Goal: Information Seeking & Learning: Learn about a topic

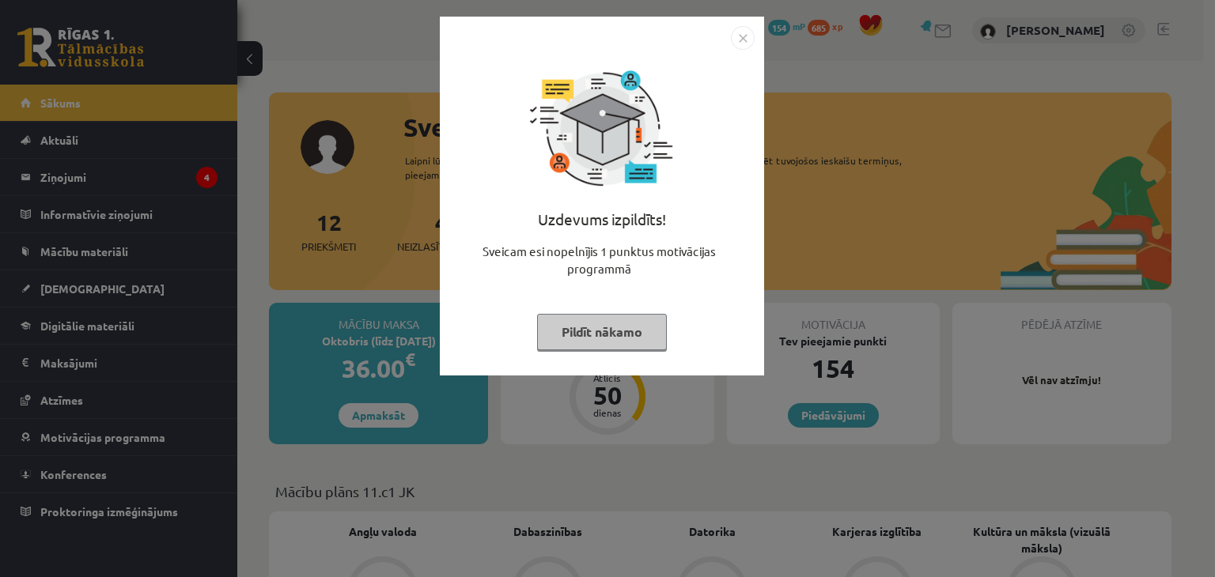
click at [743, 38] on img "Close" at bounding box center [743, 38] width 24 height 24
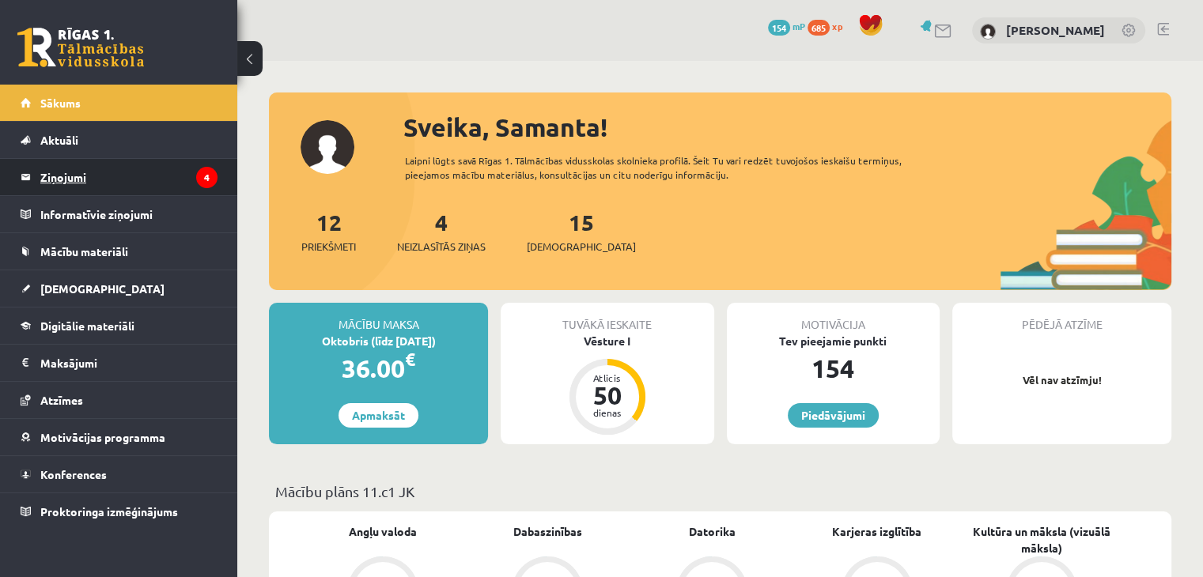
click at [100, 176] on legend "Ziņojumi 4" at bounding box center [128, 177] width 177 height 36
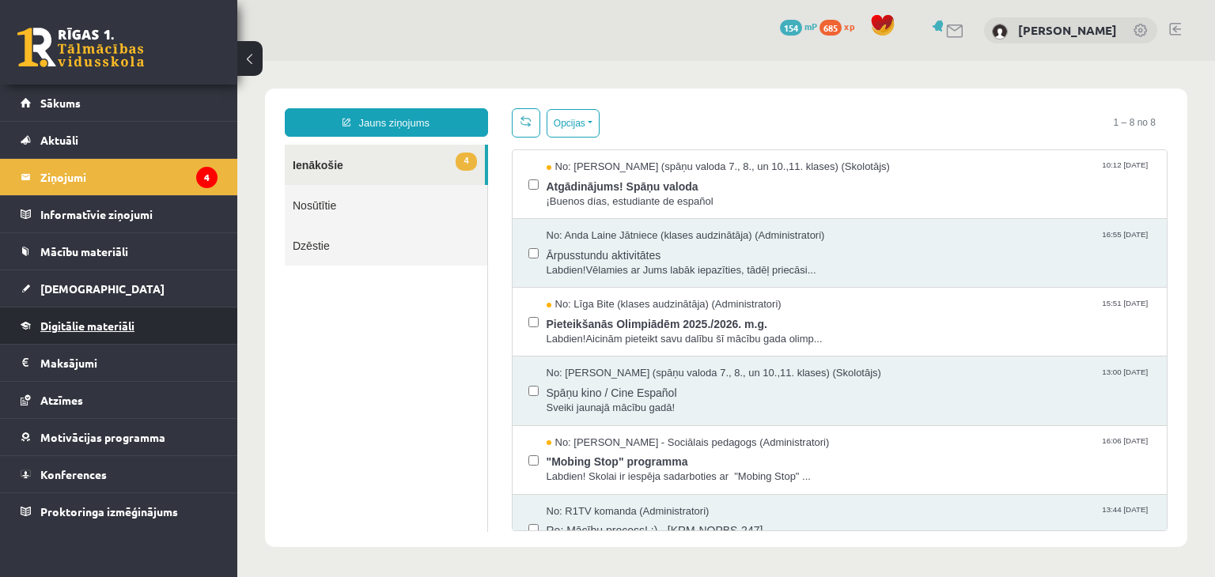
click at [75, 319] on span "Digitālie materiāli" at bounding box center [87, 326] width 94 height 14
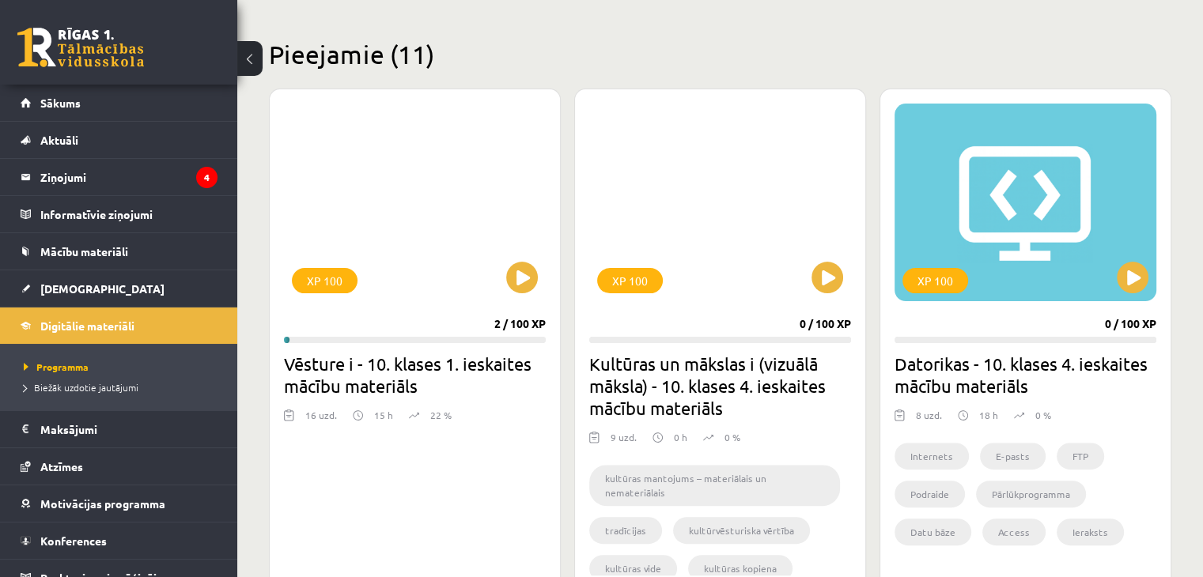
scroll to position [361, 0]
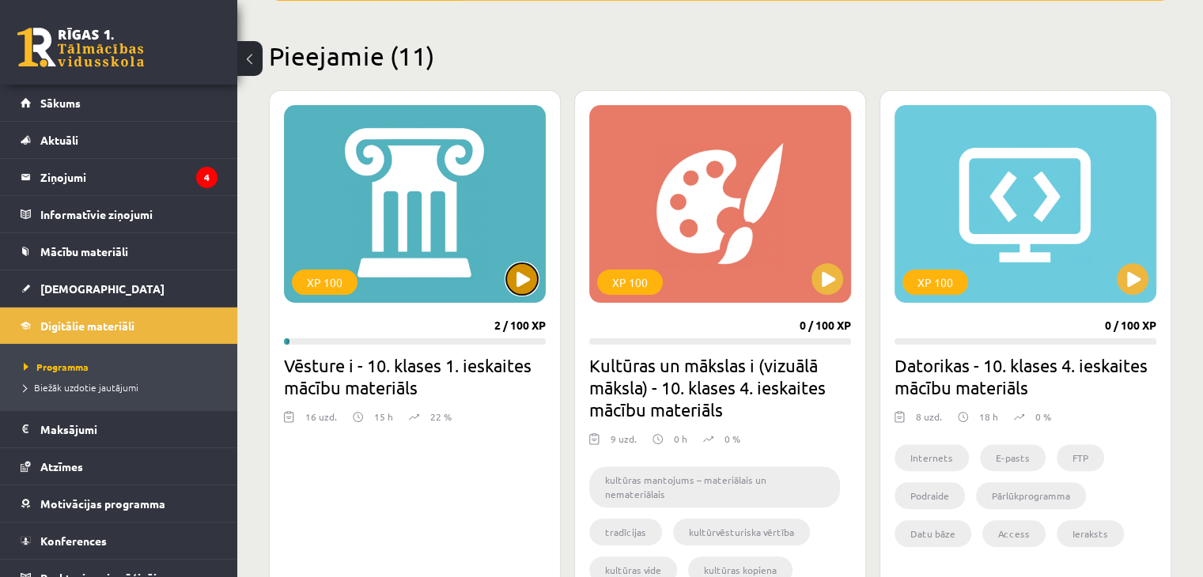
click at [517, 279] on button at bounding box center [522, 279] width 32 height 32
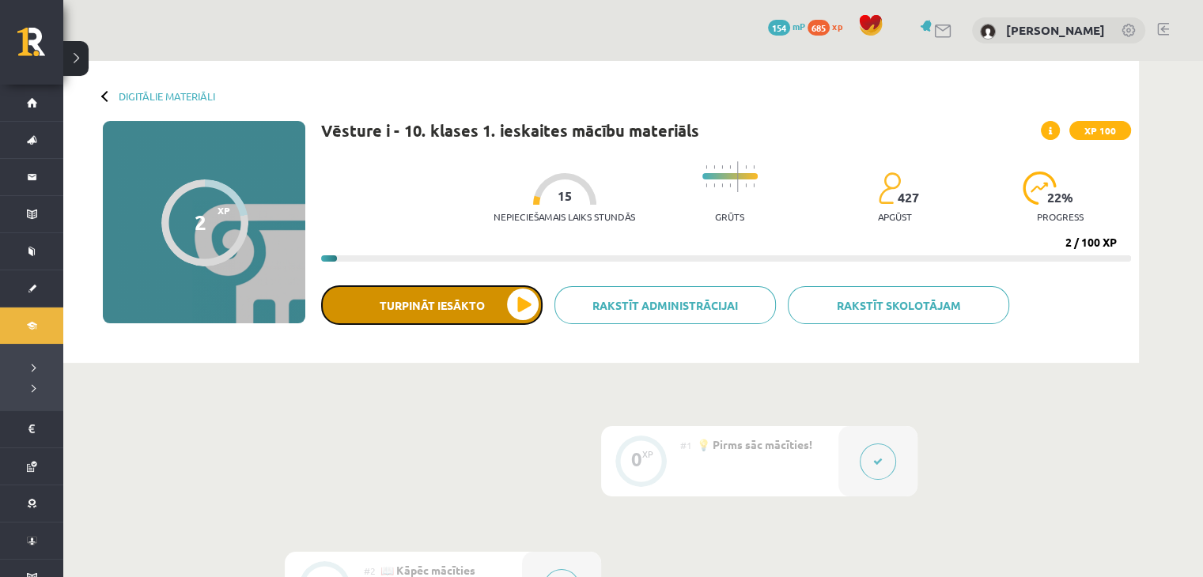
click at [517, 292] on button "Turpināt iesākto" at bounding box center [431, 306] width 221 height 40
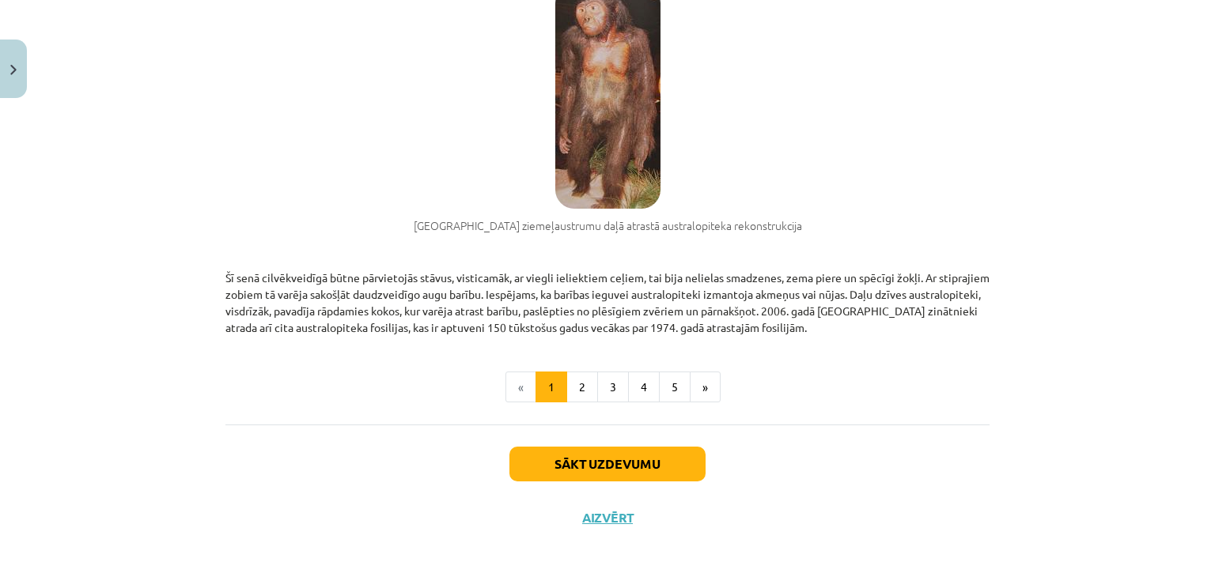
scroll to position [1181, 0]
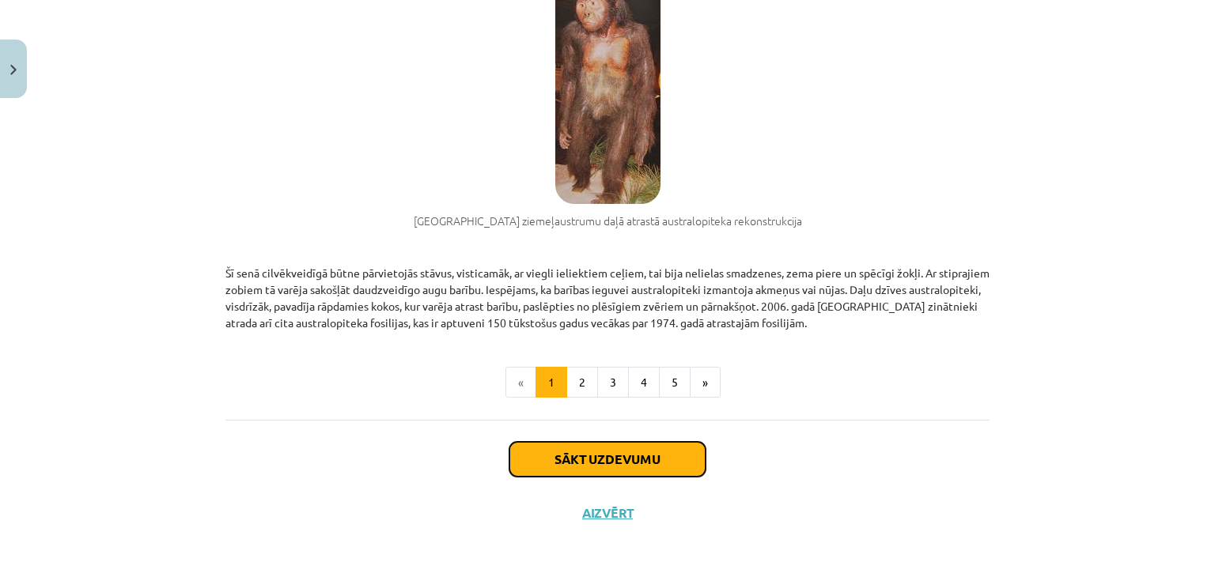
click at [566, 460] on button "Sākt uzdevumu" at bounding box center [607, 459] width 196 height 35
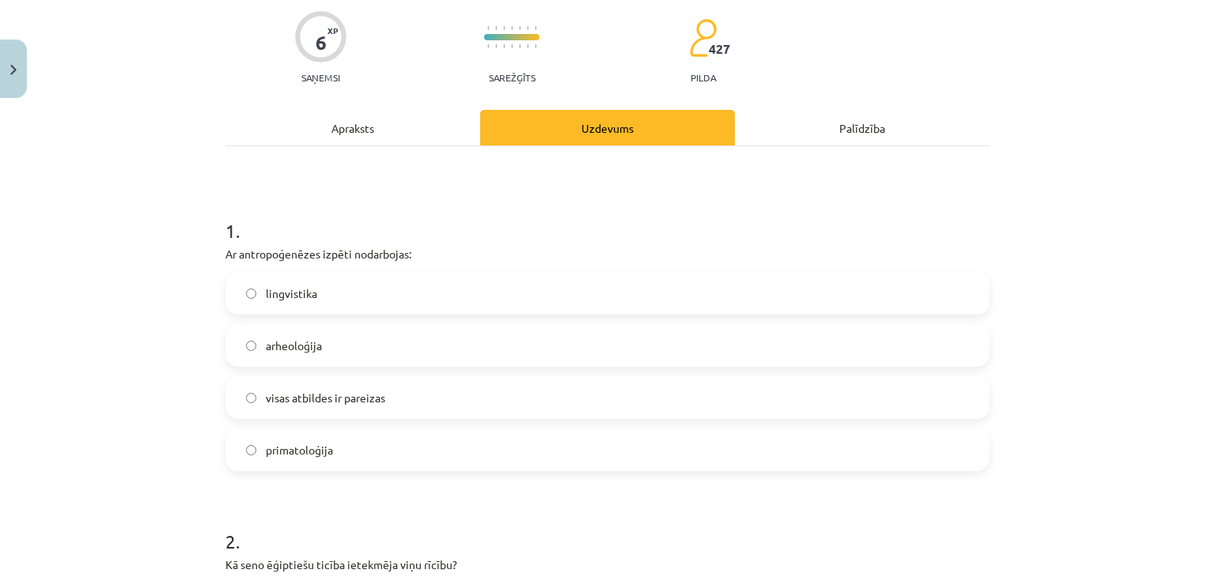
scroll to position [124, 0]
drag, startPoint x: 215, startPoint y: 260, endPoint x: 443, endPoint y: 418, distance: 277.3
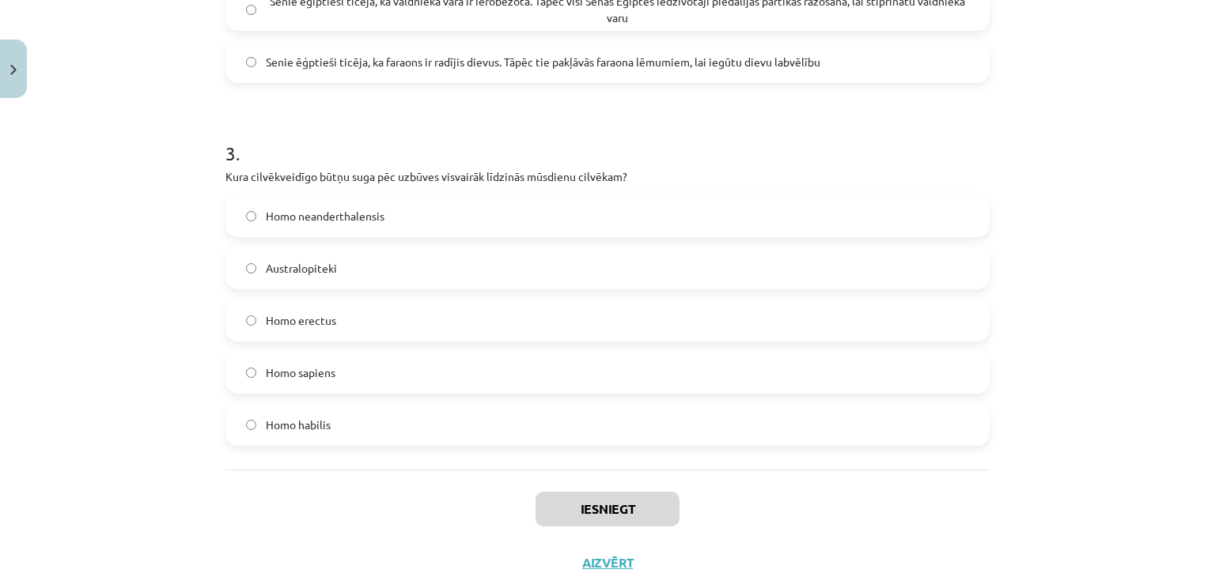
scroll to position [873, 0]
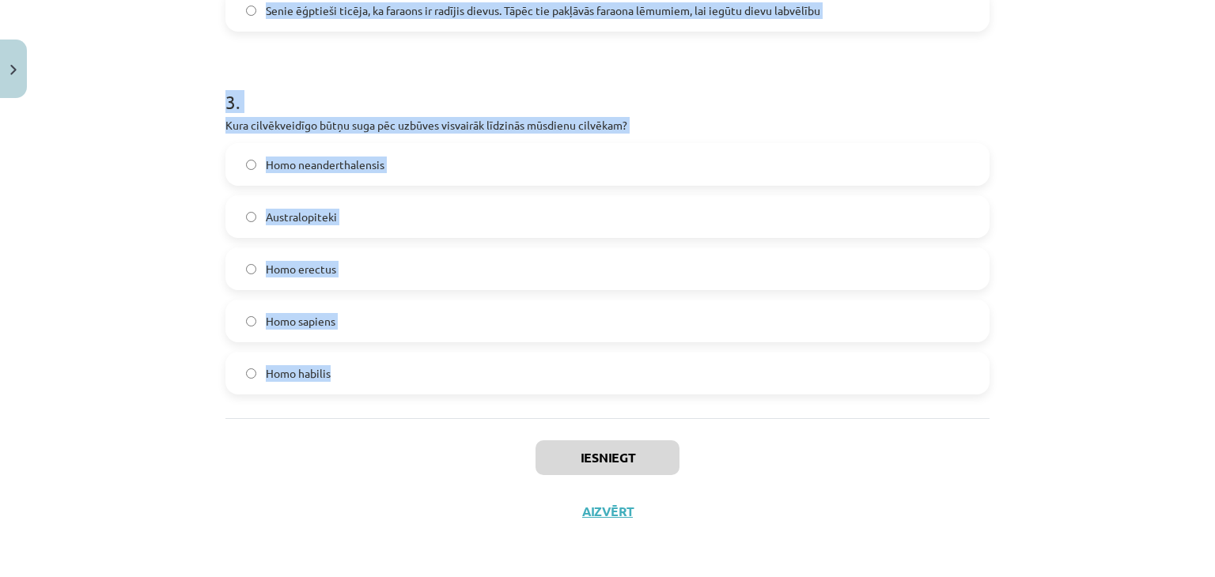
drag, startPoint x: 215, startPoint y: 249, endPoint x: 605, endPoint y: 367, distance: 407.3
copy form "Ar antropoģenēzes izpēti nodarbojas: lingvistika arheoloģija visas atbildes ir …"
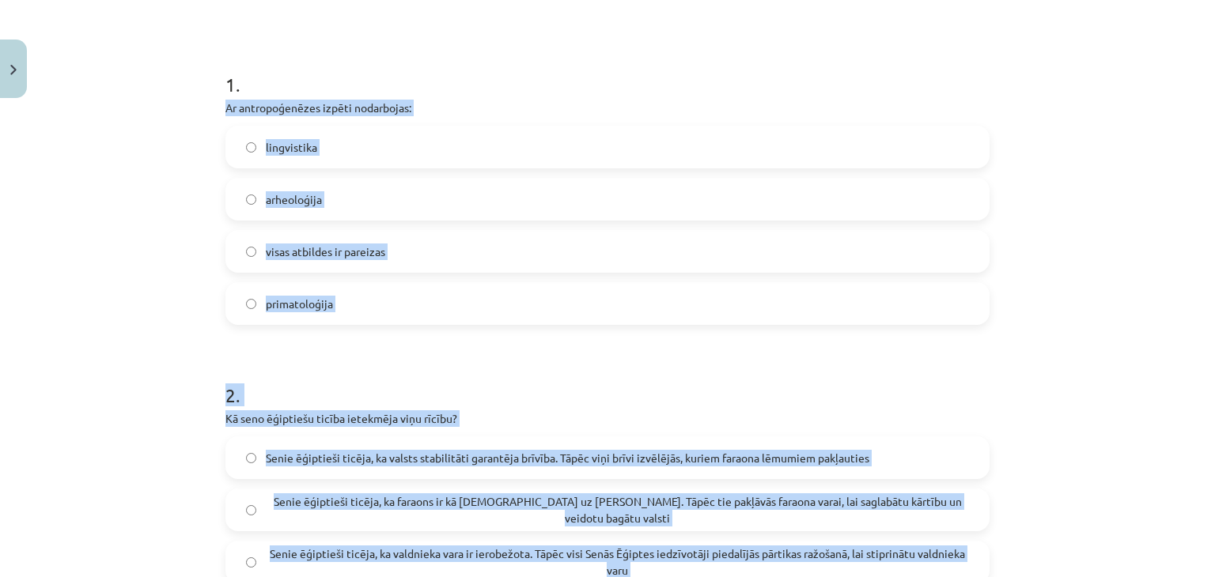
scroll to position [286, 0]
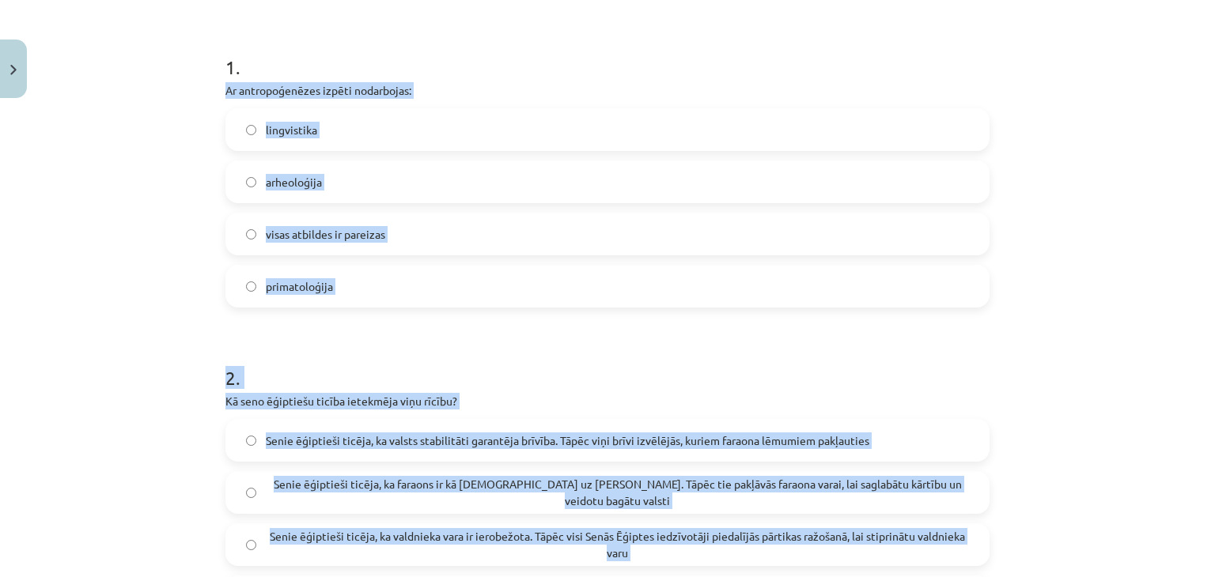
click at [418, 220] on label "visas atbildes ir pareizas" at bounding box center [607, 234] width 761 height 40
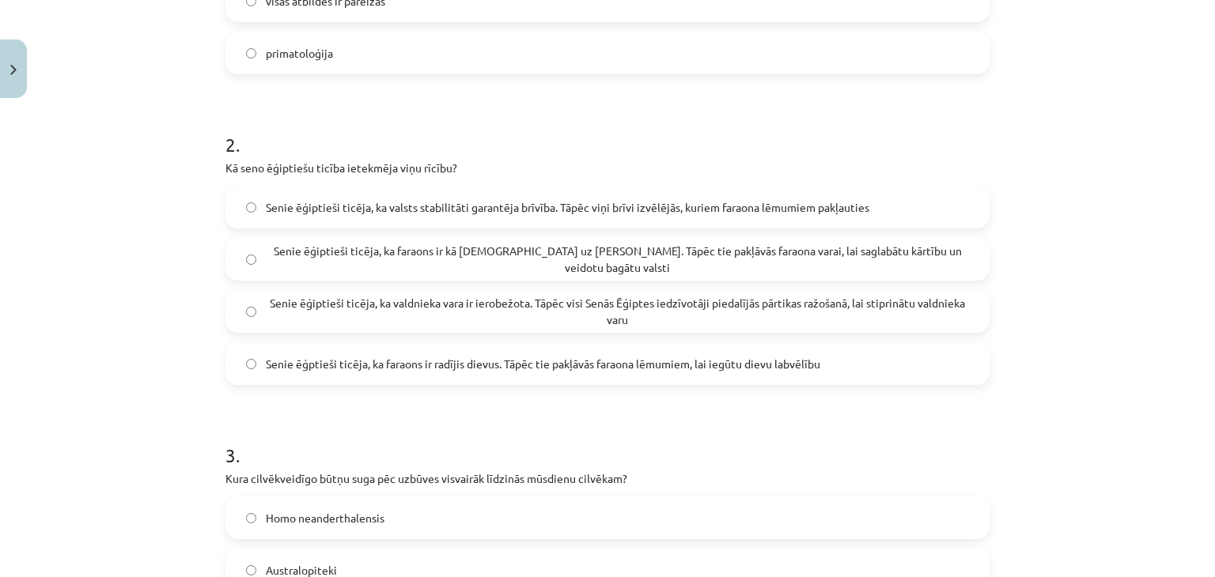
scroll to position [520, 0]
click at [476, 262] on span "Senie ēģiptieši ticēja, ka faraons ir kā dievs uz Zemes. Tāpēc tie pakļāvās far…" at bounding box center [617, 258] width 703 height 33
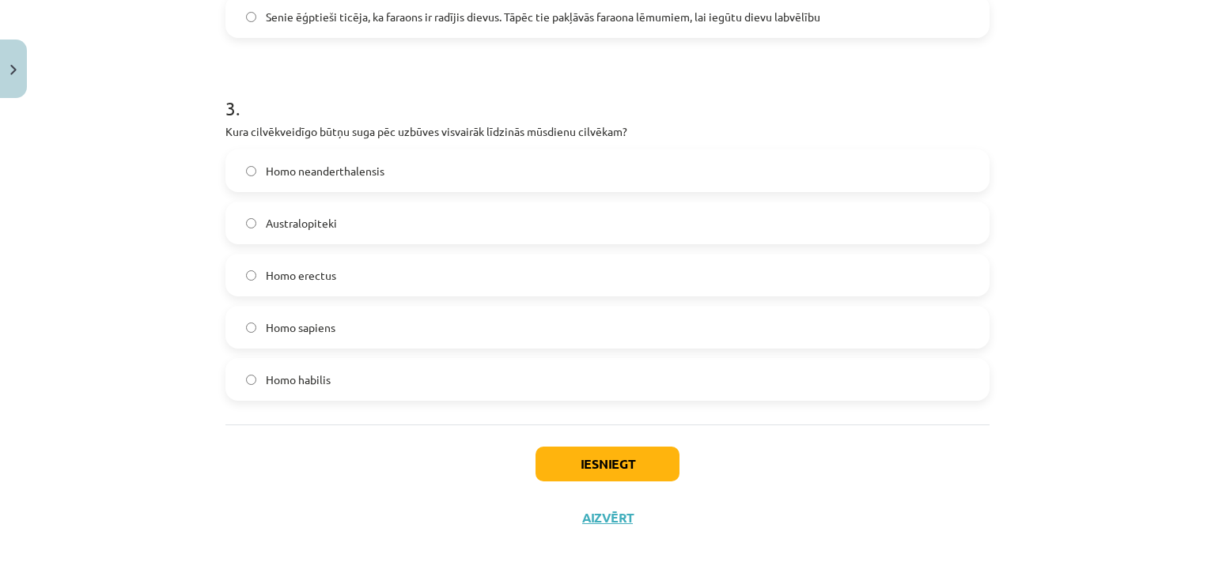
scroll to position [873, 0]
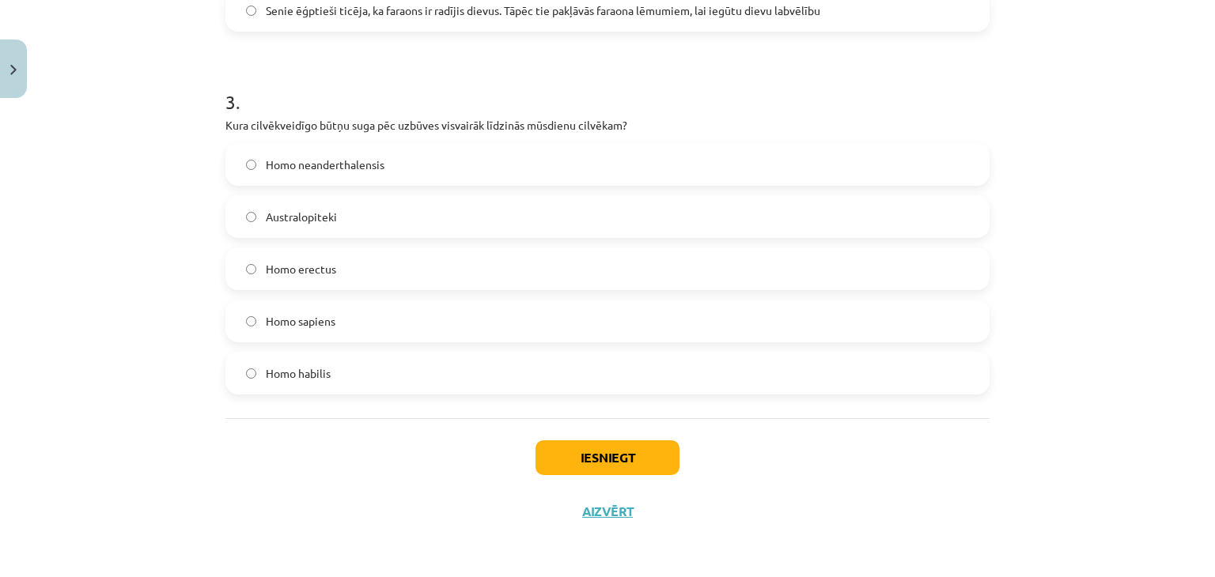
click at [414, 316] on label "Homo sapiens" at bounding box center [607, 321] width 761 height 40
click at [598, 459] on button "Iesniegt" at bounding box center [607, 458] width 144 height 35
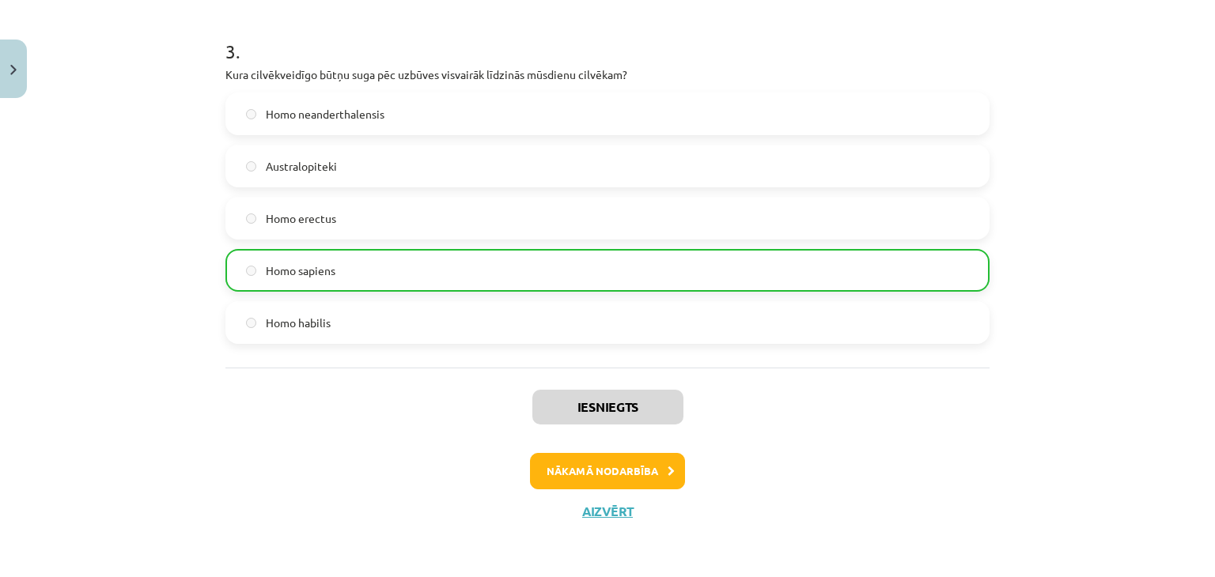
scroll to position [923, 0]
click at [626, 452] on div "Iesniegts Nākamā nodarbība Aizvērt" at bounding box center [607, 449] width 764 height 161
click at [616, 465] on button "Nākamā nodarbība" at bounding box center [607, 472] width 155 height 36
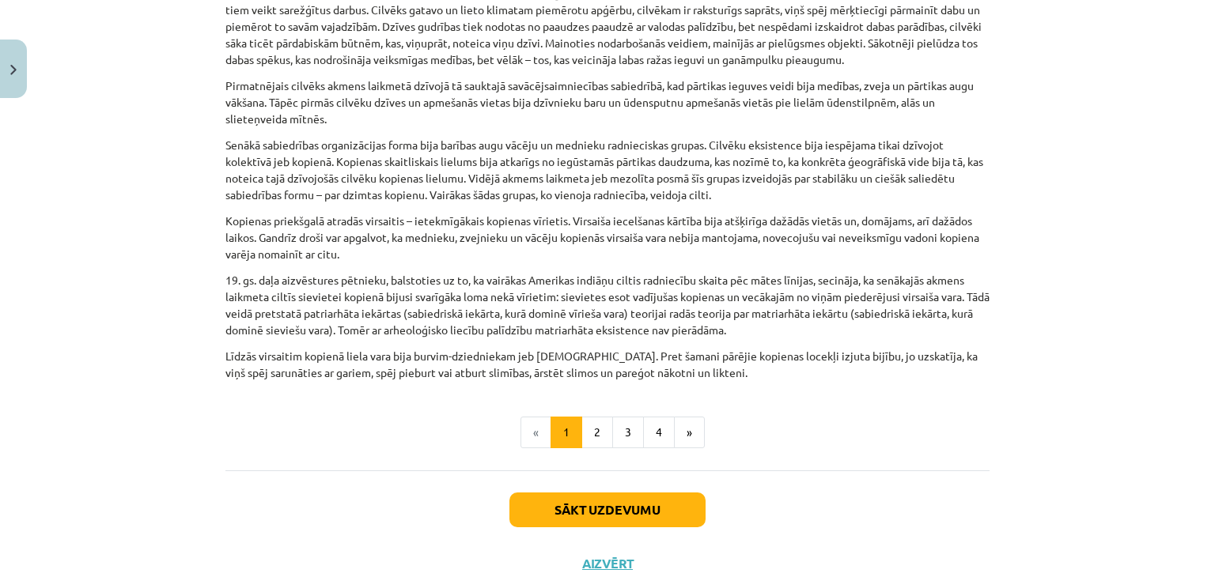
scroll to position [797, 0]
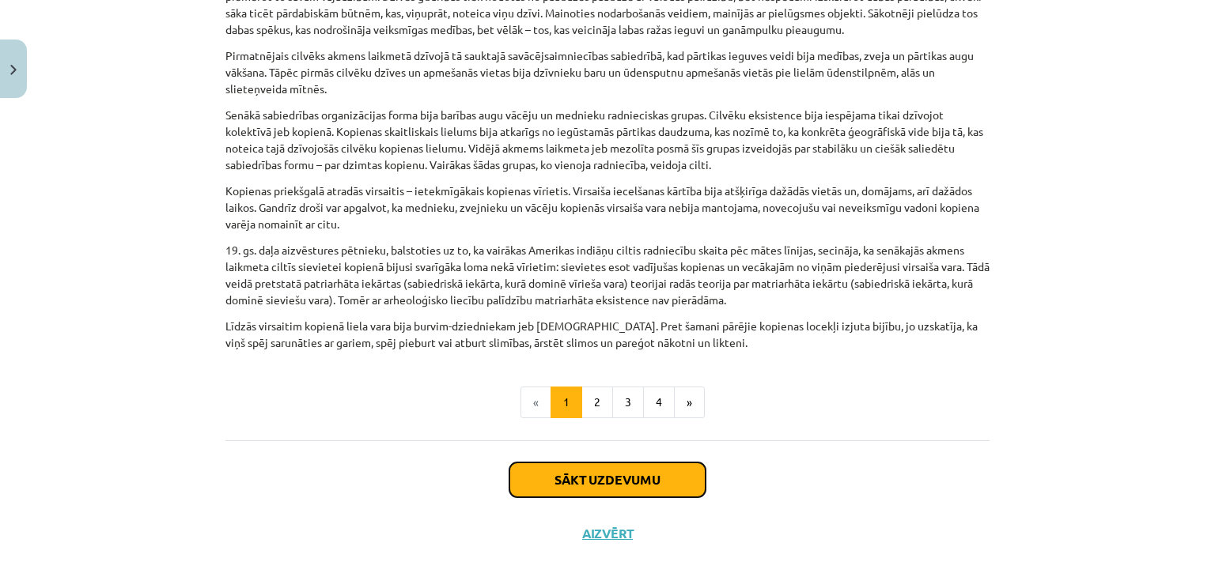
click at [597, 463] on button "Sākt uzdevumu" at bounding box center [607, 480] width 196 height 35
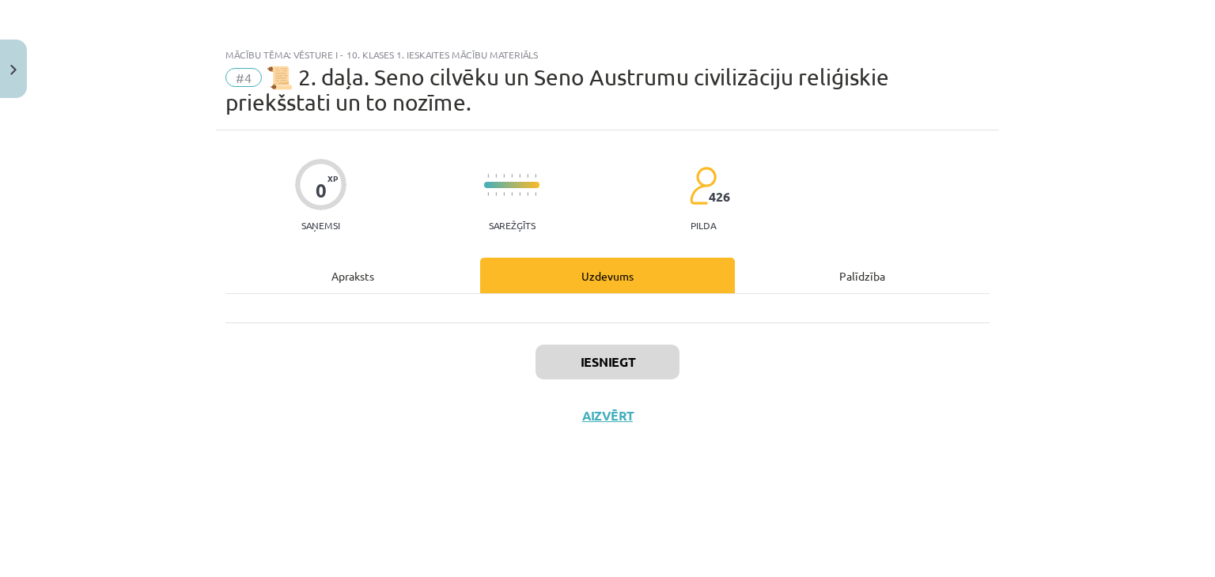
click at [363, 276] on div "Apraksts" at bounding box center [352, 276] width 255 height 36
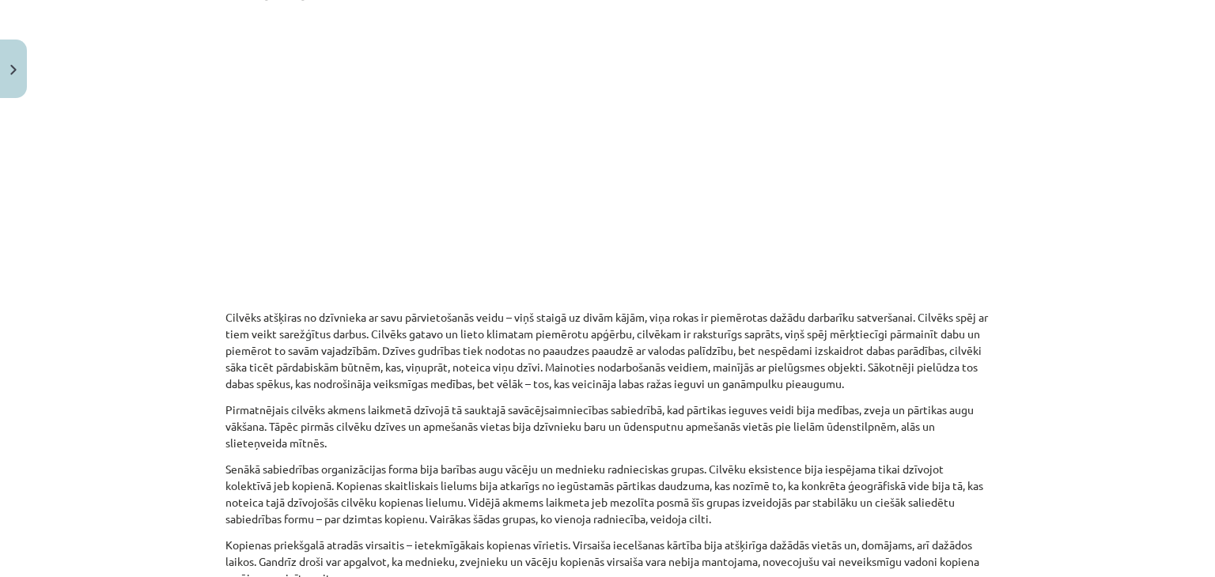
scroll to position [797, 0]
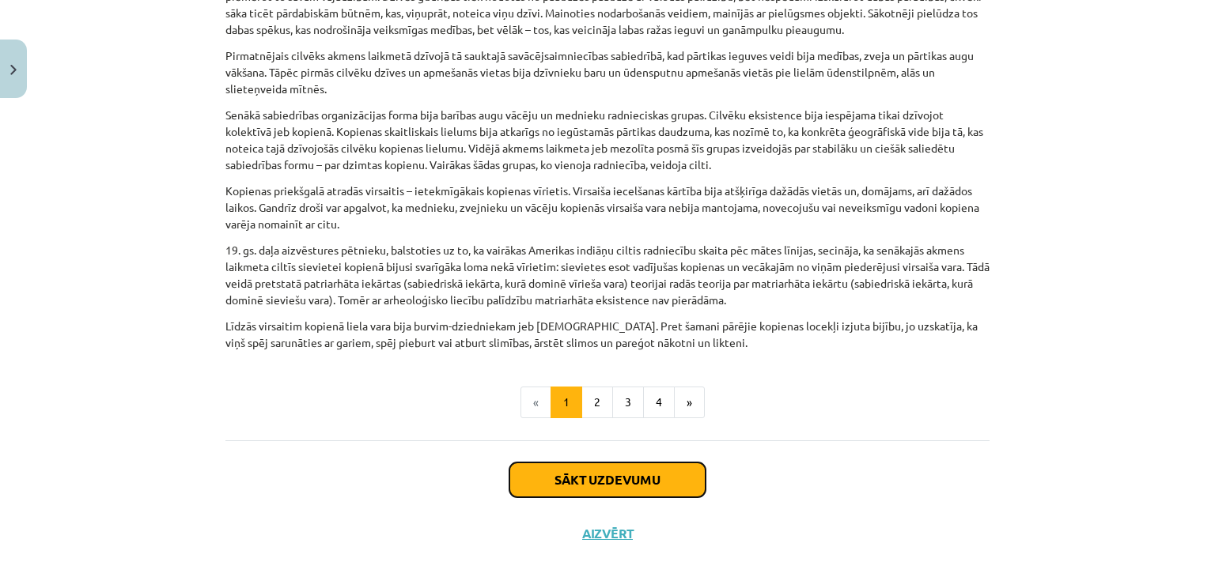
click at [622, 463] on button "Sākt uzdevumu" at bounding box center [607, 480] width 196 height 35
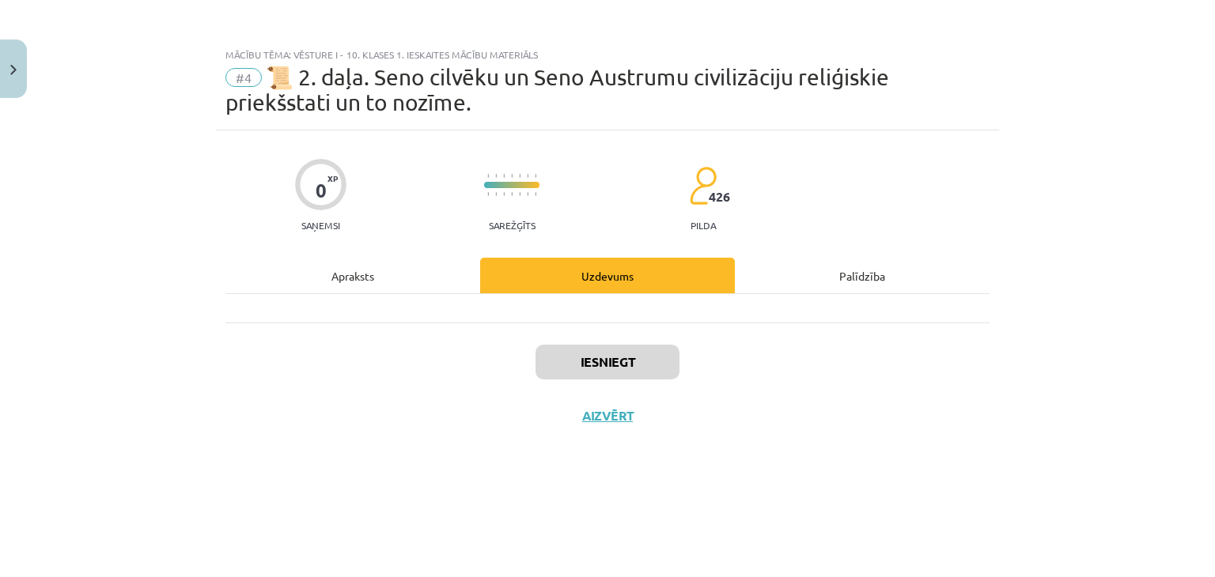
click at [596, 286] on div "Uzdevums" at bounding box center [607, 276] width 255 height 36
click at [418, 307] on div at bounding box center [607, 308] width 764 height 28
click at [370, 279] on div "Apraksts" at bounding box center [352, 276] width 255 height 36
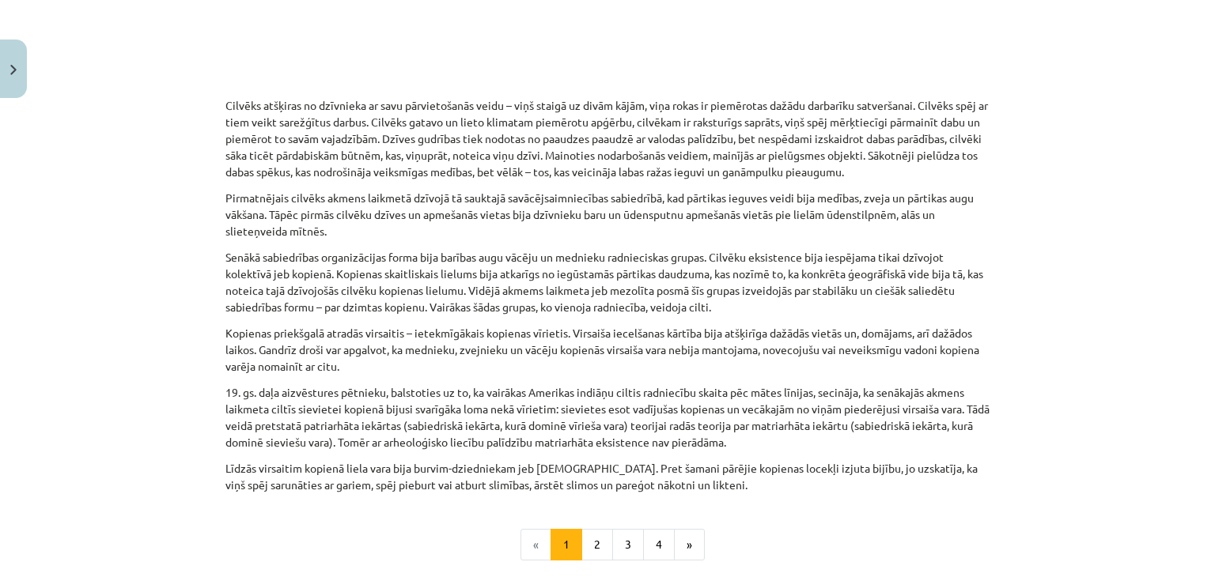
scroll to position [797, 0]
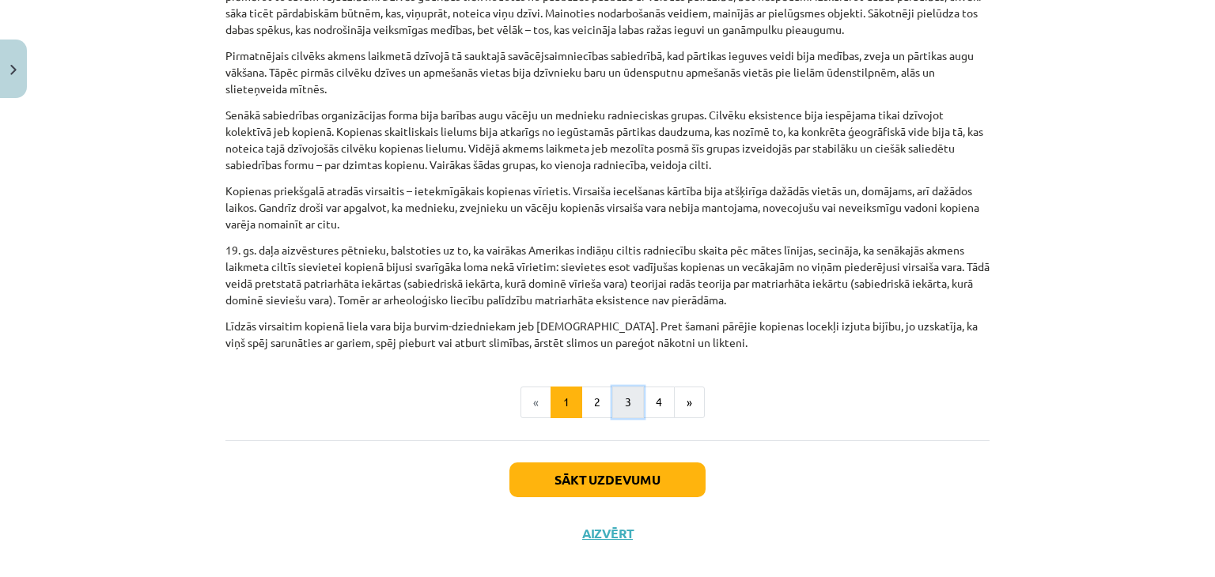
click at [626, 390] on button "3" at bounding box center [628, 403] width 32 height 32
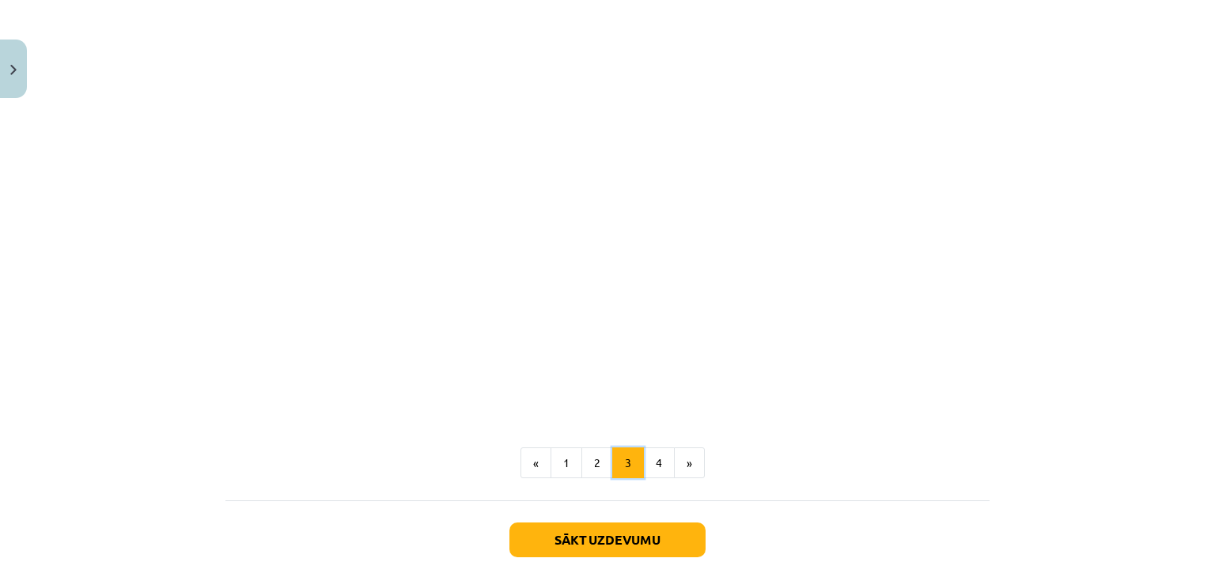
scroll to position [3635, 0]
click at [649, 448] on button "4" at bounding box center [659, 464] width 32 height 32
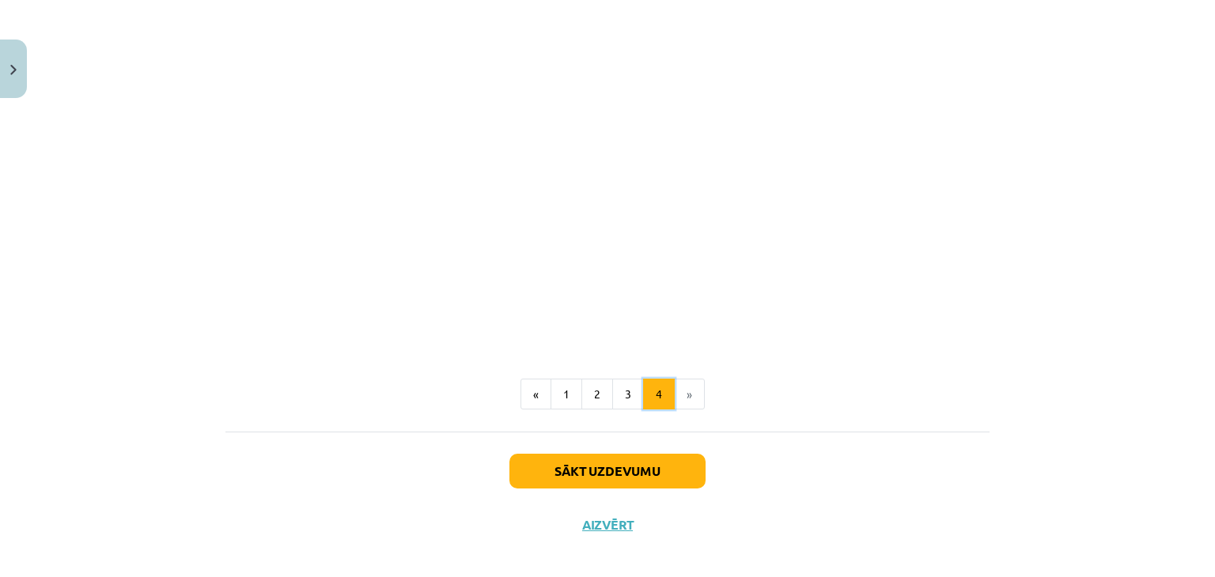
scroll to position [1131, 0]
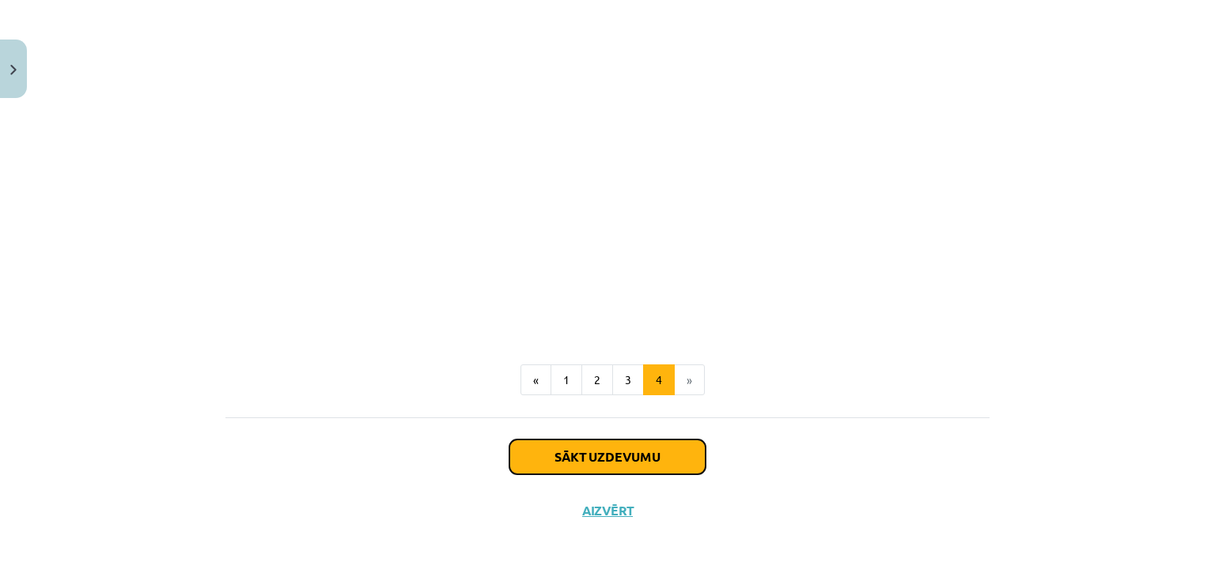
click at [611, 459] on button "Sākt uzdevumu" at bounding box center [607, 457] width 196 height 35
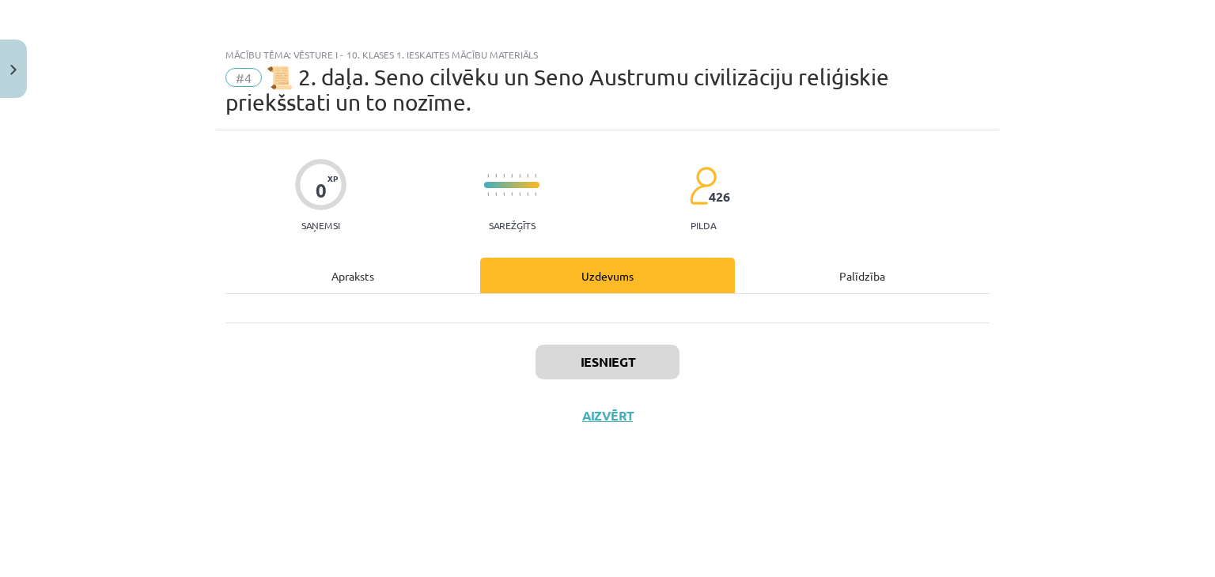
scroll to position [0, 0]
click at [369, 276] on div "Apraksts" at bounding box center [352, 276] width 255 height 36
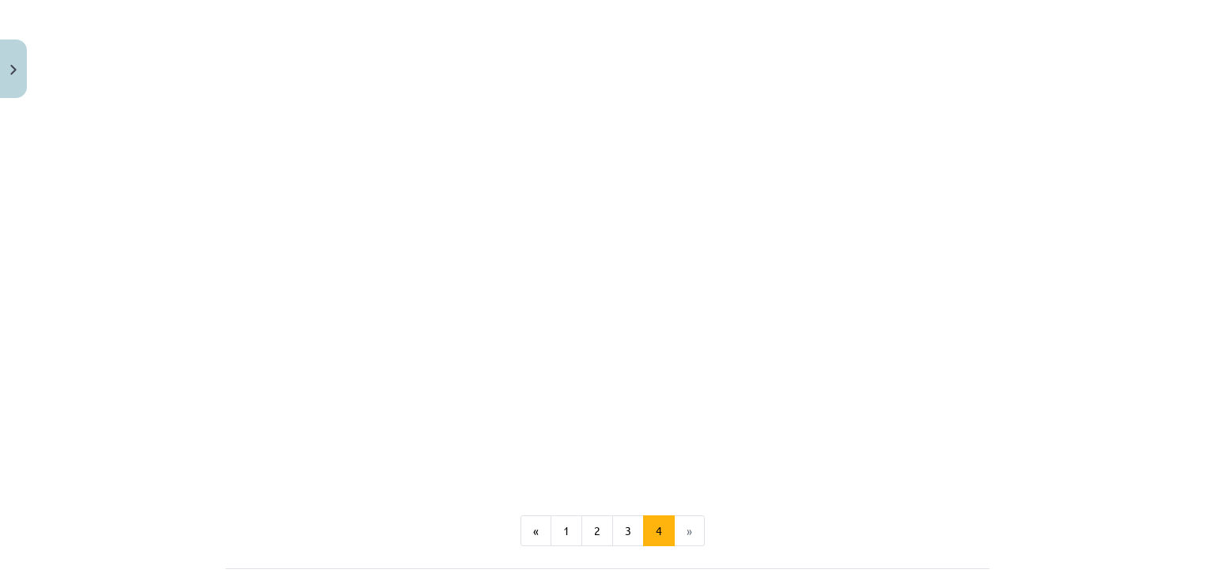
scroll to position [1131, 0]
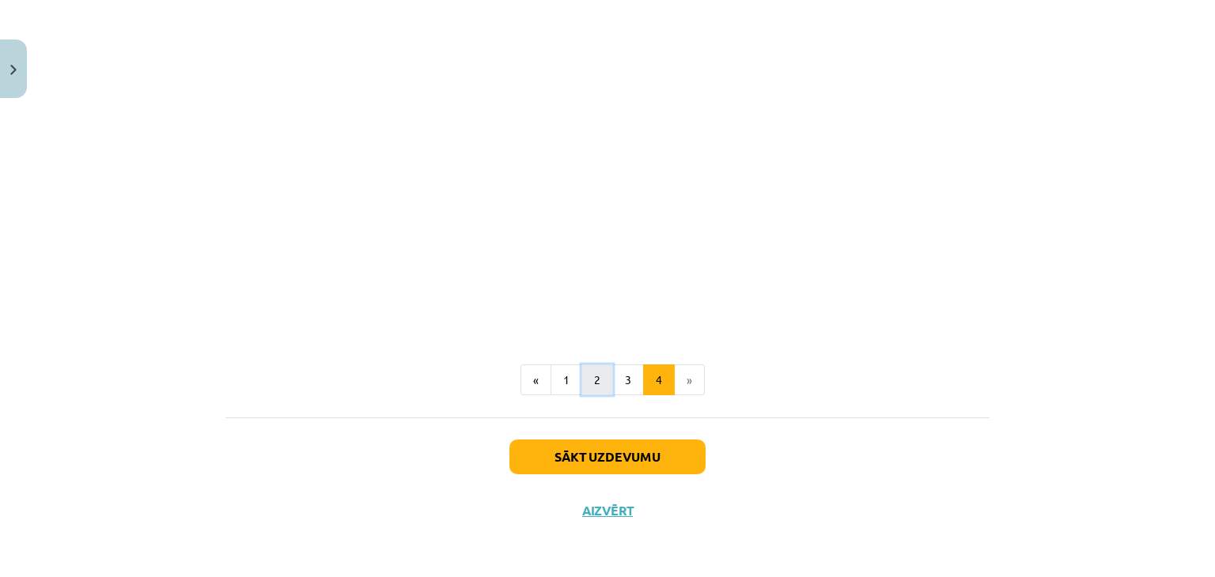
click at [582, 376] on button "2" at bounding box center [597, 381] width 32 height 32
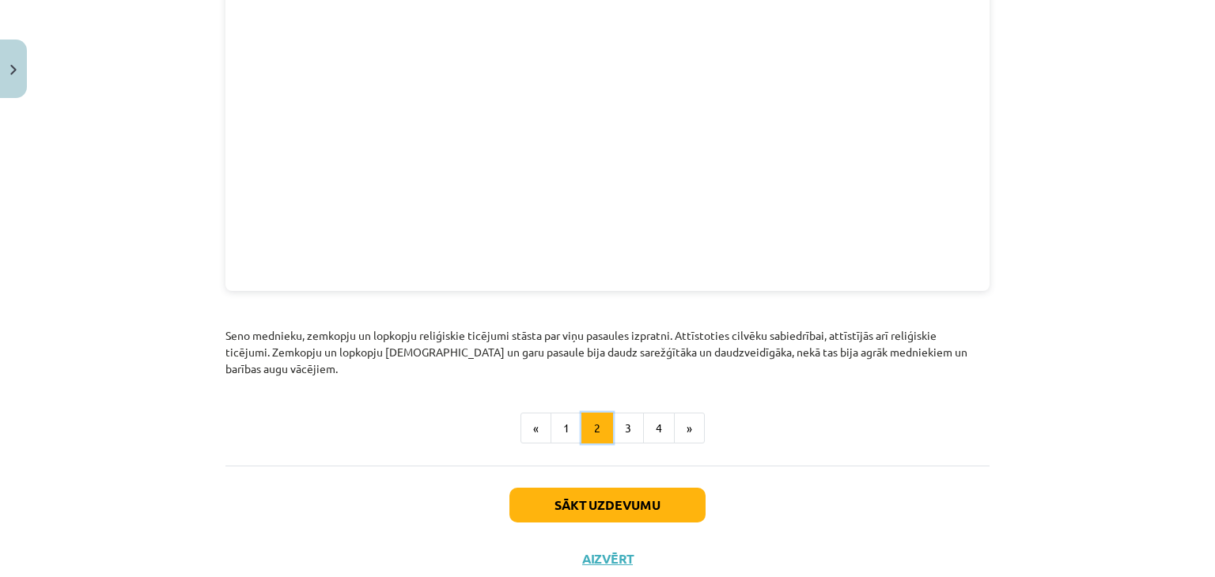
scroll to position [1814, 0]
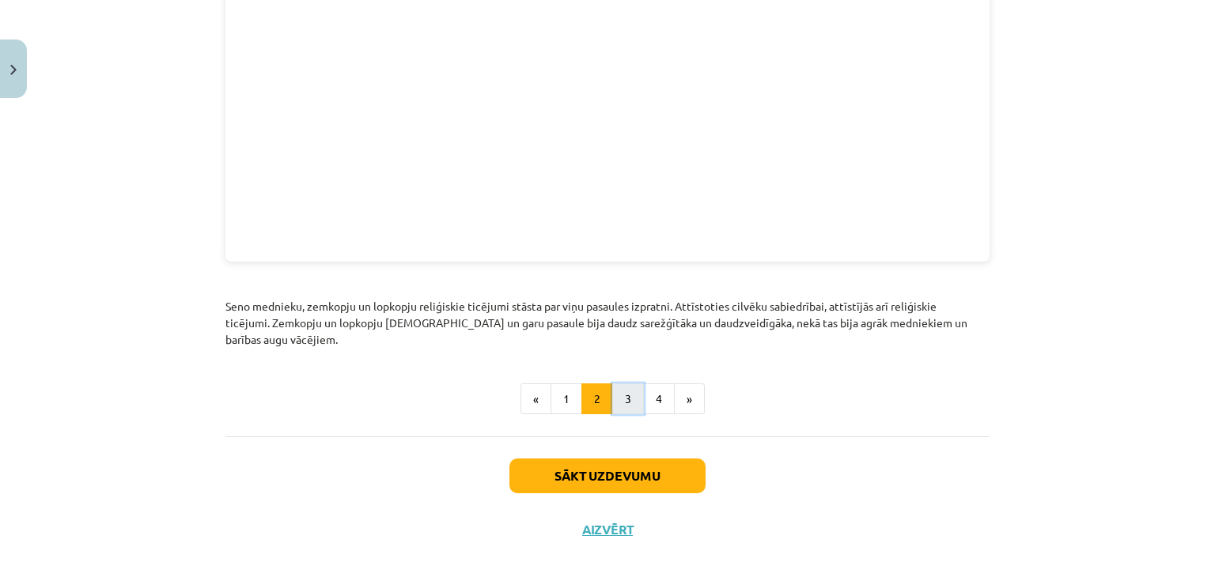
click at [617, 384] on button "3" at bounding box center [628, 400] width 32 height 32
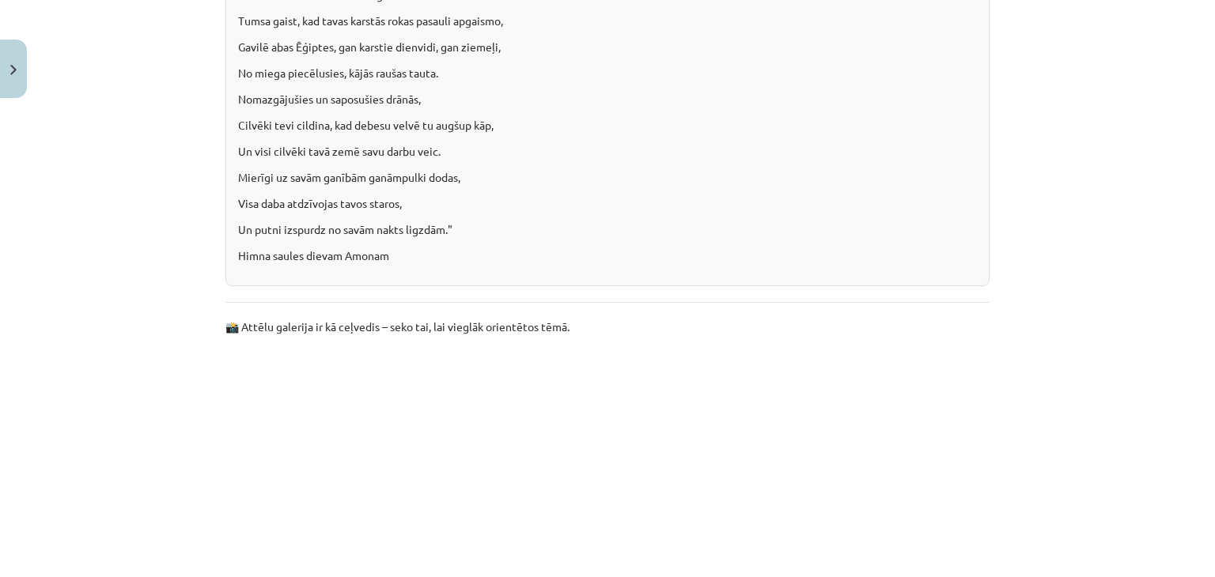
scroll to position [3667, 0]
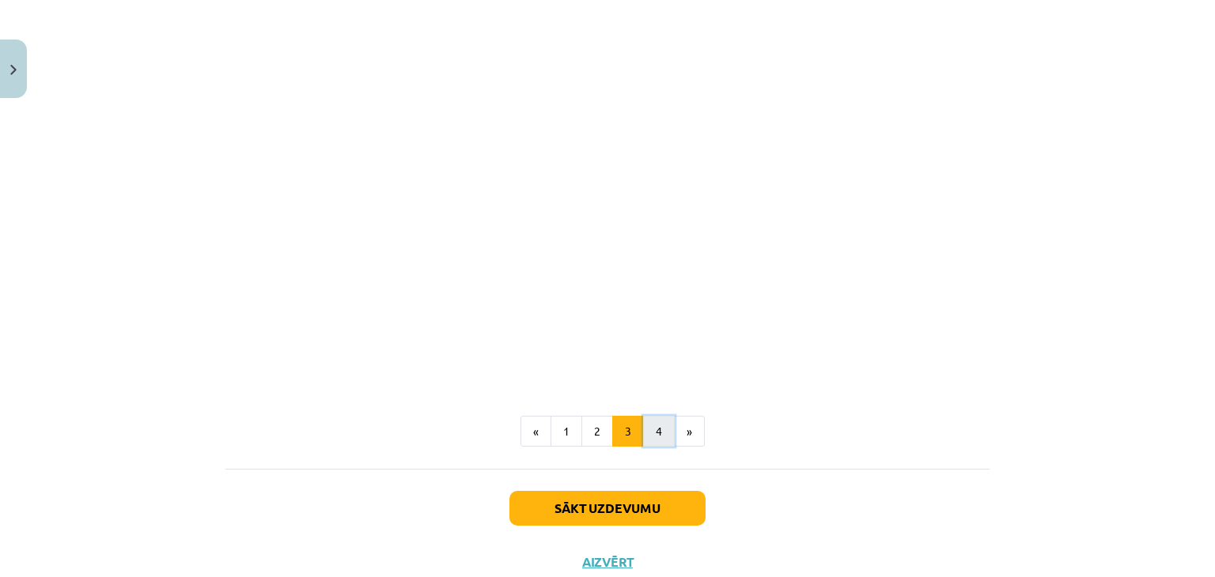
click at [646, 416] on button "4" at bounding box center [659, 432] width 32 height 32
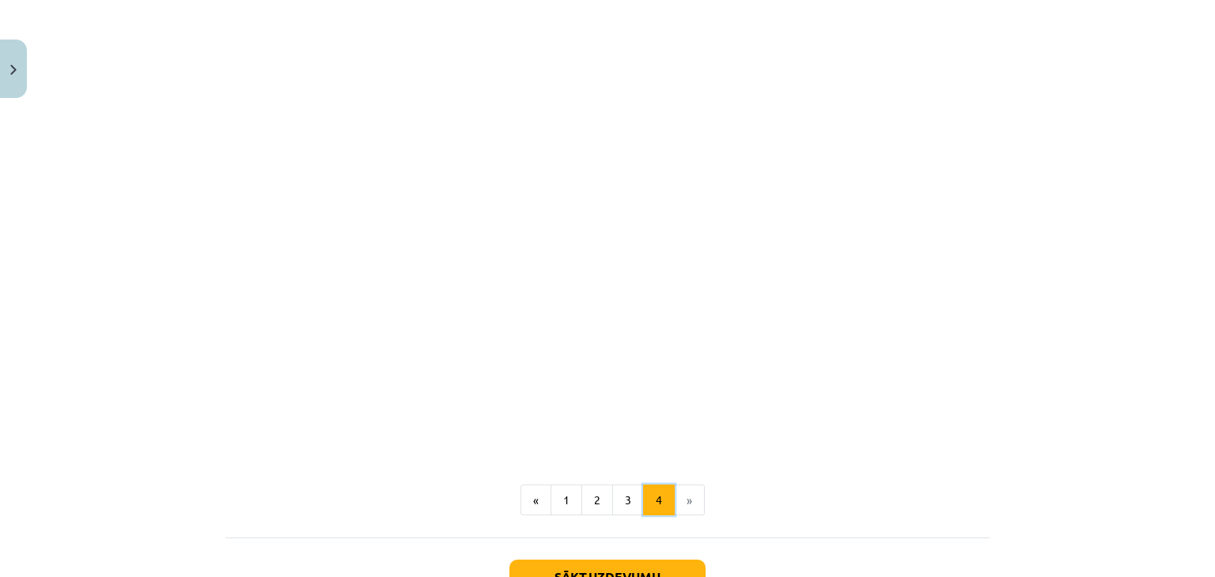
scroll to position [1131, 0]
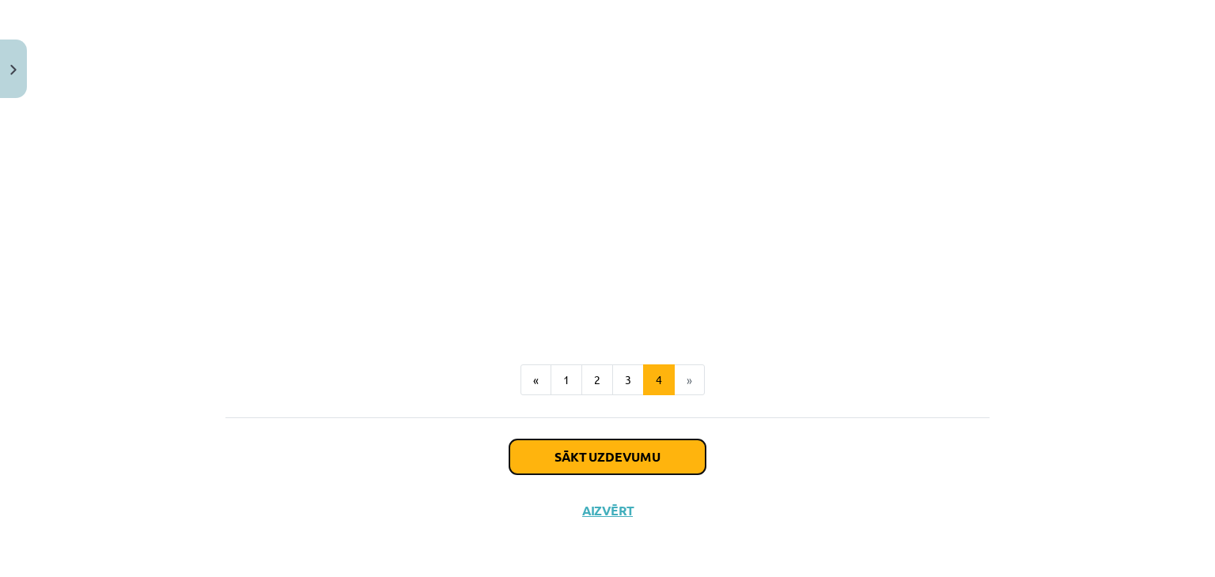
click at [646, 458] on button "Sākt uzdevumu" at bounding box center [607, 457] width 196 height 35
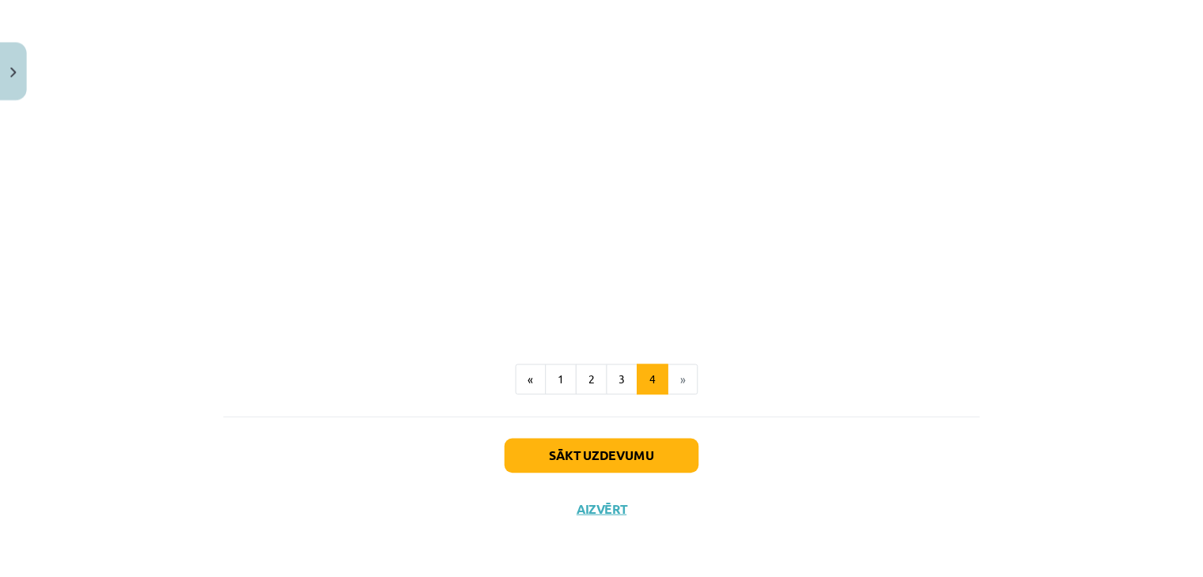
scroll to position [0, 0]
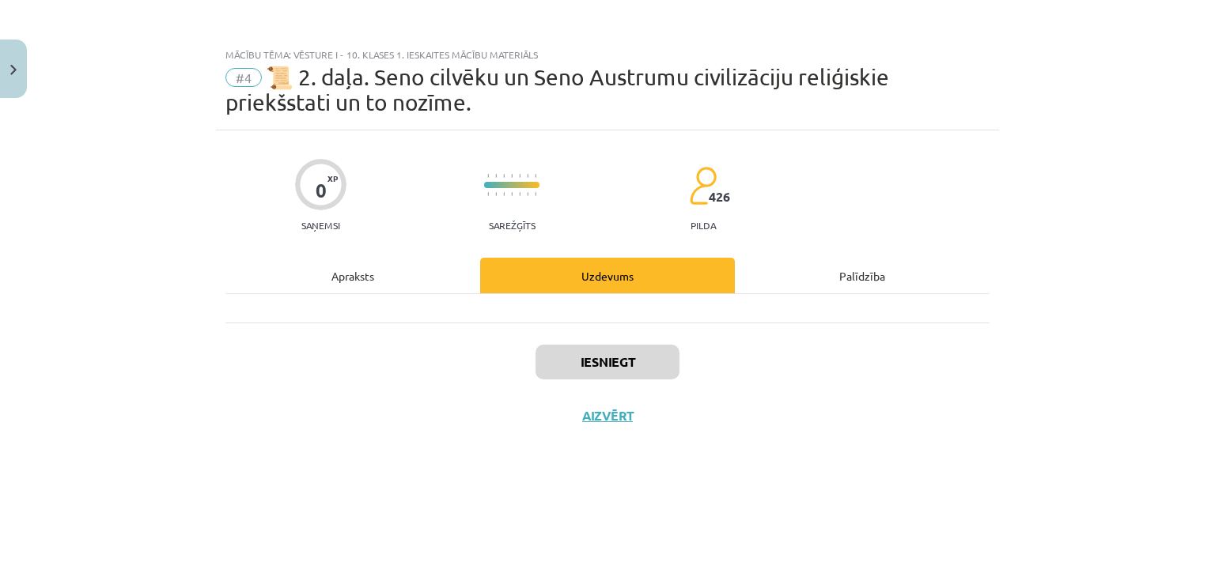
click at [581, 278] on div "Uzdevums" at bounding box center [607, 276] width 255 height 36
click at [563, 314] on div at bounding box center [607, 308] width 764 height 28
click at [855, 276] on div "Palīdzība" at bounding box center [862, 276] width 255 height 36
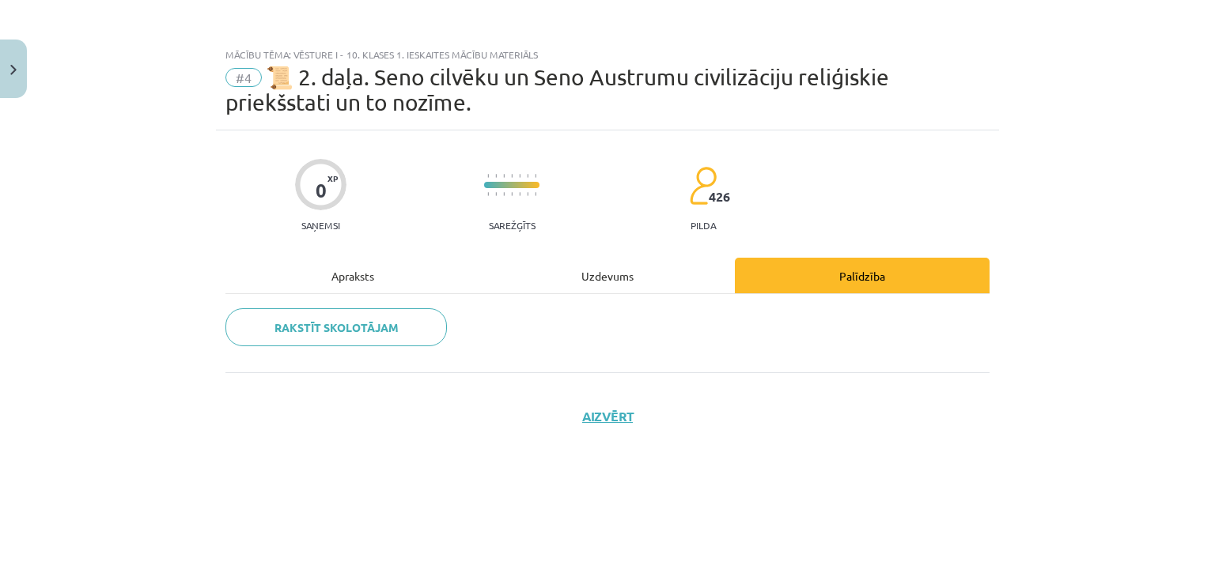
click at [582, 278] on div "Uzdevums" at bounding box center [607, 276] width 255 height 36
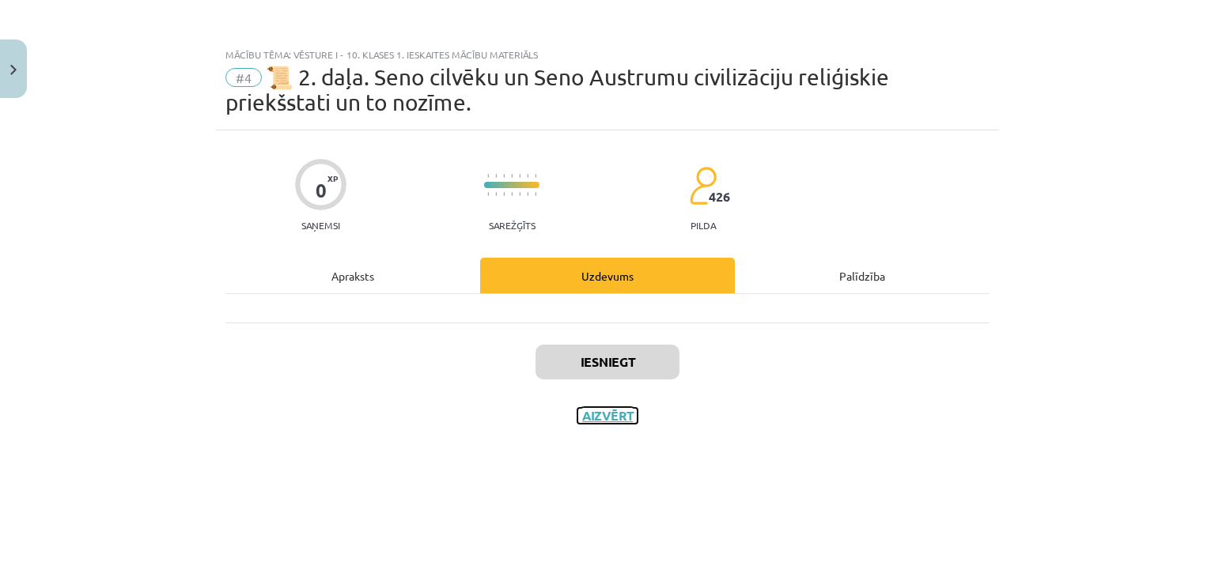
click at [611, 413] on button "Aizvērt" at bounding box center [607, 416] width 60 height 16
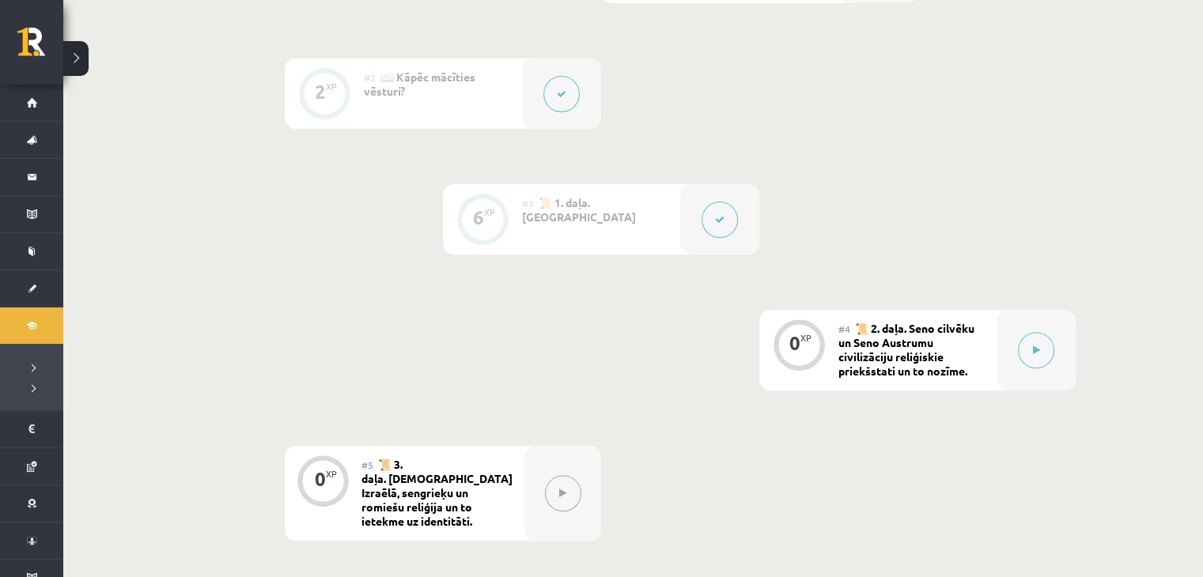
scroll to position [495, 0]
click at [1029, 352] on button at bounding box center [1036, 349] width 36 height 36
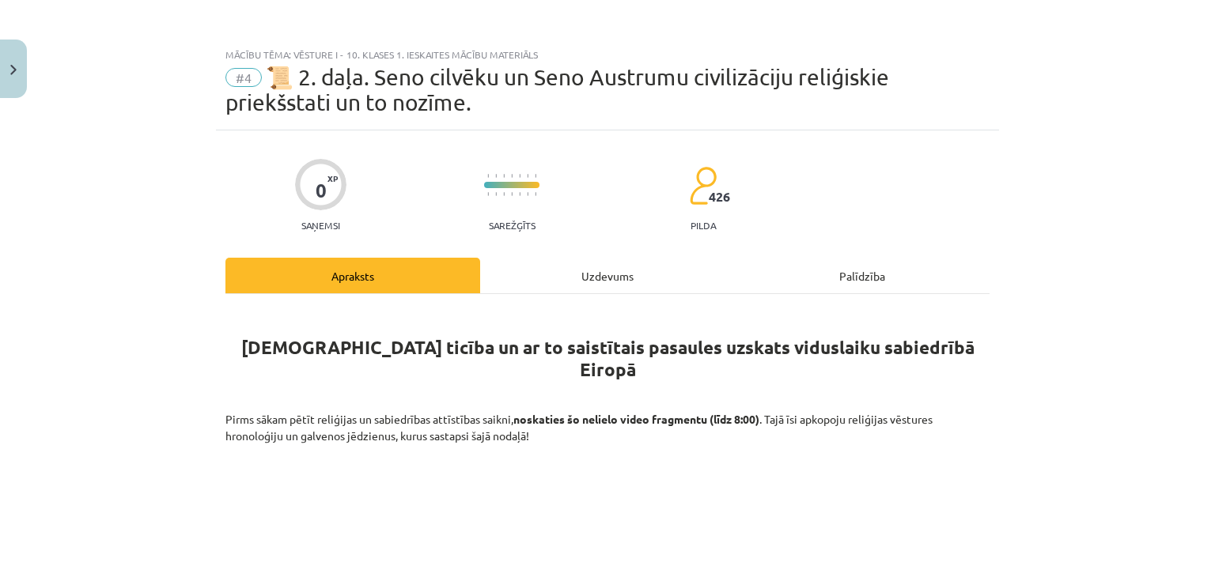
click at [591, 288] on div "Uzdevums" at bounding box center [607, 276] width 255 height 36
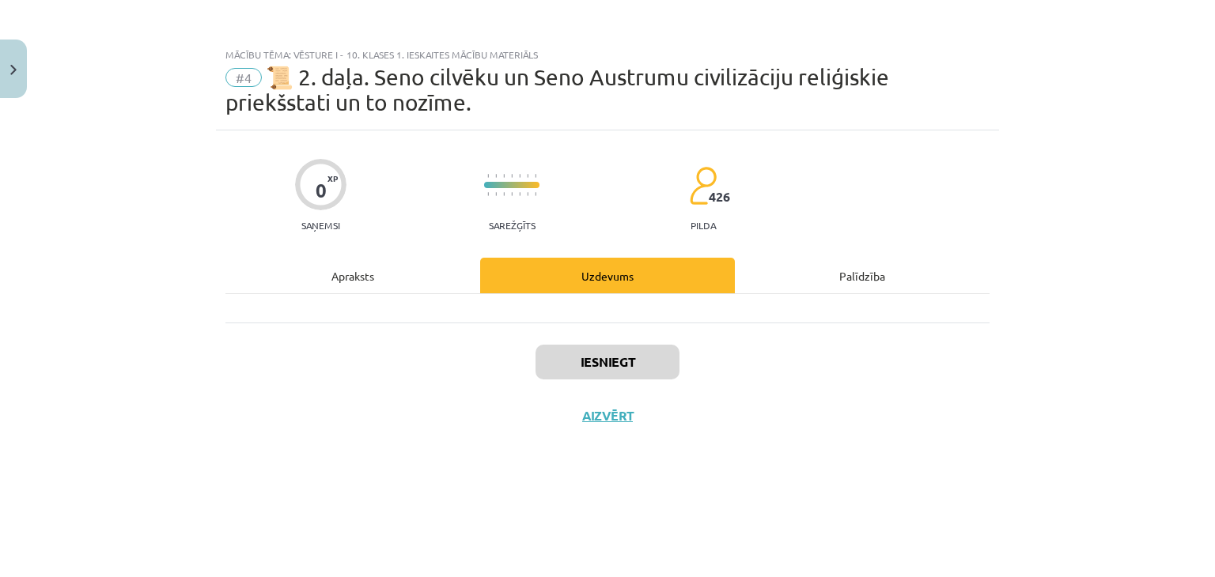
click at [851, 271] on div "Palīdzība" at bounding box center [862, 276] width 255 height 36
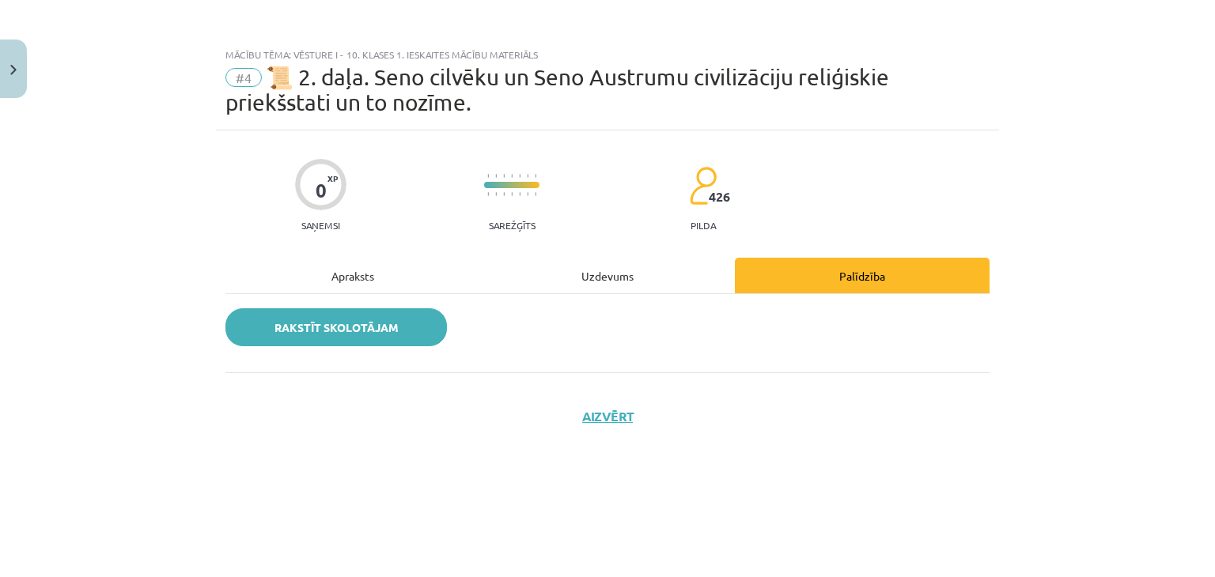
click at [388, 326] on link "Rakstīt skolotājam" at bounding box center [335, 327] width 221 height 38
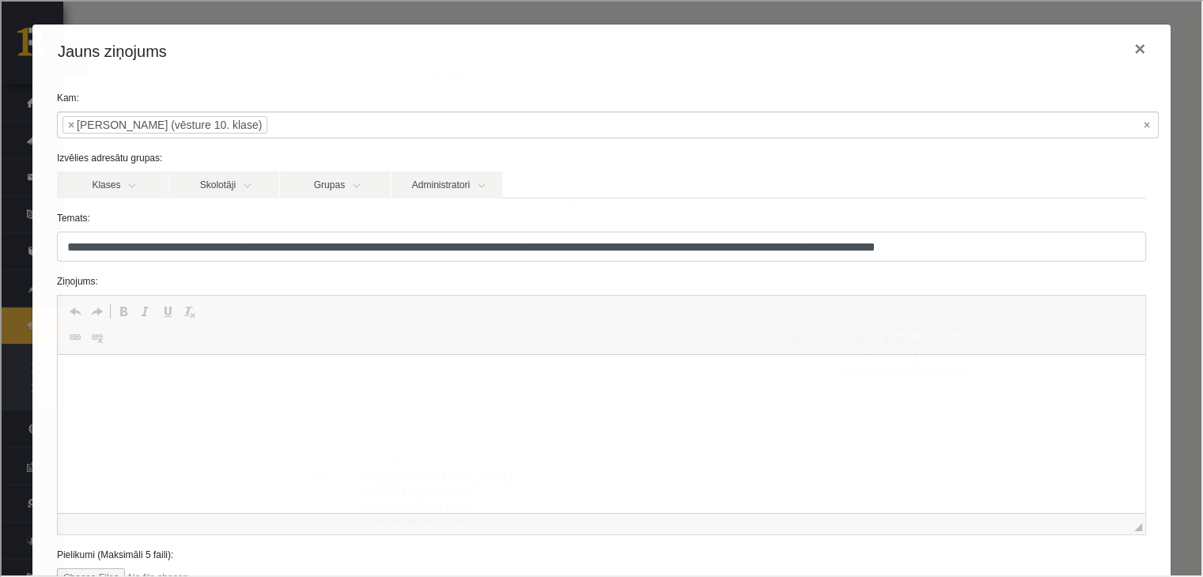
scroll to position [0, 0]
click at [523, 403] on html at bounding box center [601, 379] width 1088 height 48
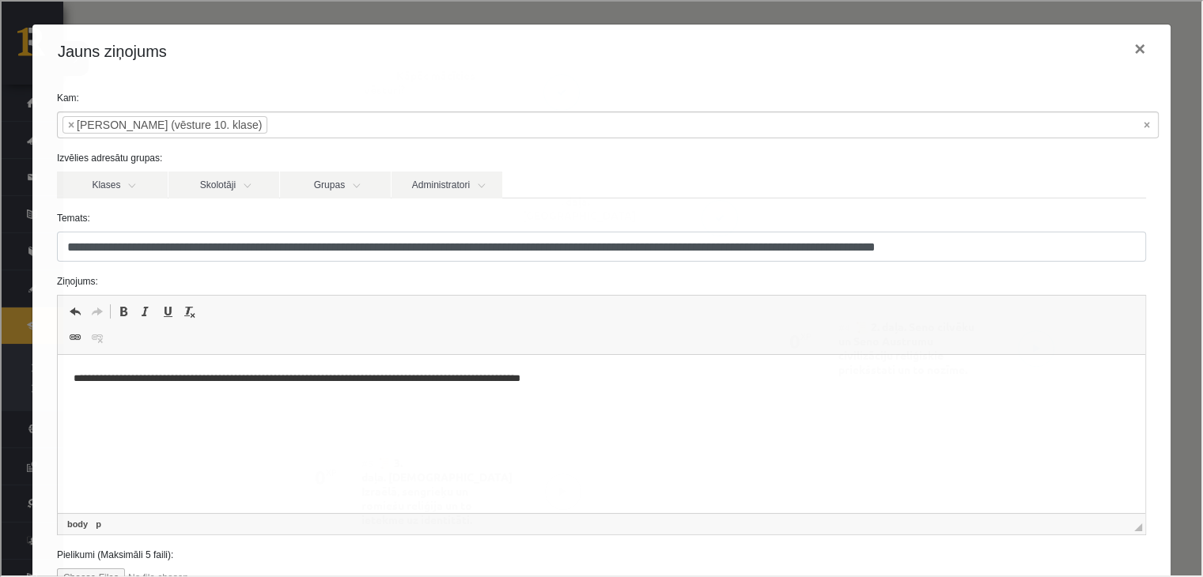
scroll to position [123, 0]
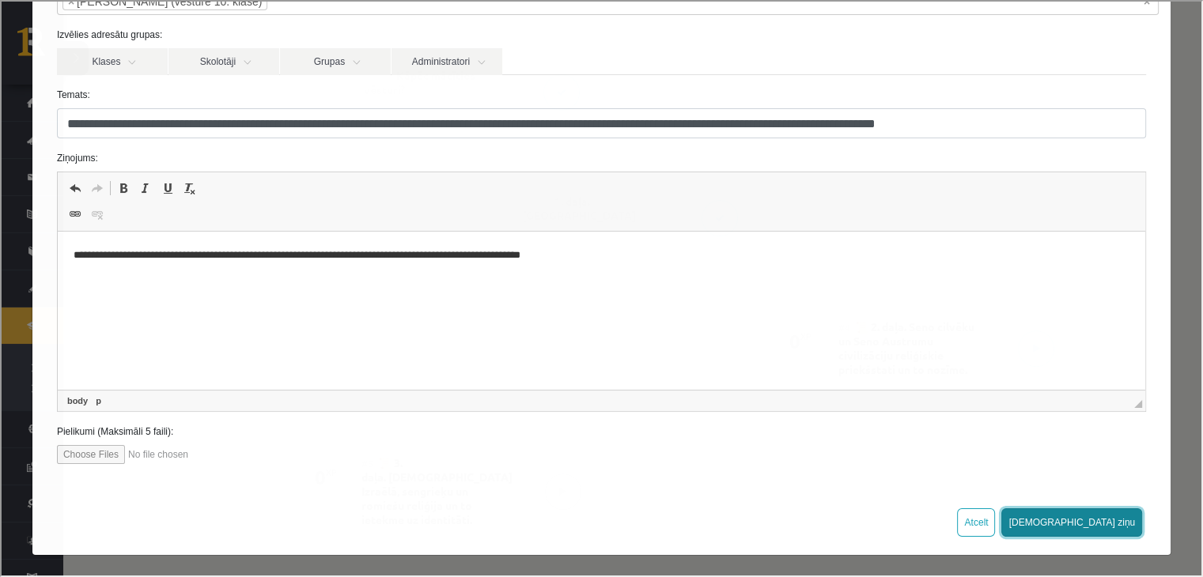
click at [1087, 521] on button "Sūtīt ziņu" at bounding box center [1070, 521] width 141 height 28
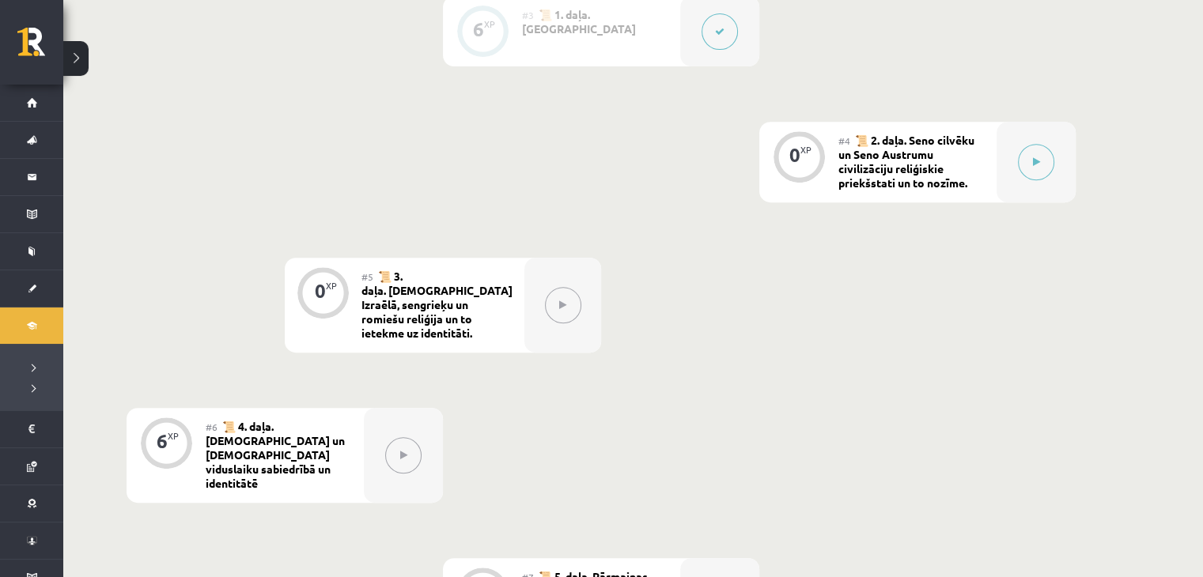
scroll to position [674, 0]
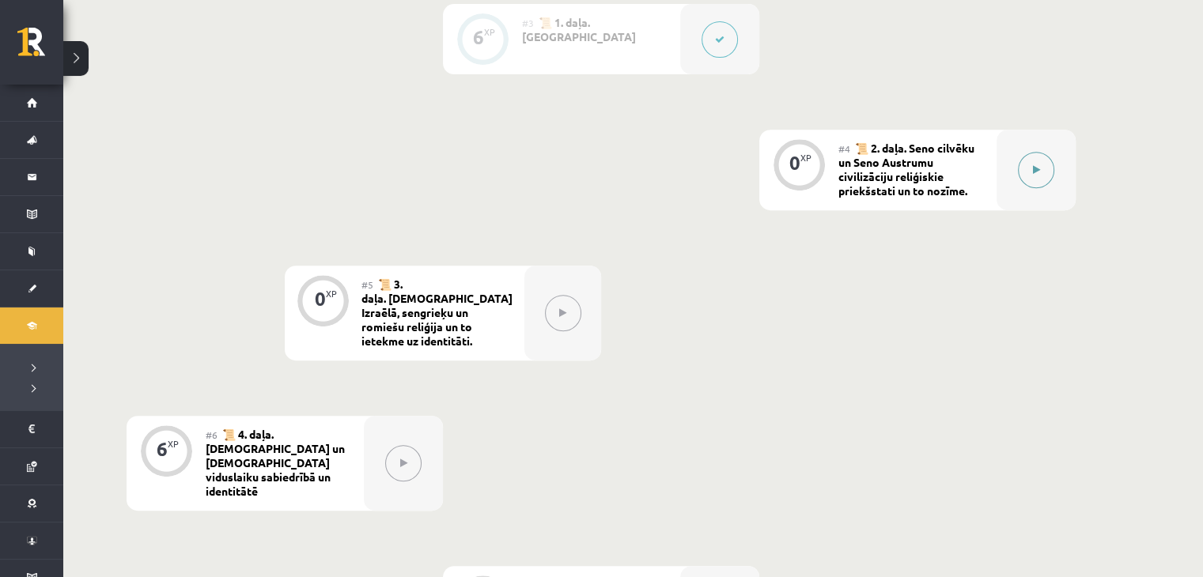
click at [1027, 170] on button at bounding box center [1036, 170] width 36 height 36
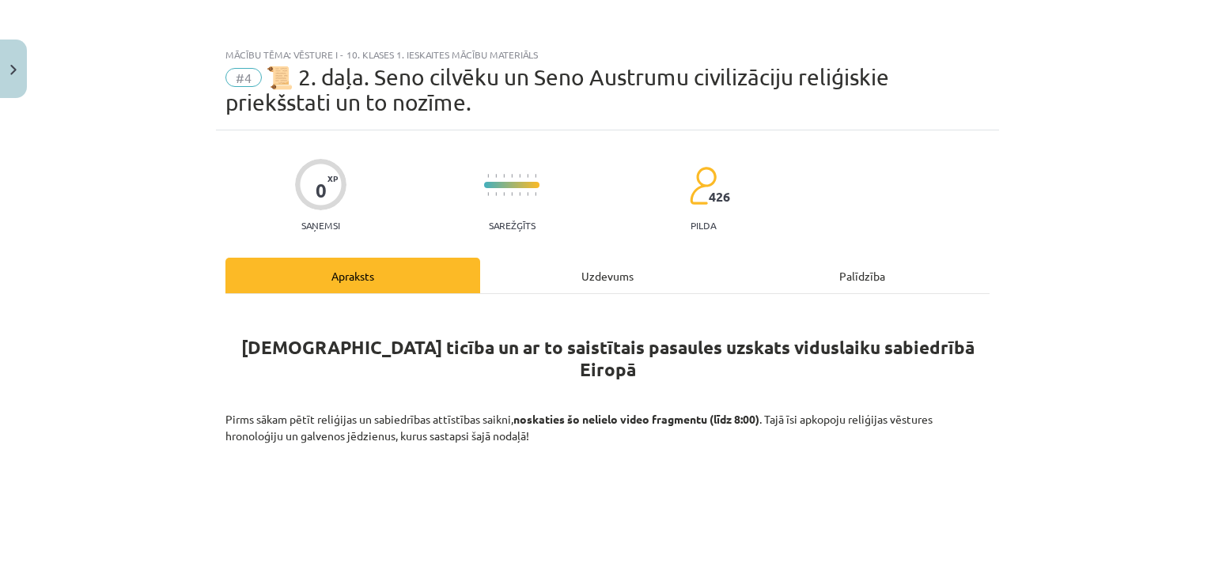
click at [620, 264] on div "Uzdevums" at bounding box center [607, 276] width 255 height 36
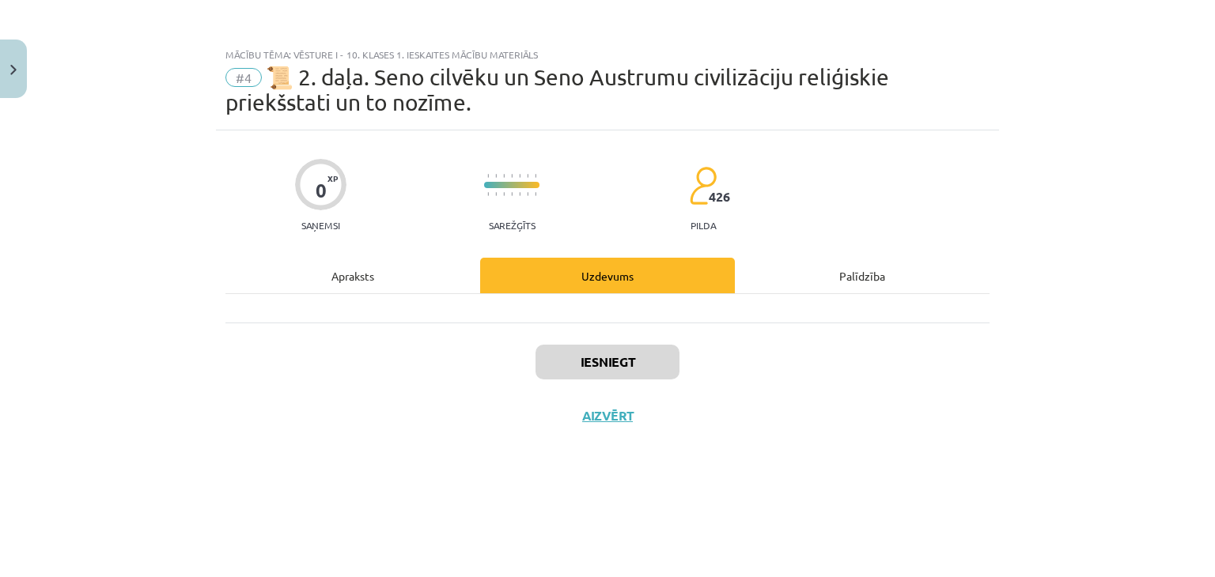
click at [588, 381] on div "Iesniegt Aizvērt" at bounding box center [607, 378] width 764 height 111
click at [597, 414] on button "Aizvērt" at bounding box center [607, 416] width 60 height 16
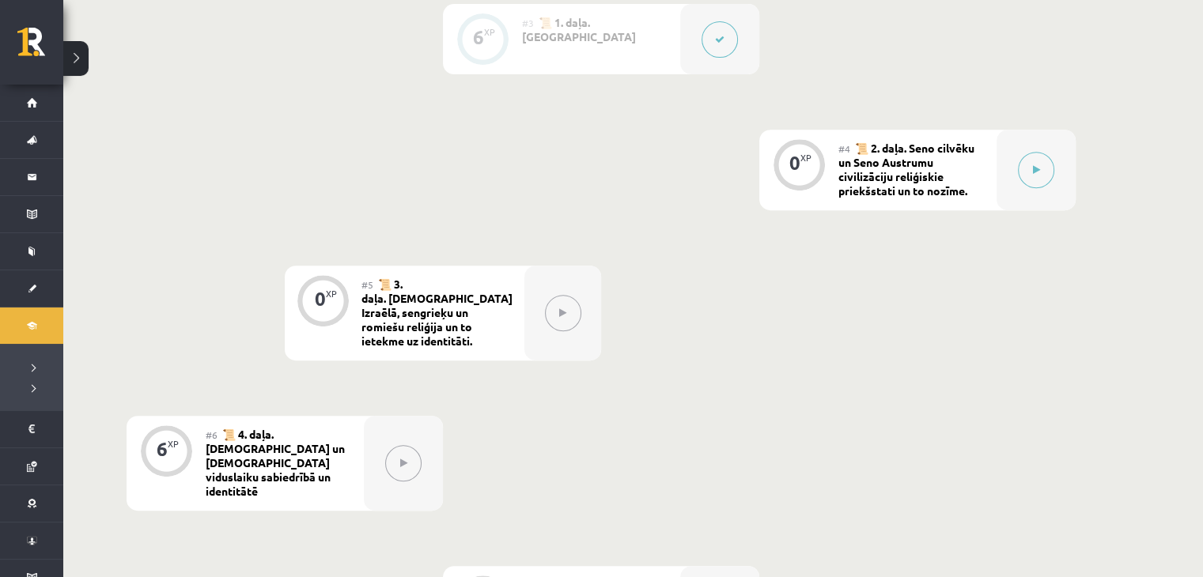
click at [561, 308] on icon at bounding box center [562, 312] width 7 height 9
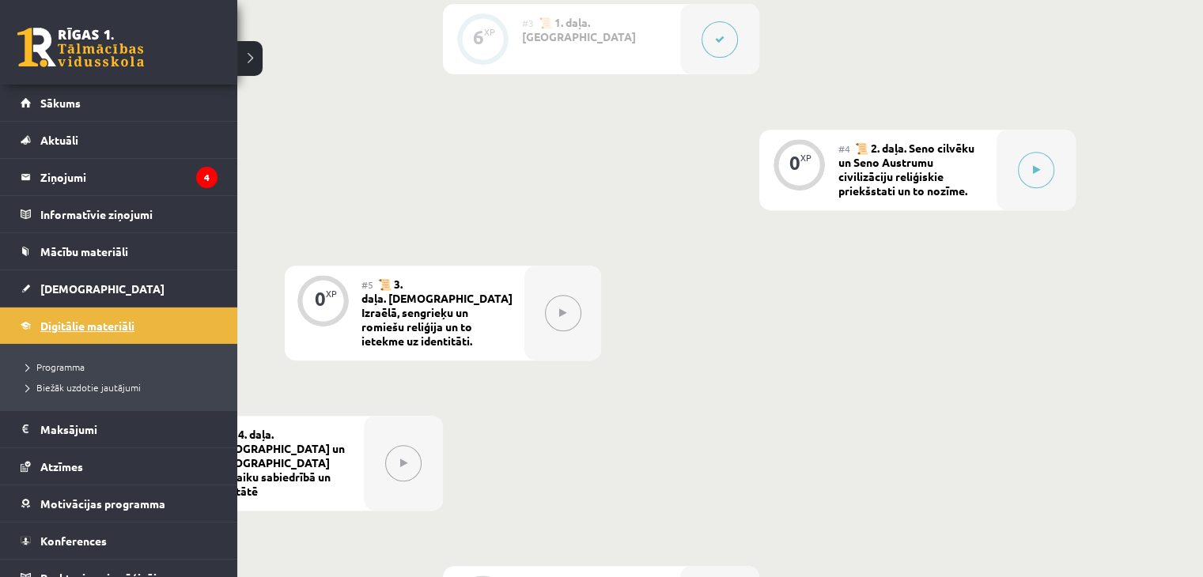
click at [92, 320] on span "Digitālie materiāli" at bounding box center [87, 326] width 94 height 14
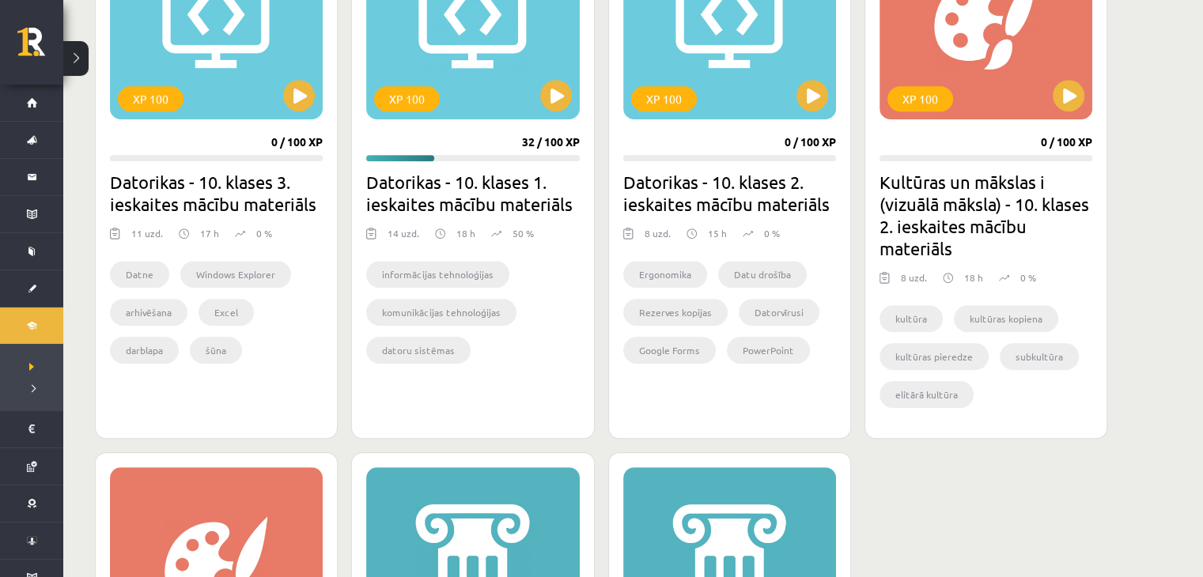
scroll to position [1081, 0]
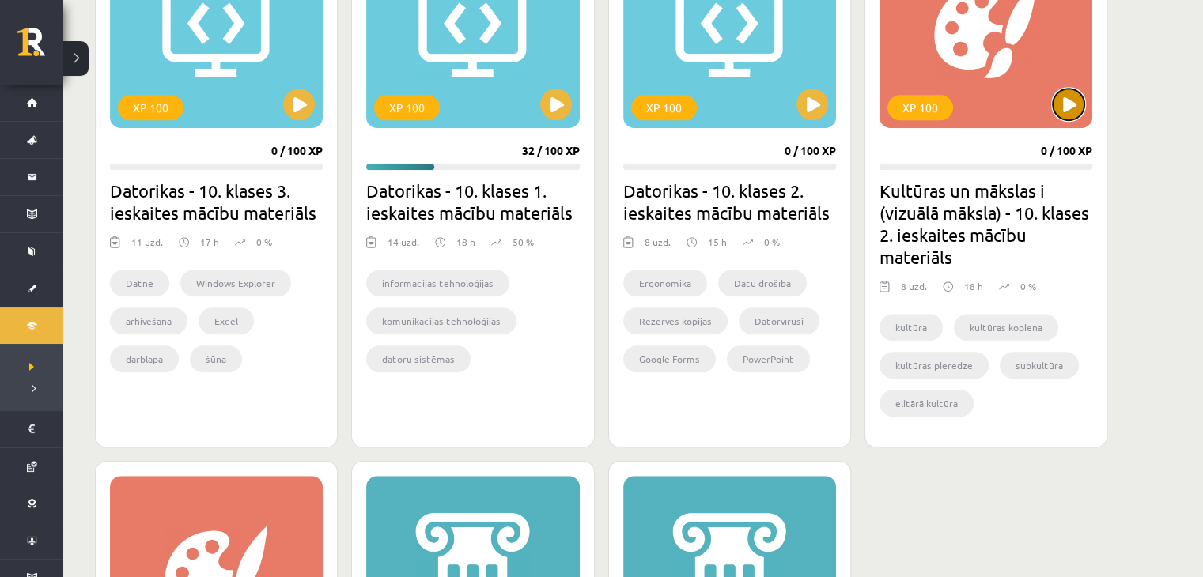
click at [1066, 104] on button at bounding box center [1069, 105] width 32 height 32
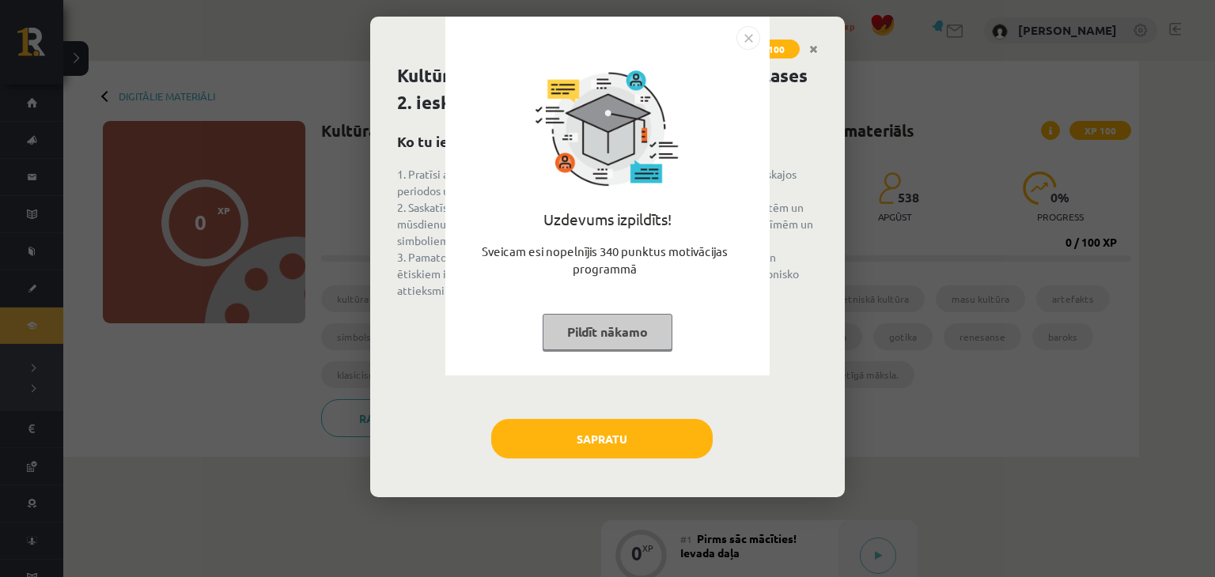
click at [640, 327] on button "Pildīt nākamo" at bounding box center [608, 332] width 130 height 36
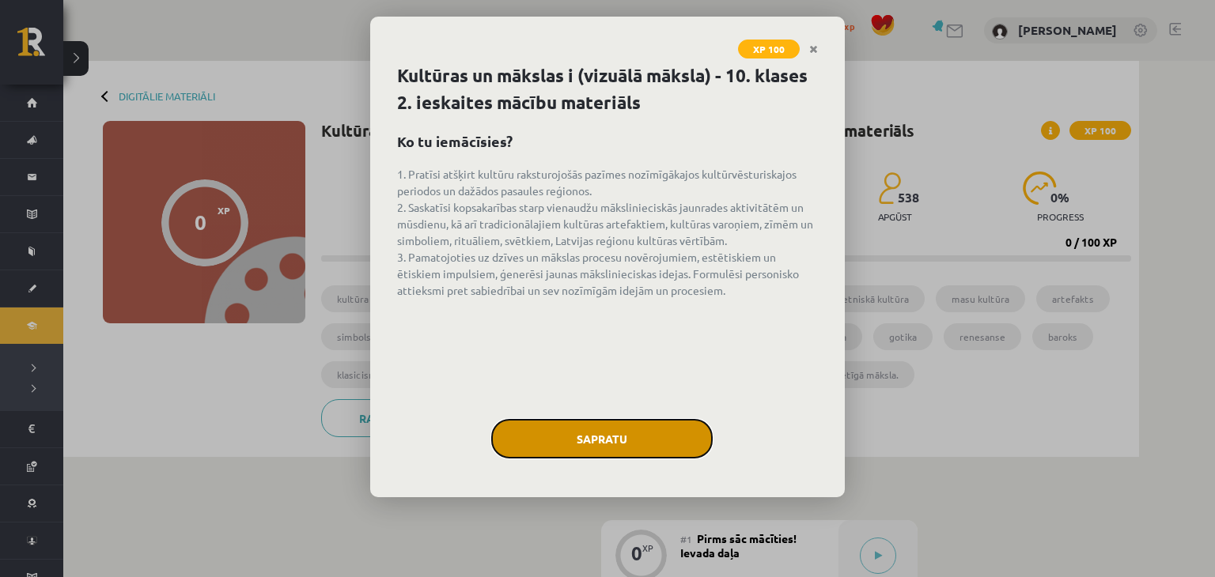
click at [634, 422] on button "Sapratu" at bounding box center [601, 439] width 221 height 40
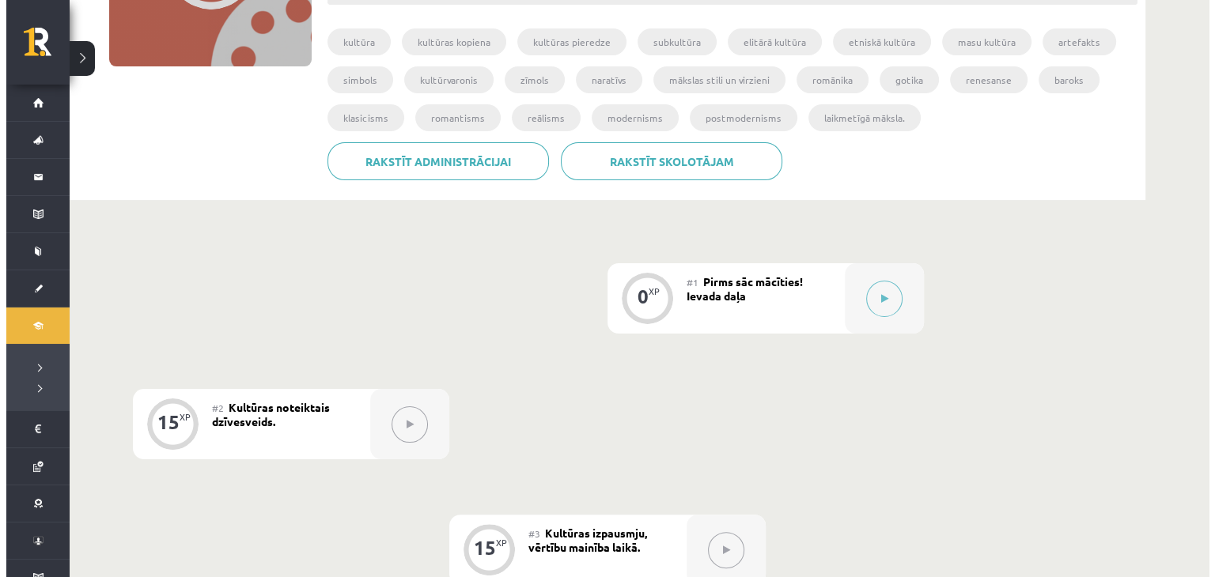
scroll to position [258, 0]
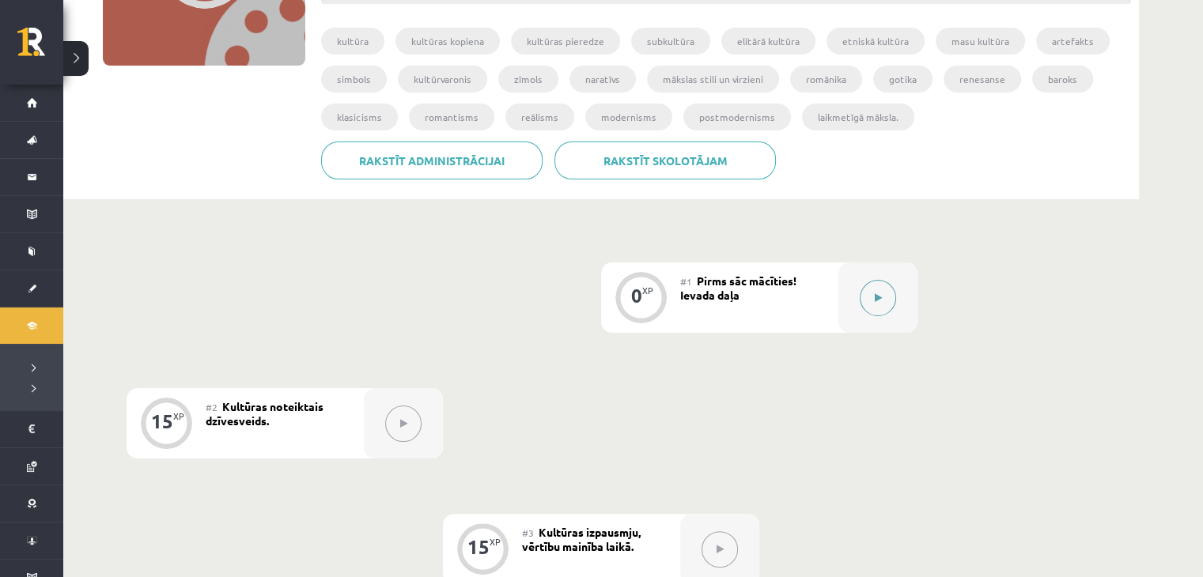
click at [871, 302] on button at bounding box center [878, 298] width 36 height 36
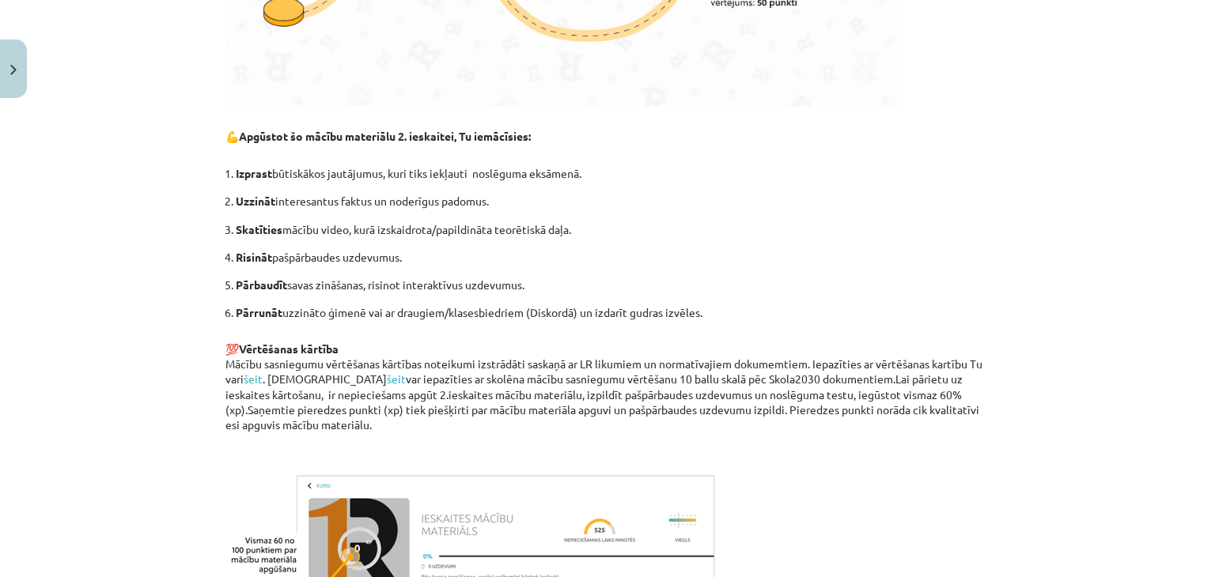
scroll to position [1091, 0]
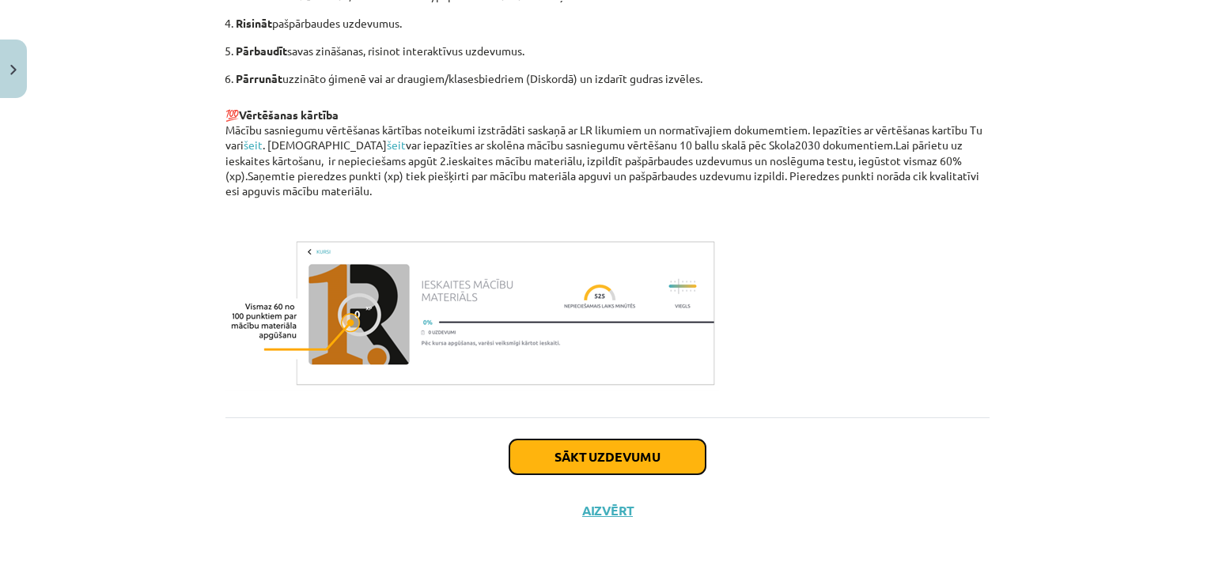
click at [569, 454] on button "Sākt uzdevumu" at bounding box center [607, 457] width 196 height 35
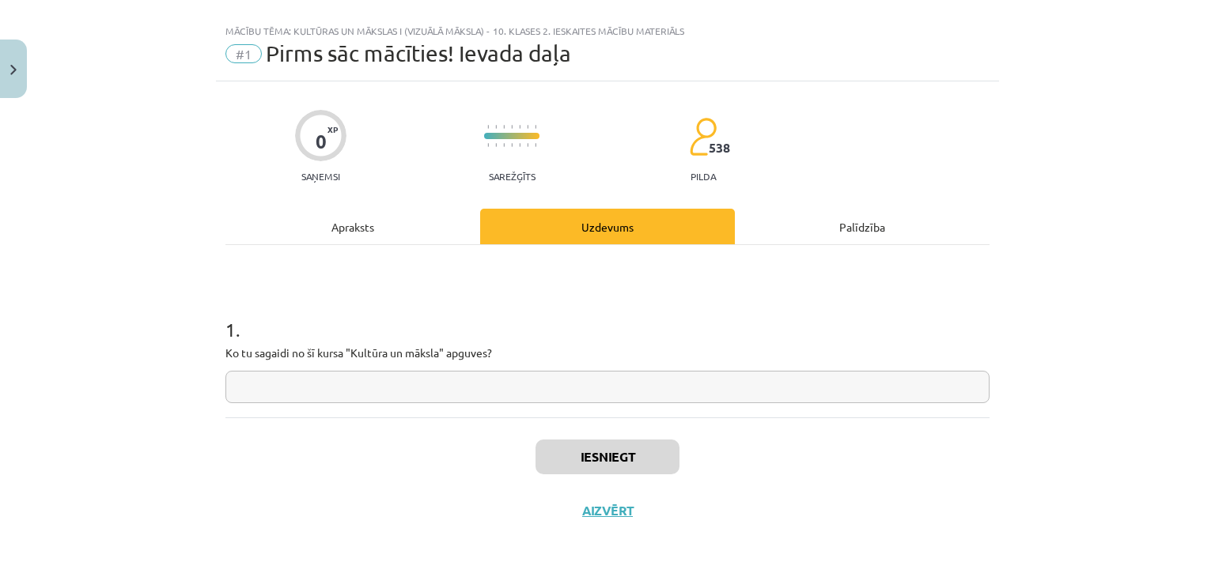
scroll to position [23, 0]
click at [457, 379] on input "text" at bounding box center [607, 388] width 764 height 32
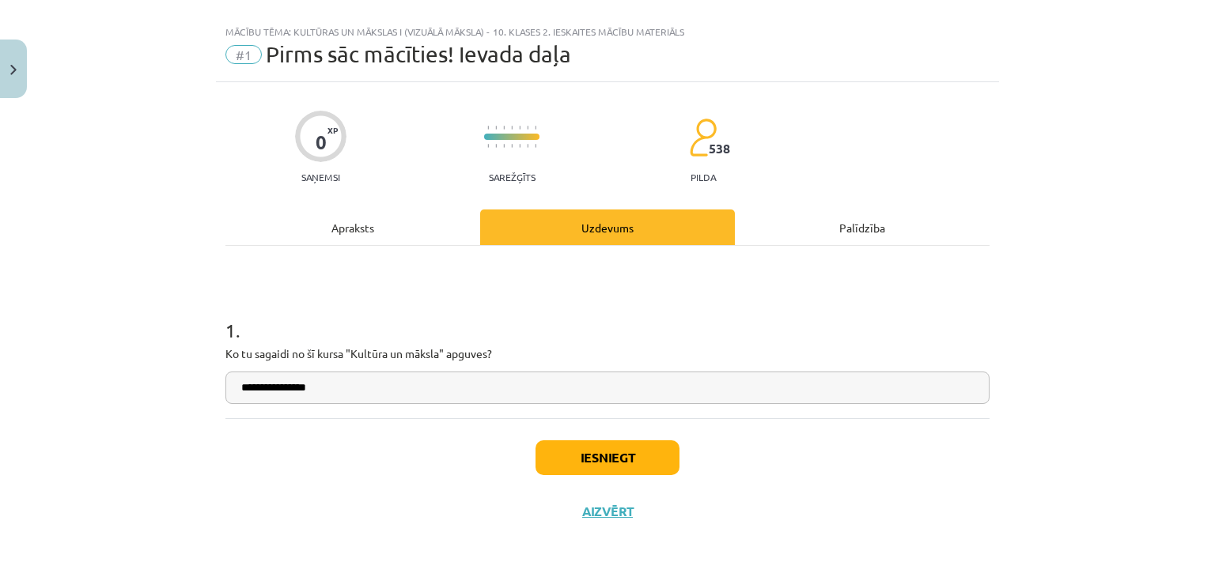
type input "**********"
click at [576, 450] on button "Iesniegt" at bounding box center [607, 458] width 144 height 35
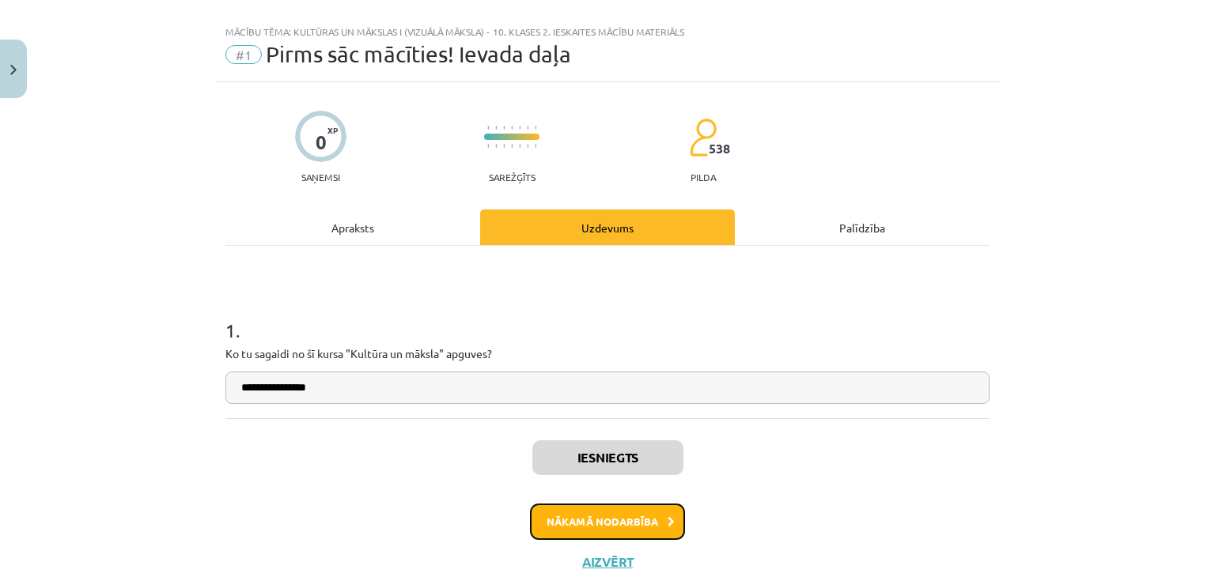
click at [592, 512] on button "Nākamā nodarbība" at bounding box center [607, 522] width 155 height 36
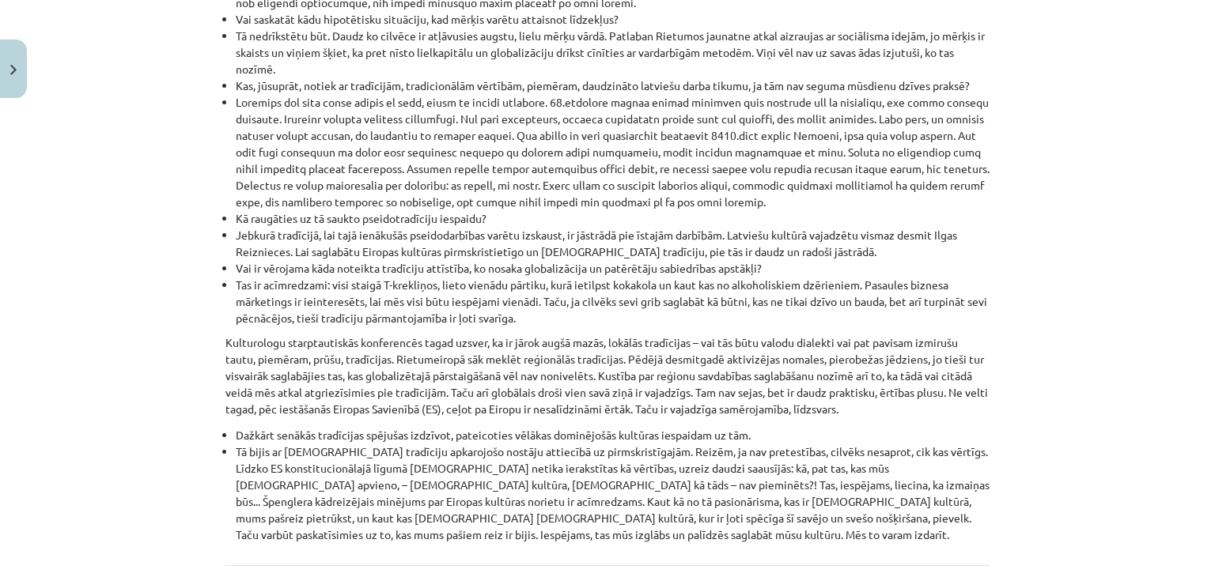
scroll to position [1817, 0]
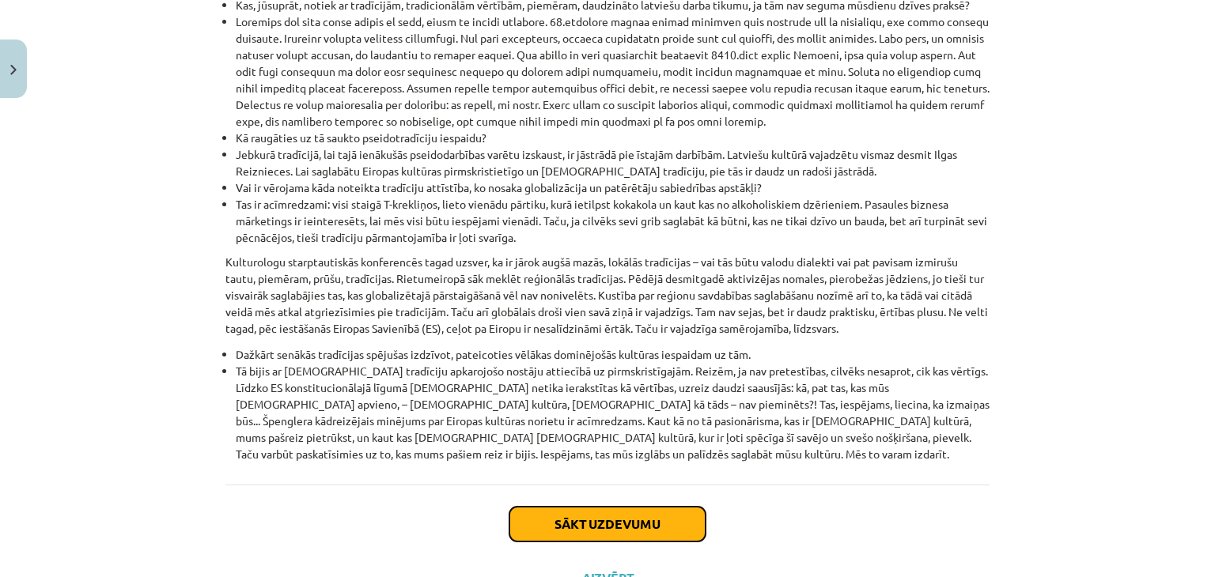
click at [604, 507] on button "Sākt uzdevumu" at bounding box center [607, 524] width 196 height 35
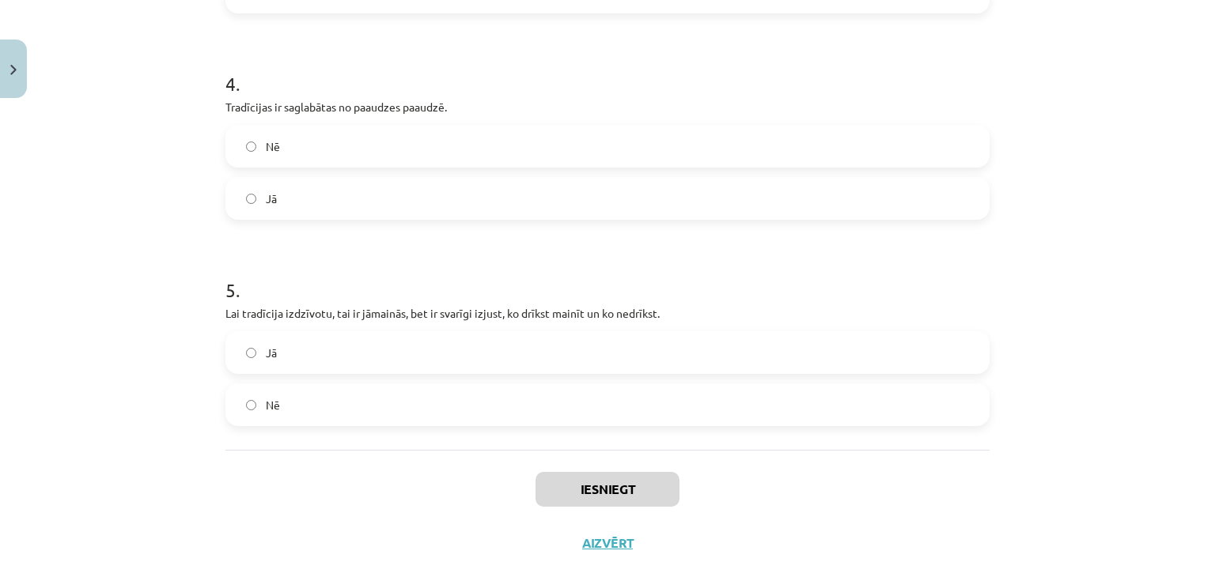
scroll to position [921, 0]
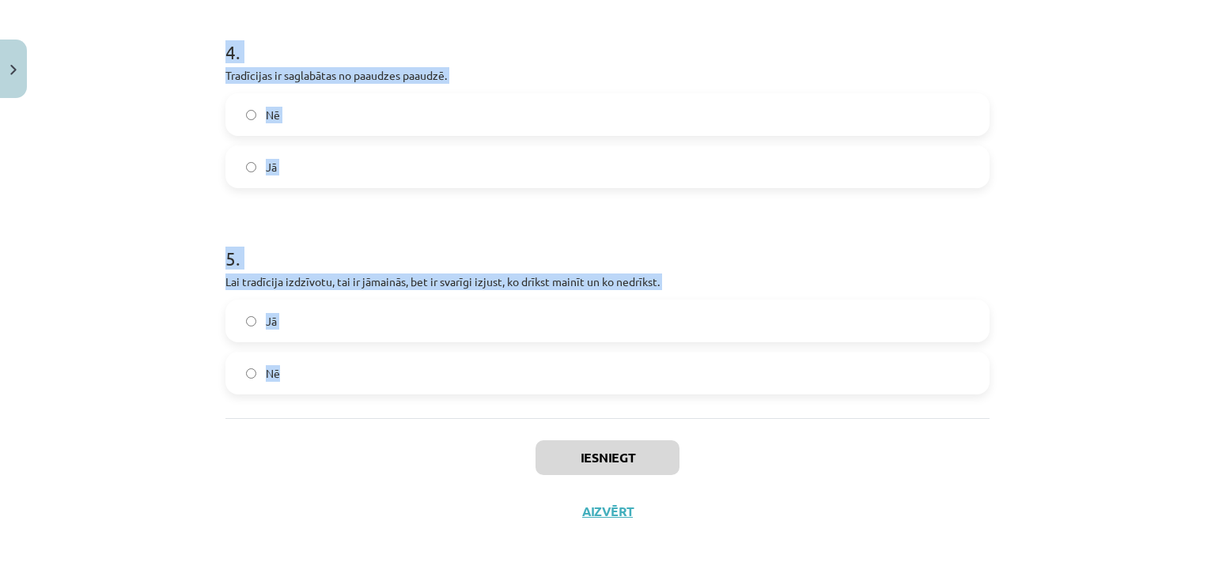
drag, startPoint x: 212, startPoint y: 109, endPoint x: 496, endPoint y: 369, distance: 385.1
copy form "Apmetoties un dzīvojot kopīgā teritorijā, tautas viena otru neietekmē. Jā Nē 2 …"
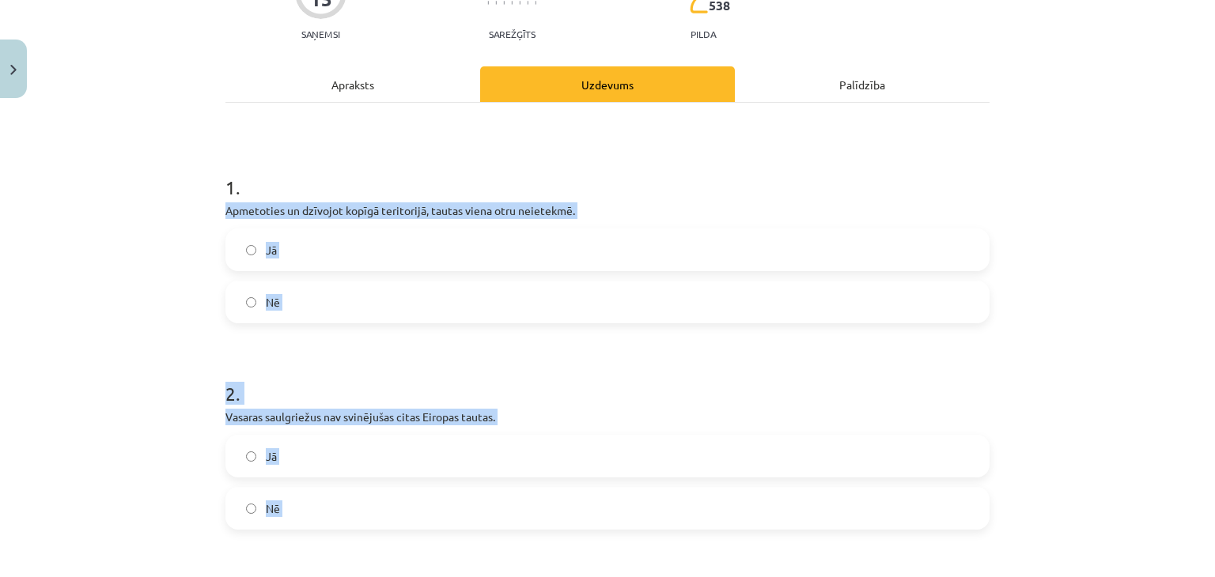
scroll to position [161, 0]
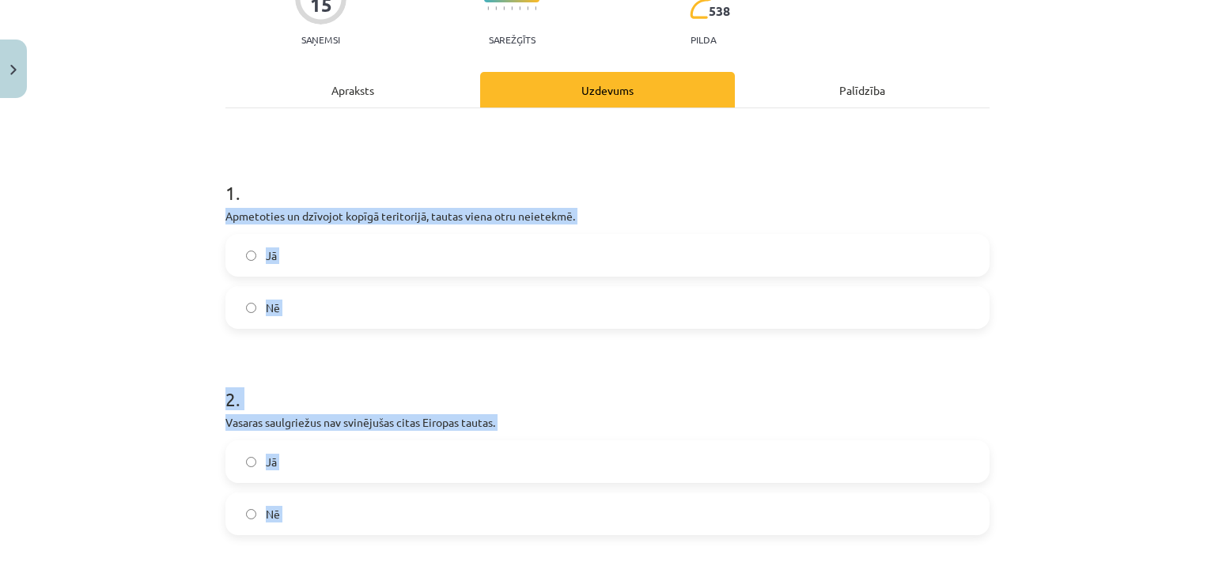
click at [343, 298] on label "Nē" at bounding box center [607, 308] width 761 height 40
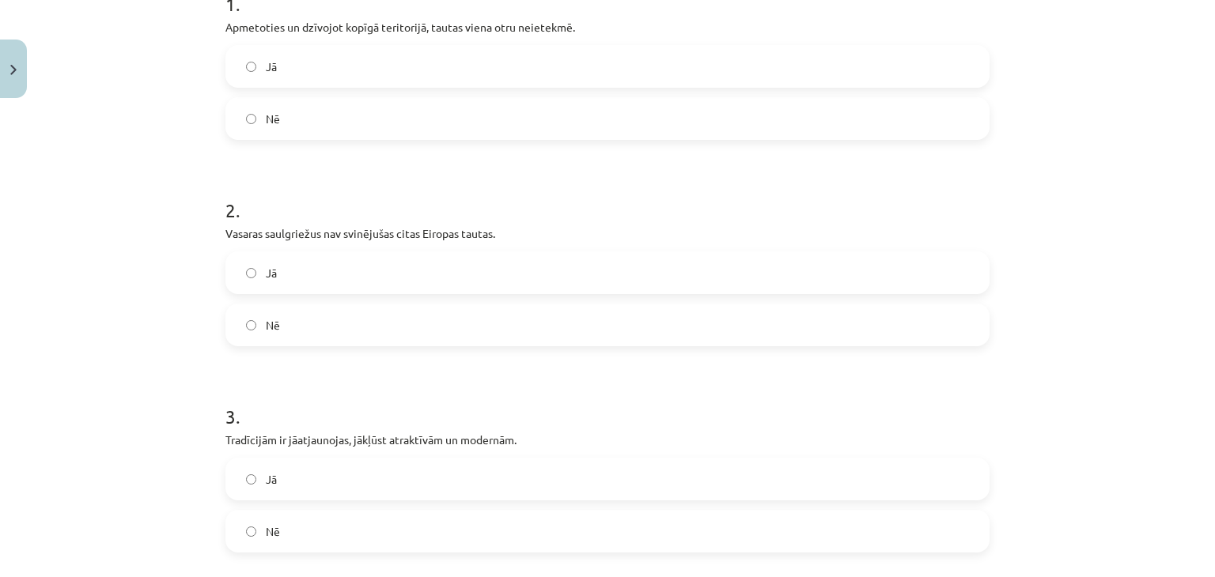
scroll to position [350, 0]
click at [358, 334] on label "Nē" at bounding box center [607, 325] width 761 height 40
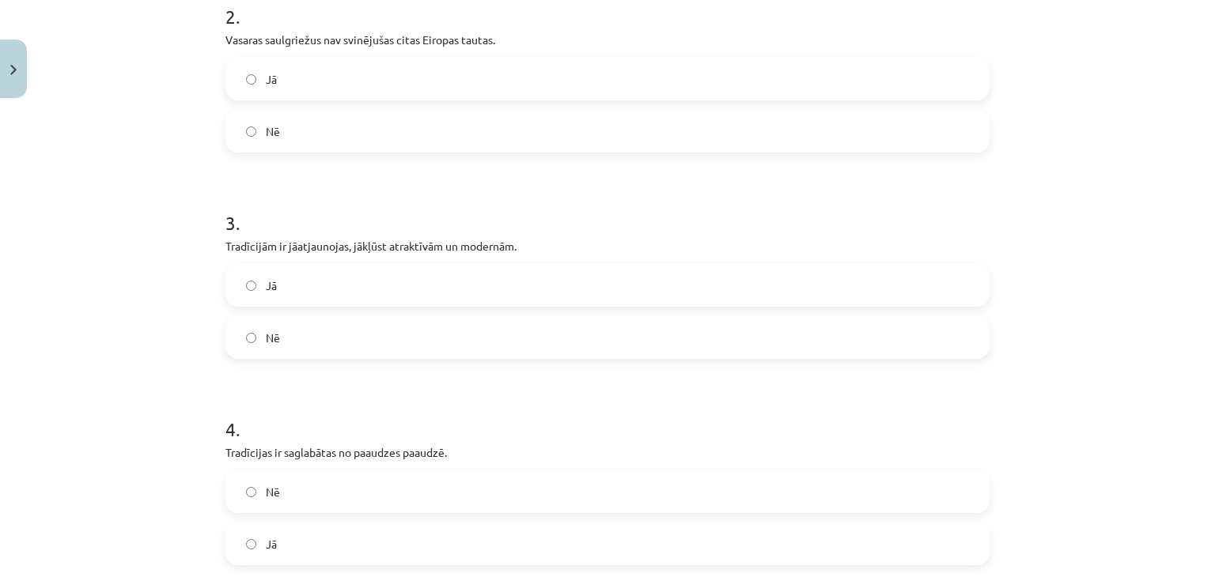
scroll to position [550, 0]
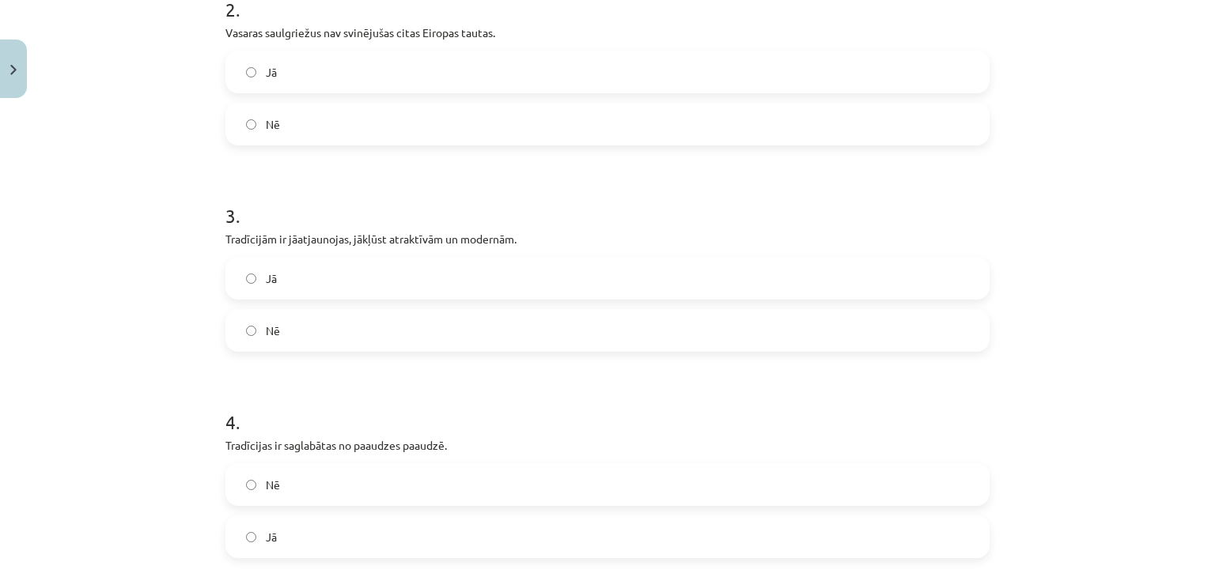
click at [358, 334] on label "Nē" at bounding box center [607, 331] width 761 height 40
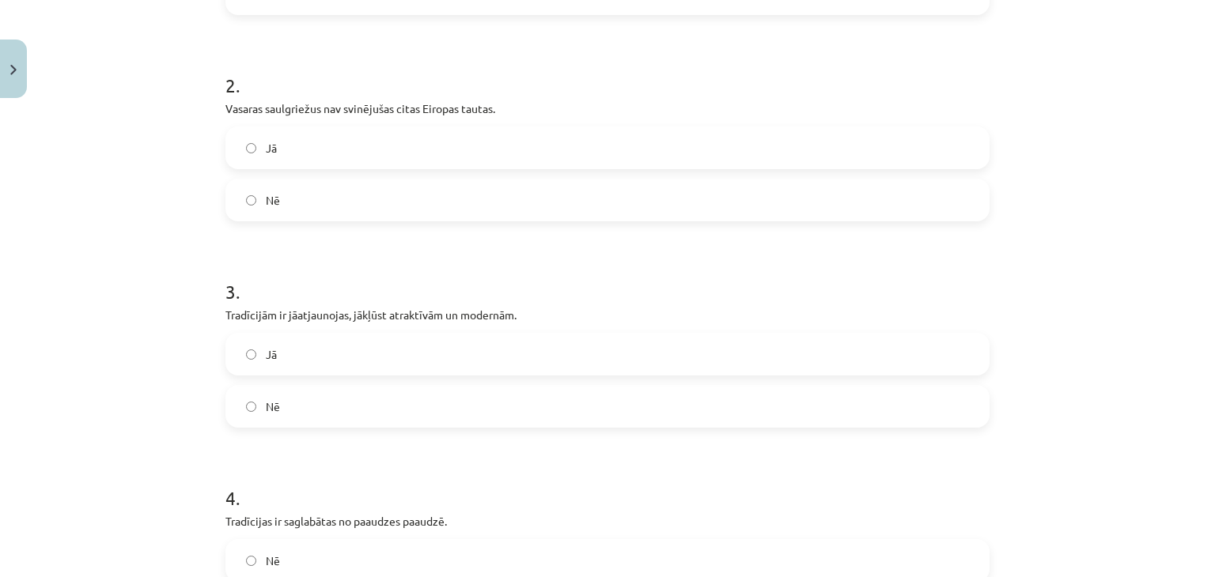
scroll to position [470, 0]
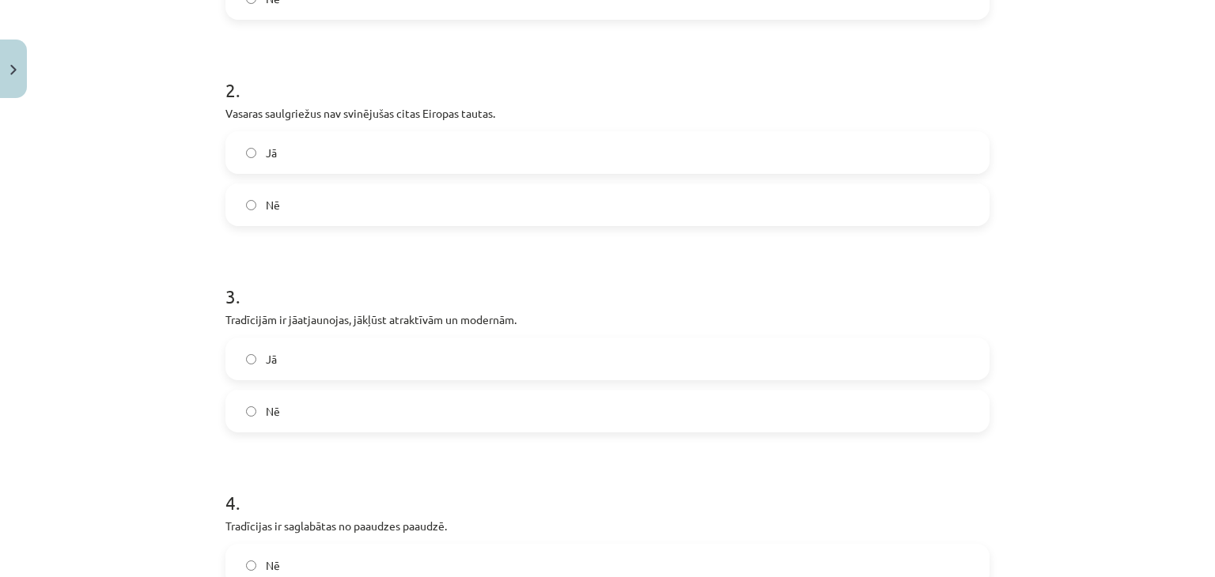
click at [358, 357] on label "Jā" at bounding box center [607, 359] width 761 height 40
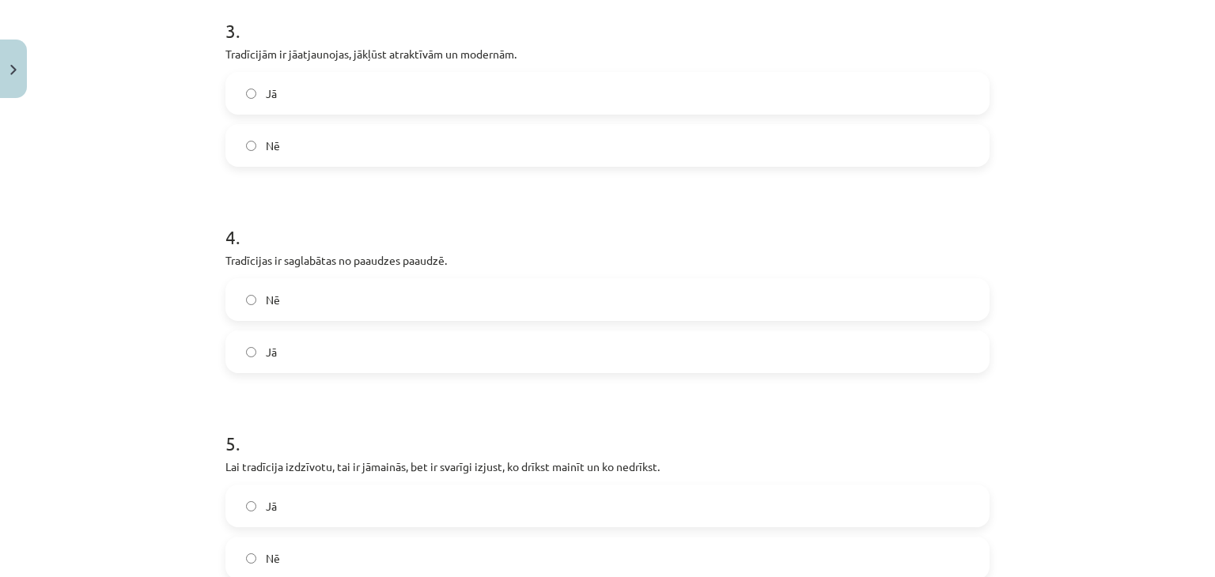
scroll to position [734, 0]
click at [263, 341] on label "Jā" at bounding box center [607, 354] width 761 height 40
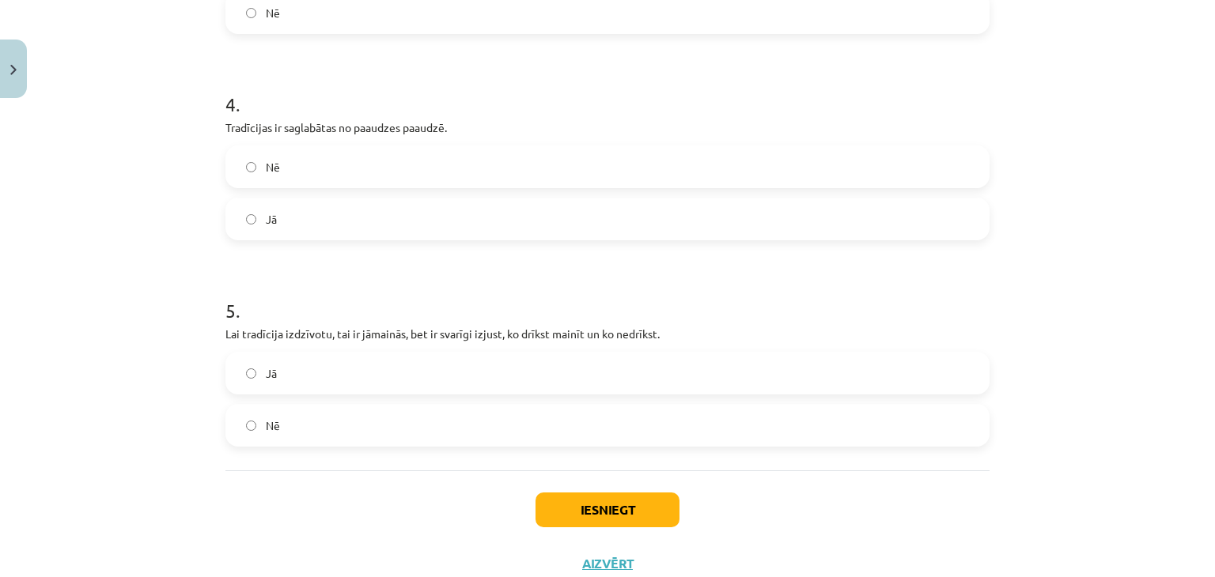
scroll to position [921, 0]
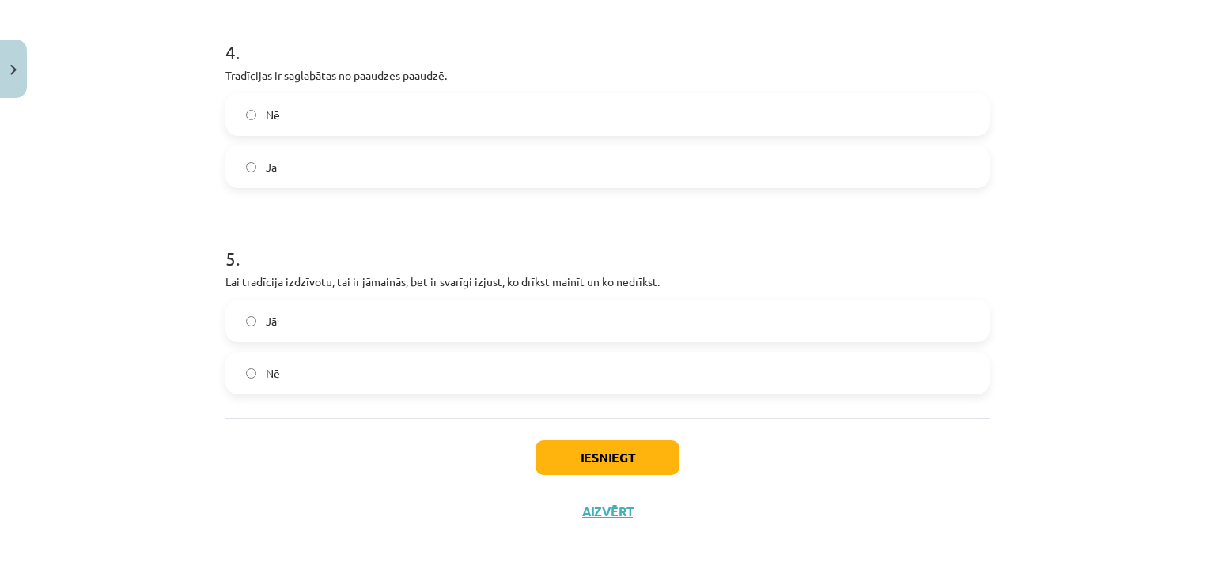
click at [271, 306] on label "Jā" at bounding box center [607, 321] width 761 height 40
click at [615, 450] on button "Iesniegt" at bounding box center [607, 458] width 144 height 35
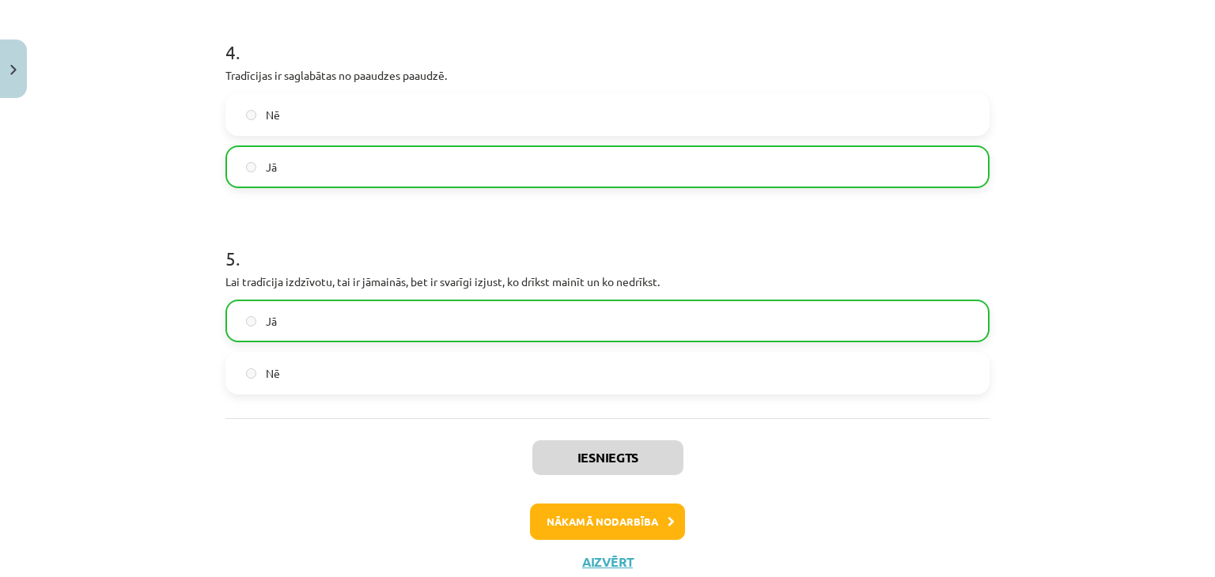
drag, startPoint x: 615, startPoint y: 450, endPoint x: 664, endPoint y: 301, distance: 156.8
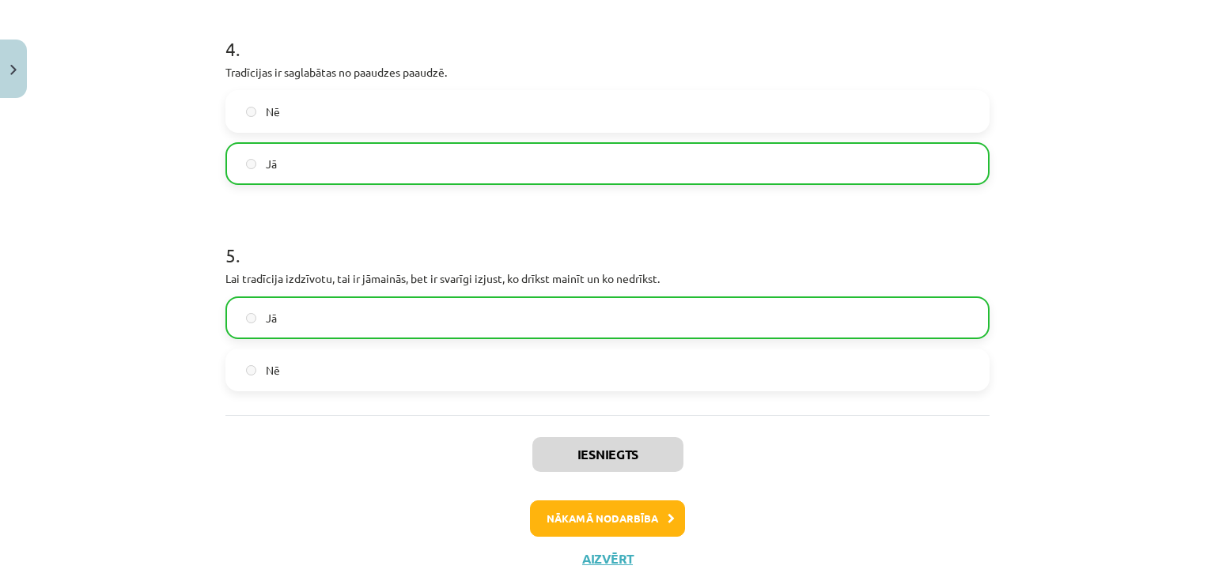
scroll to position [971, 0]
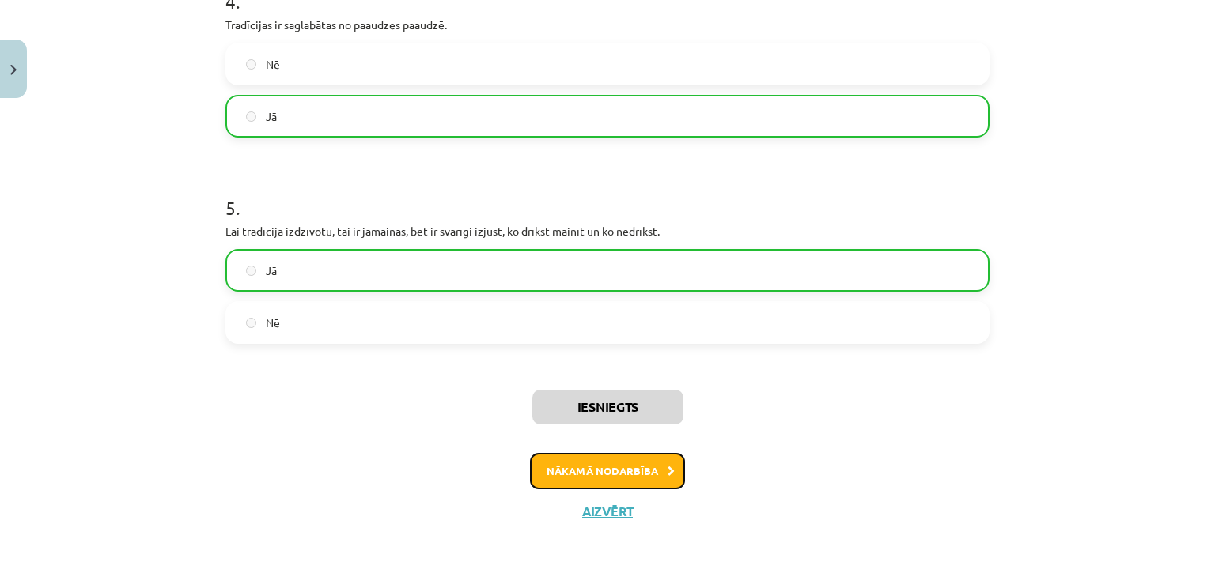
click at [636, 455] on button "Nākamā nodarbība" at bounding box center [607, 471] width 155 height 36
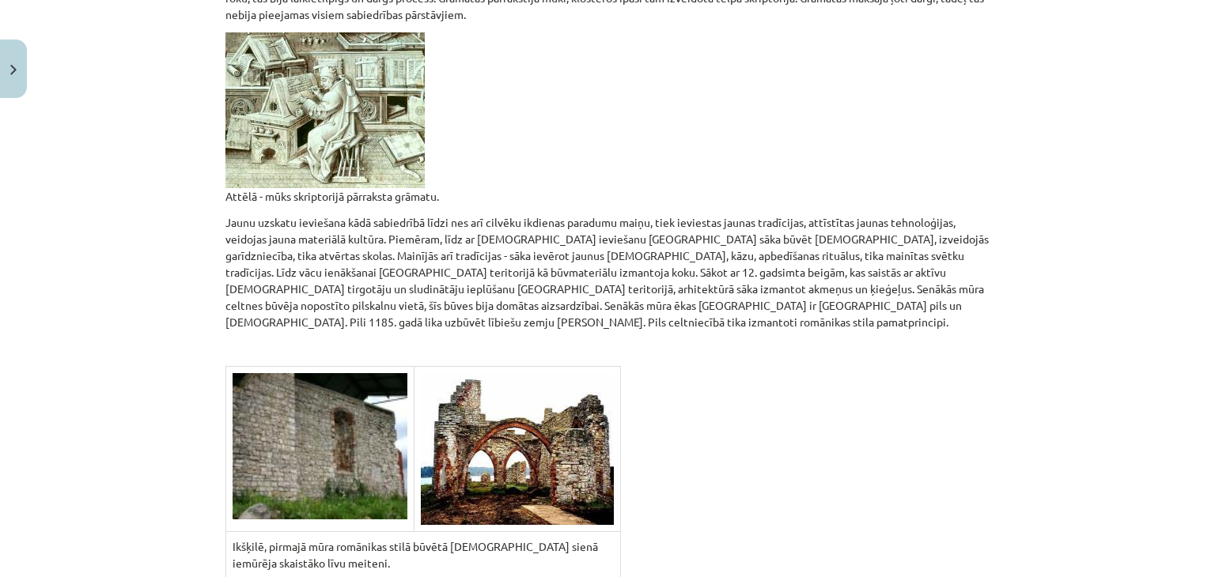
scroll to position [1258, 0]
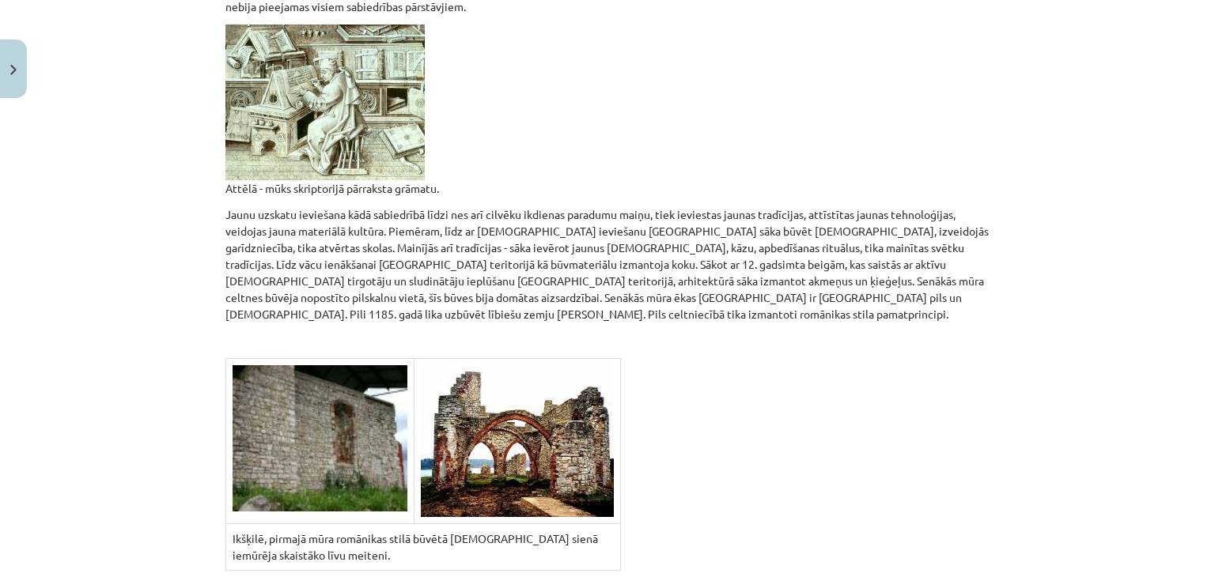
drag, startPoint x: 740, startPoint y: 425, endPoint x: 691, endPoint y: 321, distance: 114.6
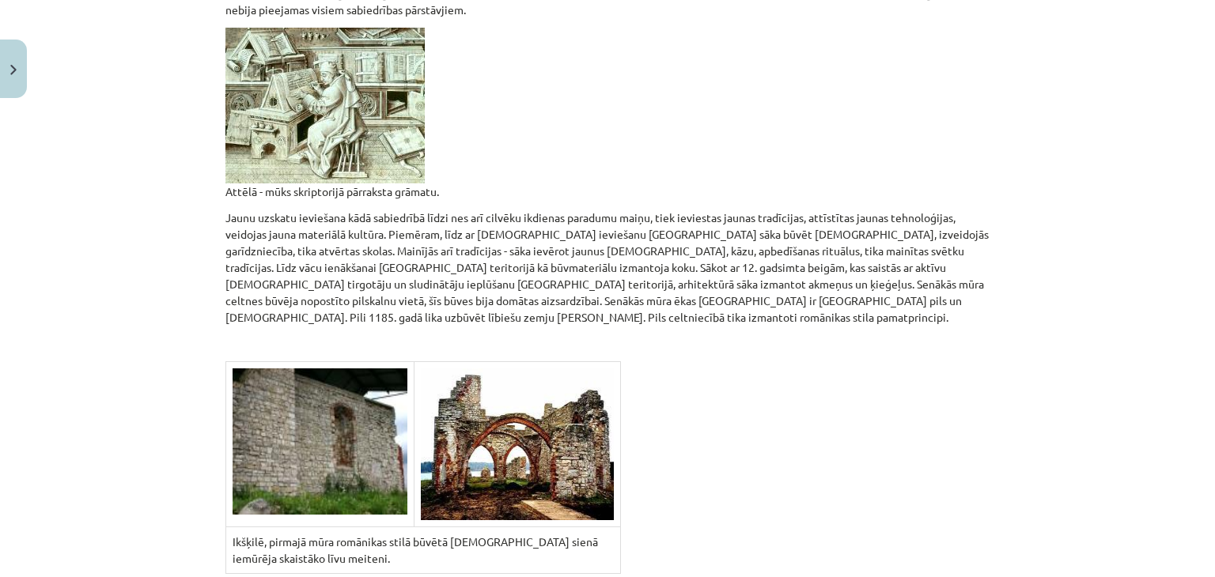
click at [691, 335] on p at bounding box center [607, 343] width 764 height 17
drag, startPoint x: 691, startPoint y: 321, endPoint x: 668, endPoint y: 372, distance: 55.6
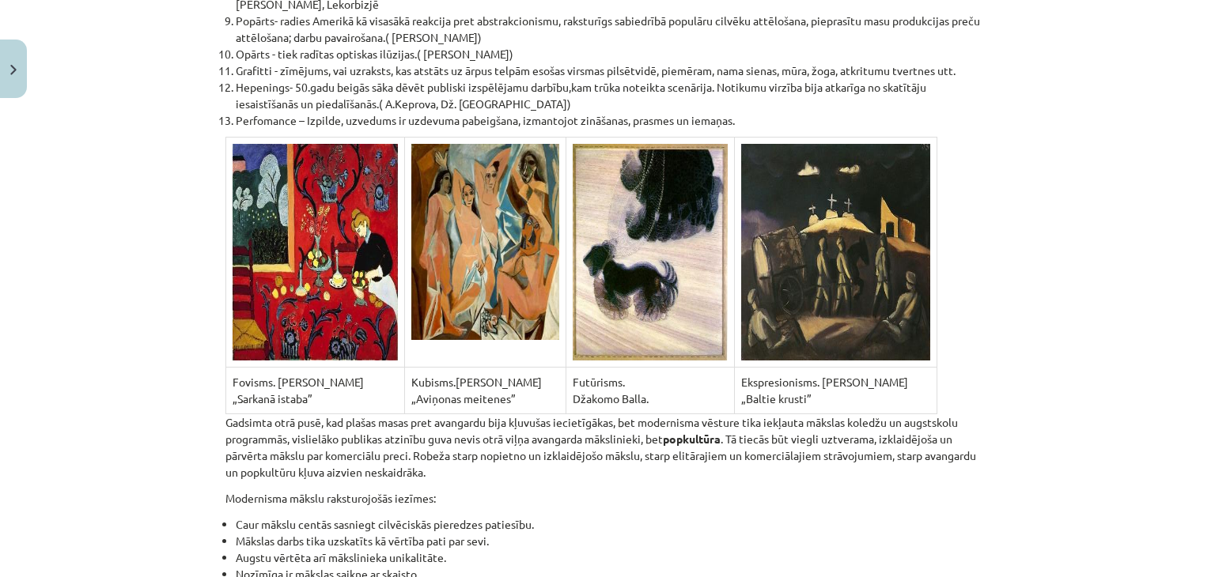
scroll to position [10544, 0]
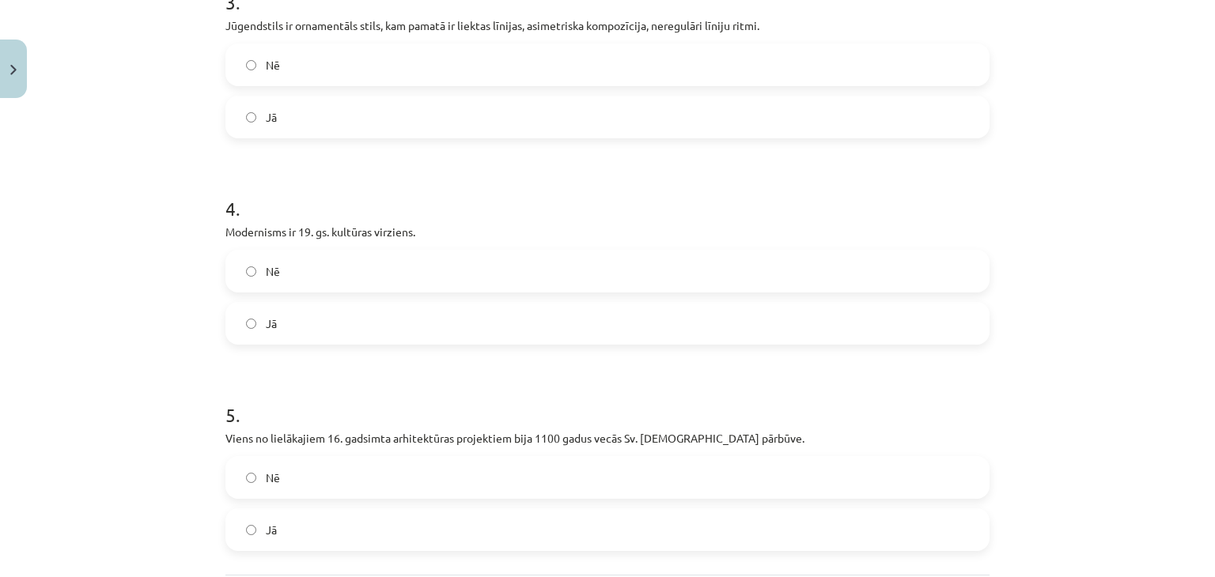
scroll to position [921, 0]
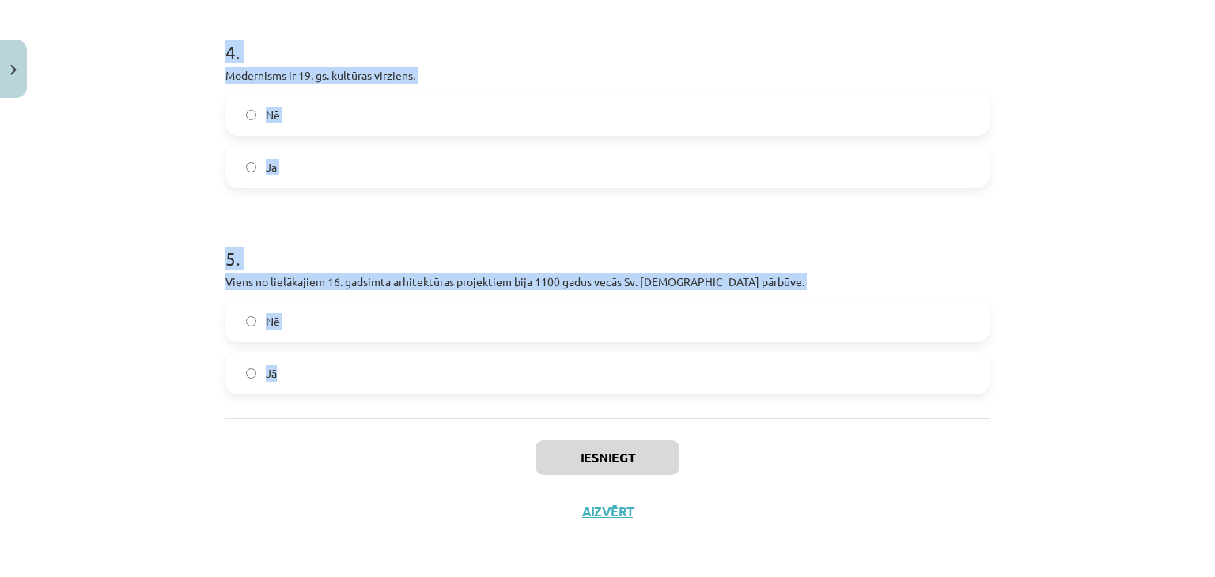
drag, startPoint x: 209, startPoint y: 319, endPoint x: 567, endPoint y: 369, distance: 361.8
copy form "1 . Ar jēdzienu modernisms tiek saprasti visi virzieni, kas balstīti uz akadēmi…"
click at [329, 140] on div "Nē Jā" at bounding box center [607, 140] width 764 height 95
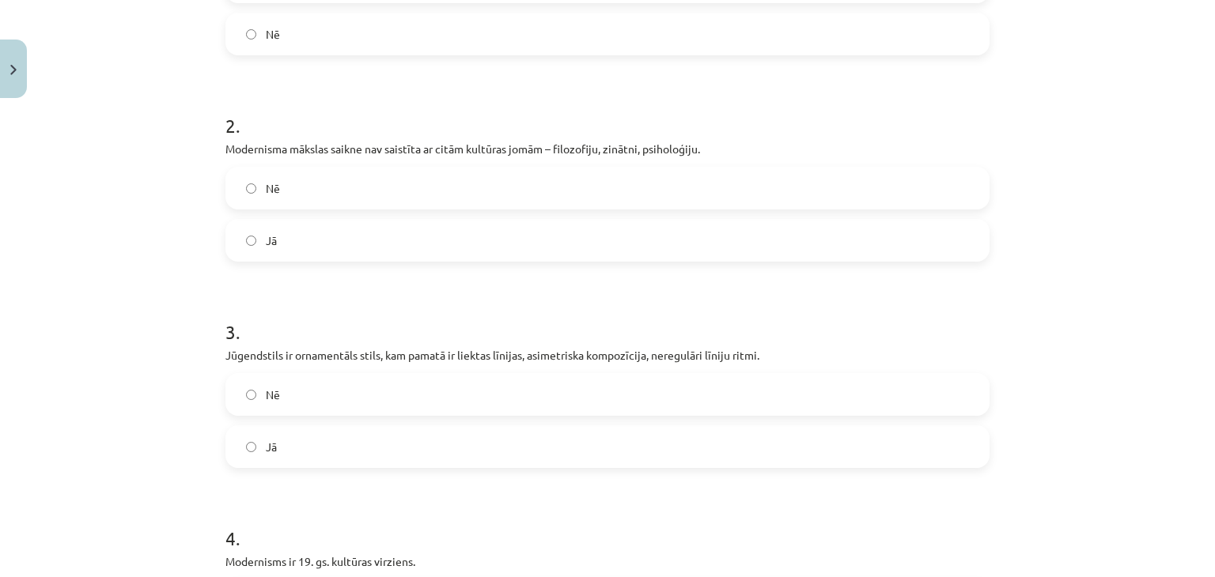
scroll to position [338, 0]
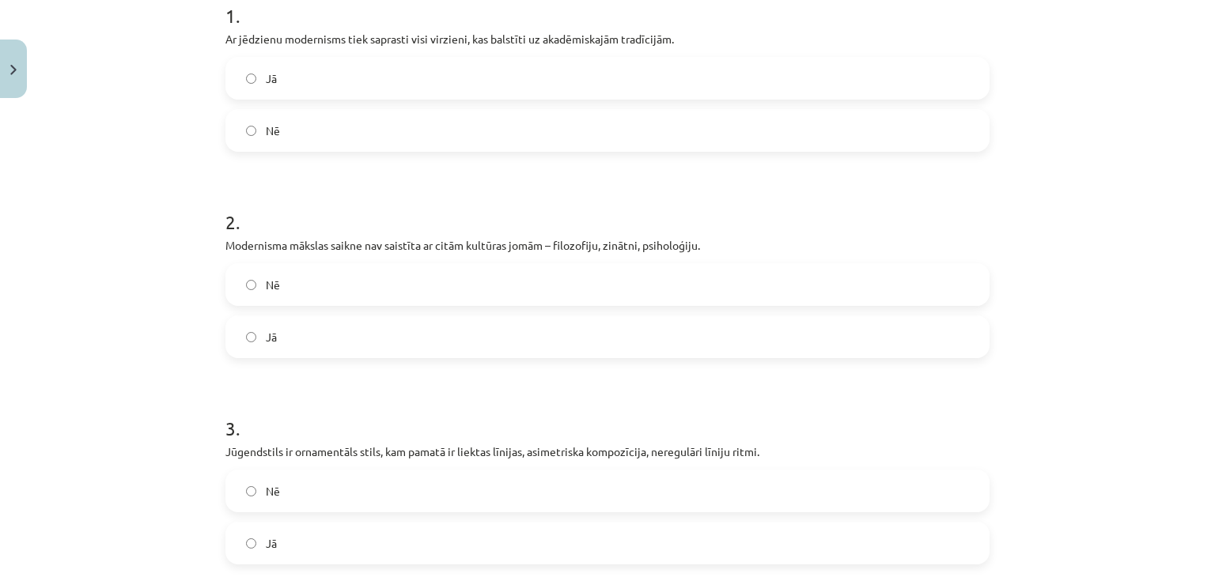
click at [303, 146] on label "Nē" at bounding box center [607, 131] width 761 height 40
click at [317, 289] on label "Nē" at bounding box center [607, 285] width 761 height 40
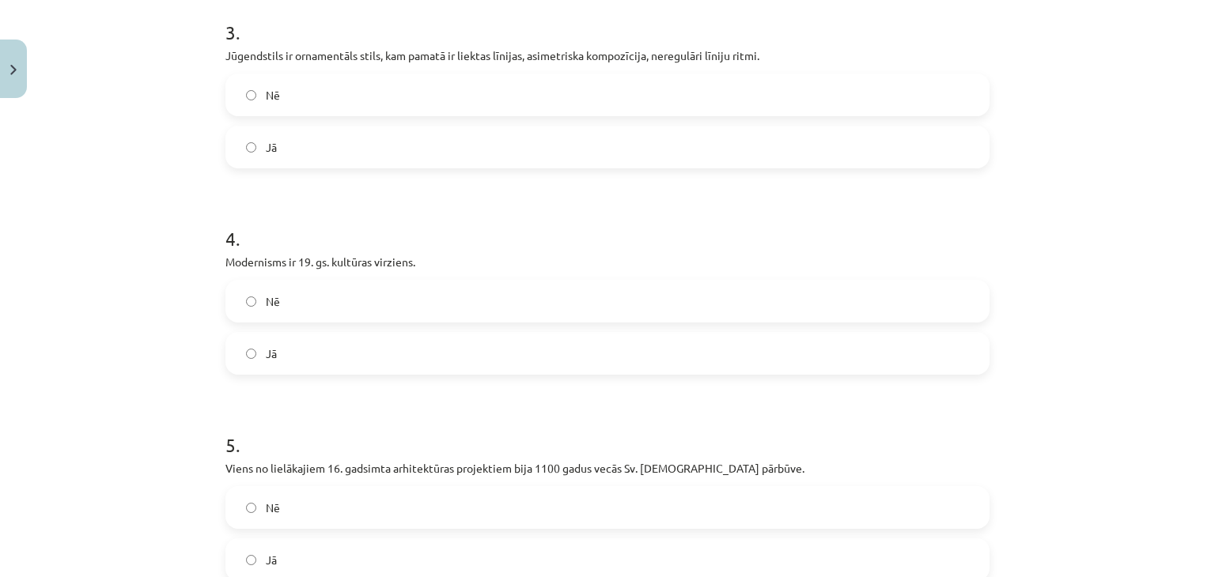
scroll to position [752, 0]
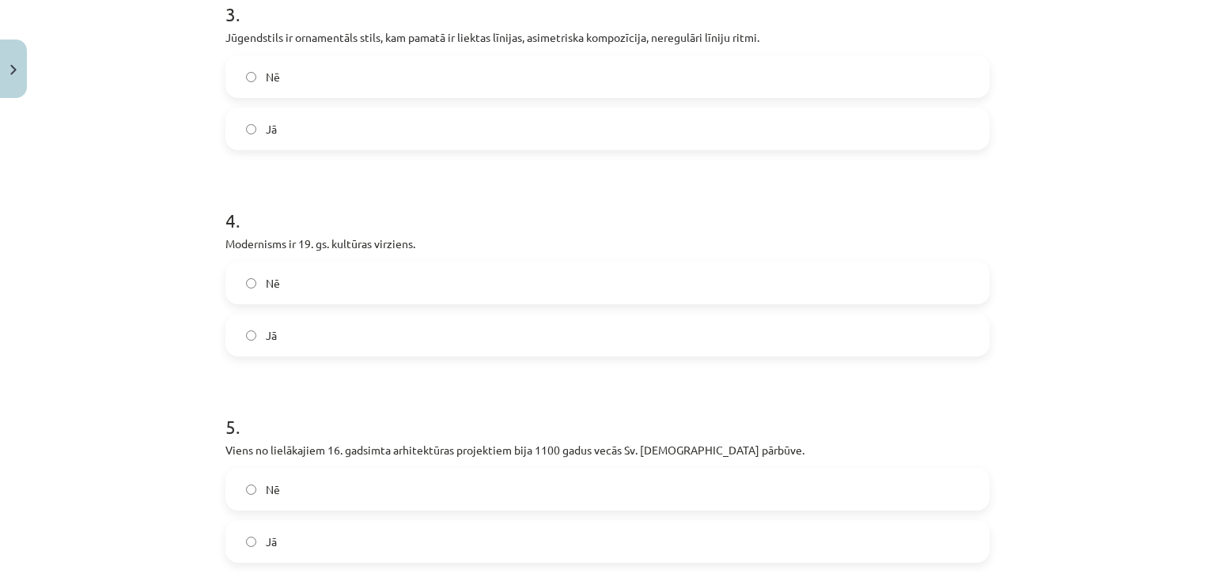
click at [326, 137] on label "Jā" at bounding box center [607, 129] width 761 height 40
click at [298, 341] on label "Jā" at bounding box center [607, 336] width 761 height 40
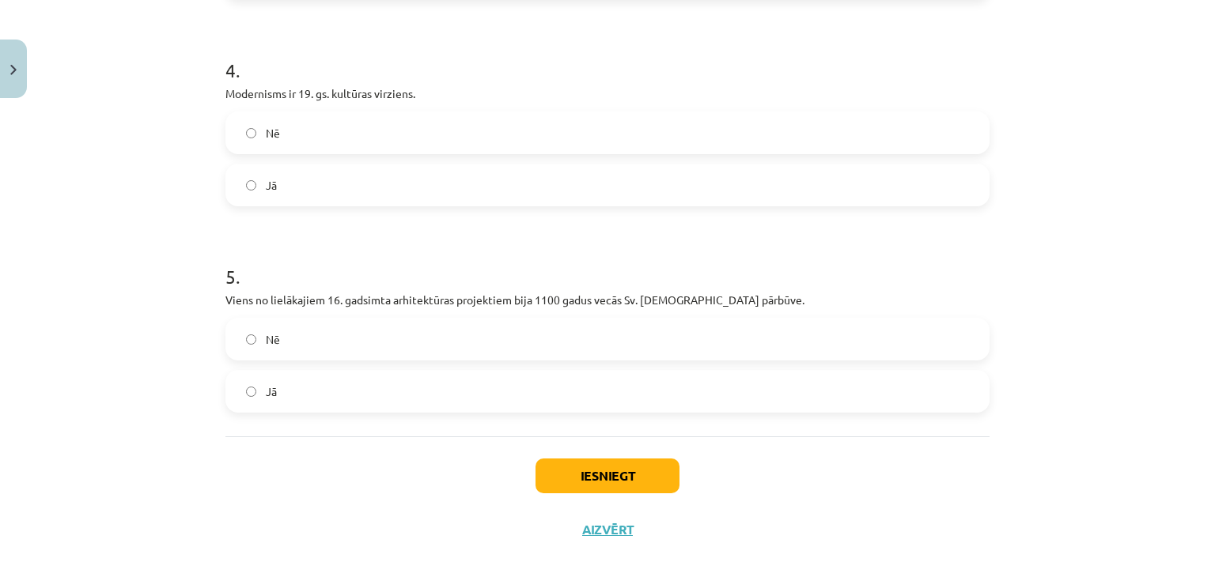
scroll to position [905, 0]
click at [327, 393] on label "Jā" at bounding box center [607, 389] width 761 height 40
click at [620, 473] on button "Iesniegt" at bounding box center [607, 473] width 144 height 35
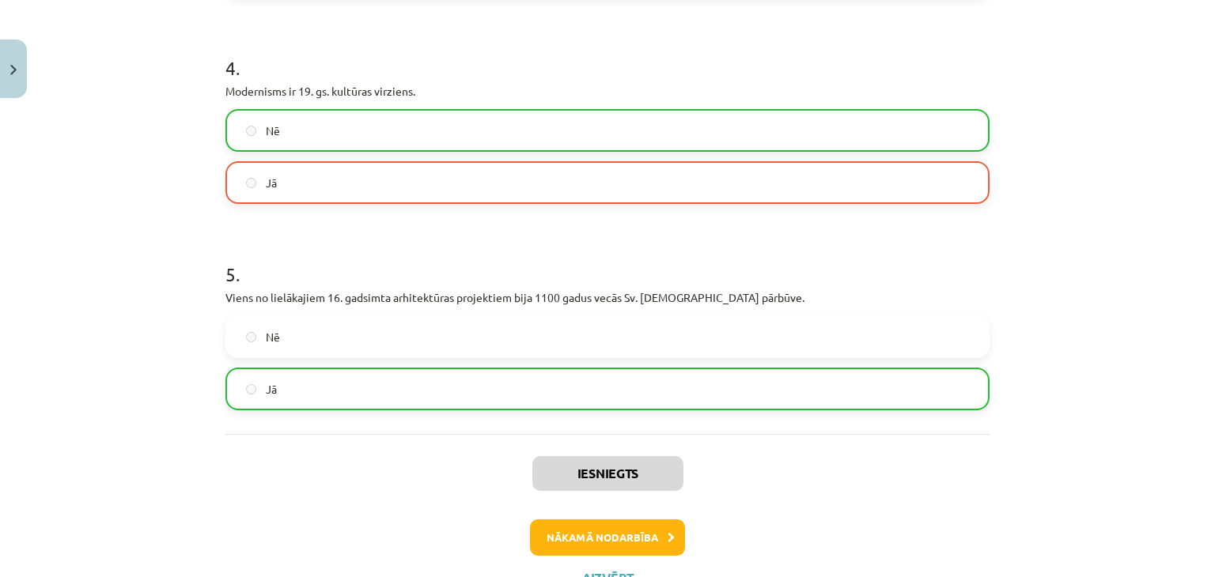
scroll to position [912, 0]
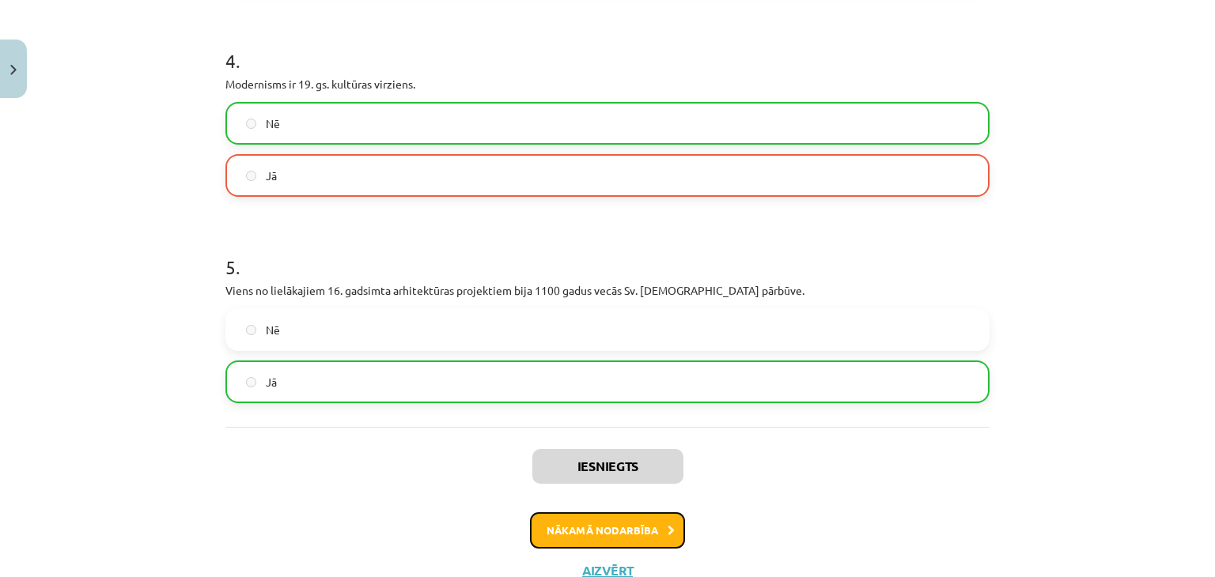
click at [559, 527] on button "Nākamā nodarbība" at bounding box center [607, 531] width 155 height 36
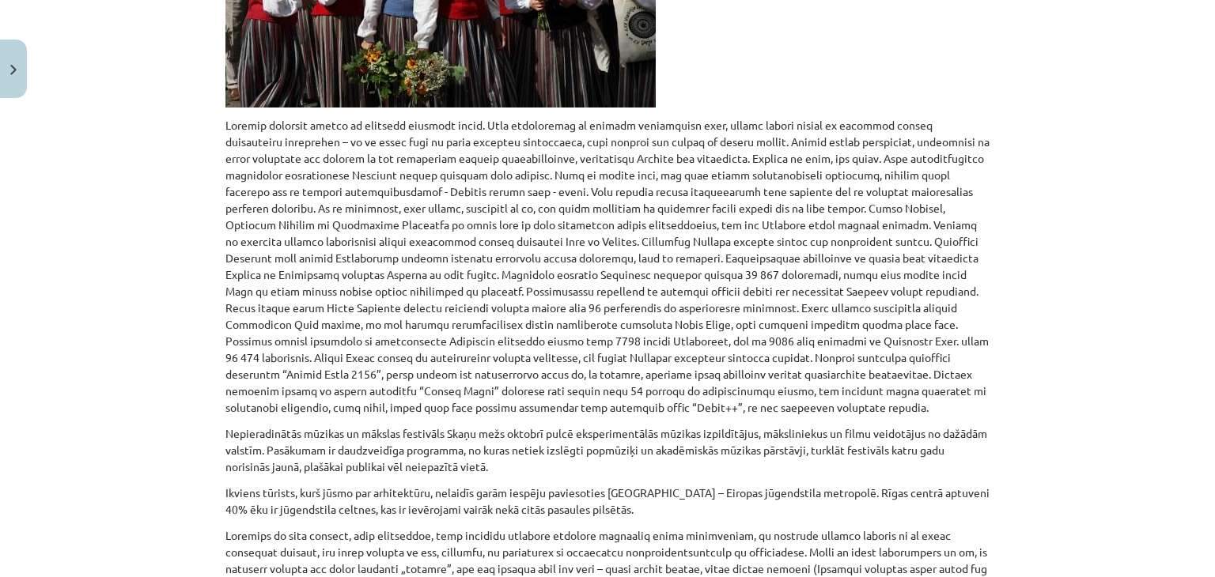
scroll to position [1022, 0]
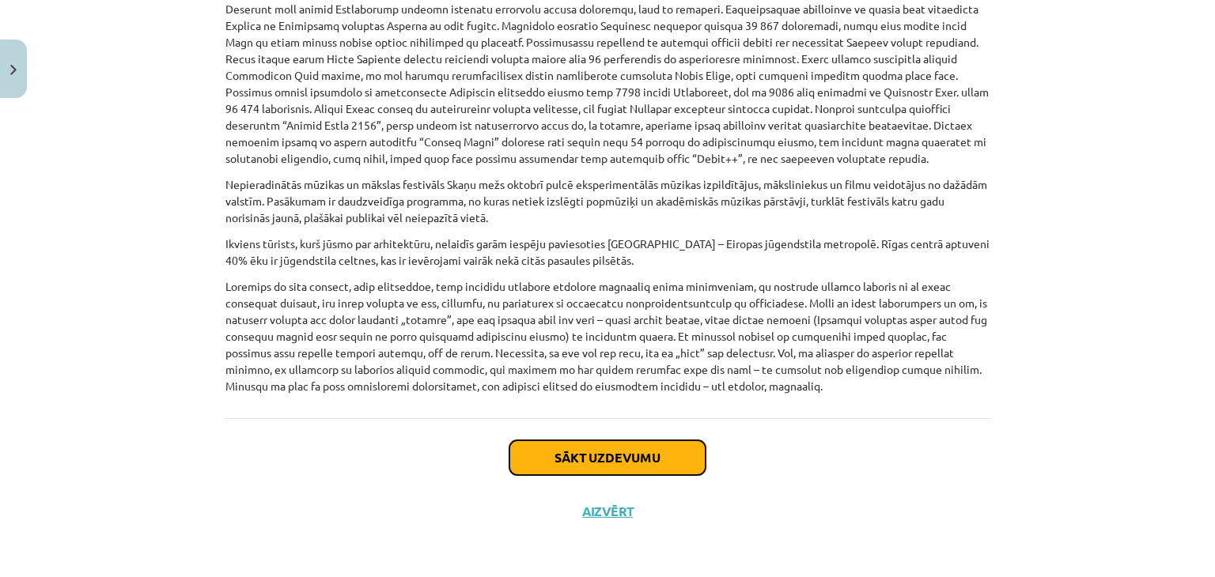
click at [645, 441] on button "Sākt uzdevumu" at bounding box center [607, 458] width 196 height 35
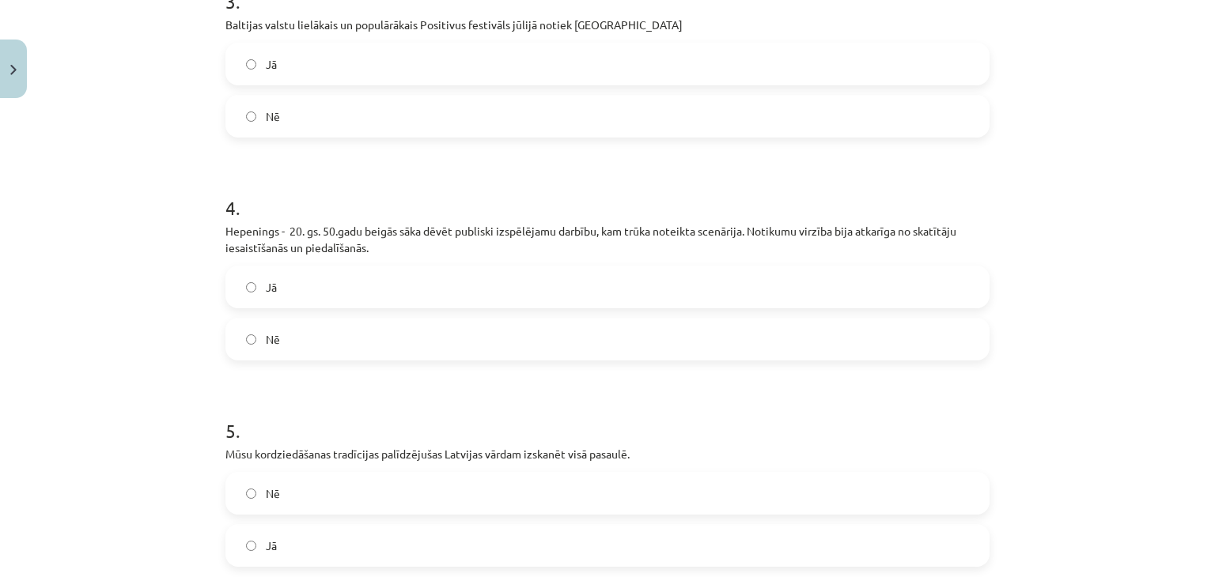
scroll to position [937, 0]
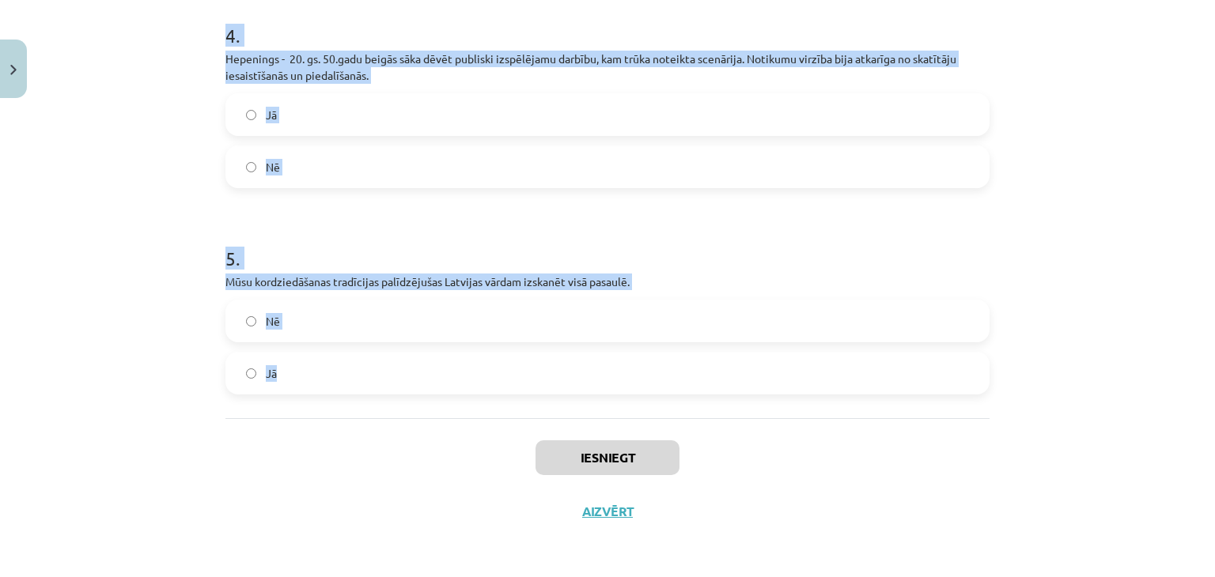
drag, startPoint x: 211, startPoint y: 311, endPoint x: 544, endPoint y: 386, distance: 341.3
copy form "1 . Latvijā ir maz koka arhitektūras ēkas un dažas greznās jūgendstila ēkas. Jā…"
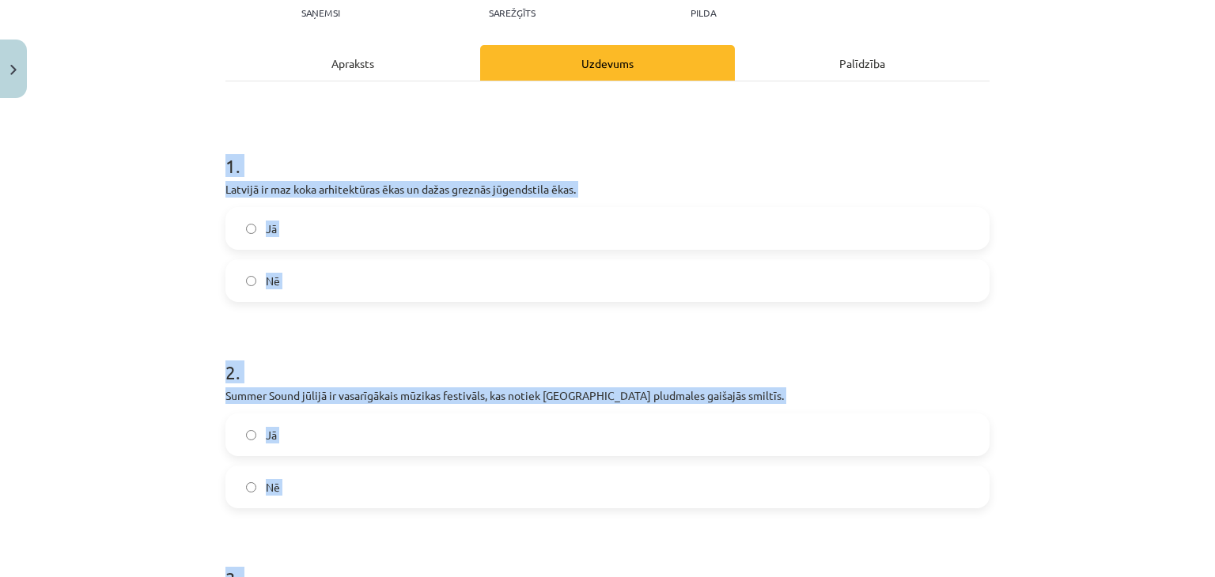
scroll to position [165, 0]
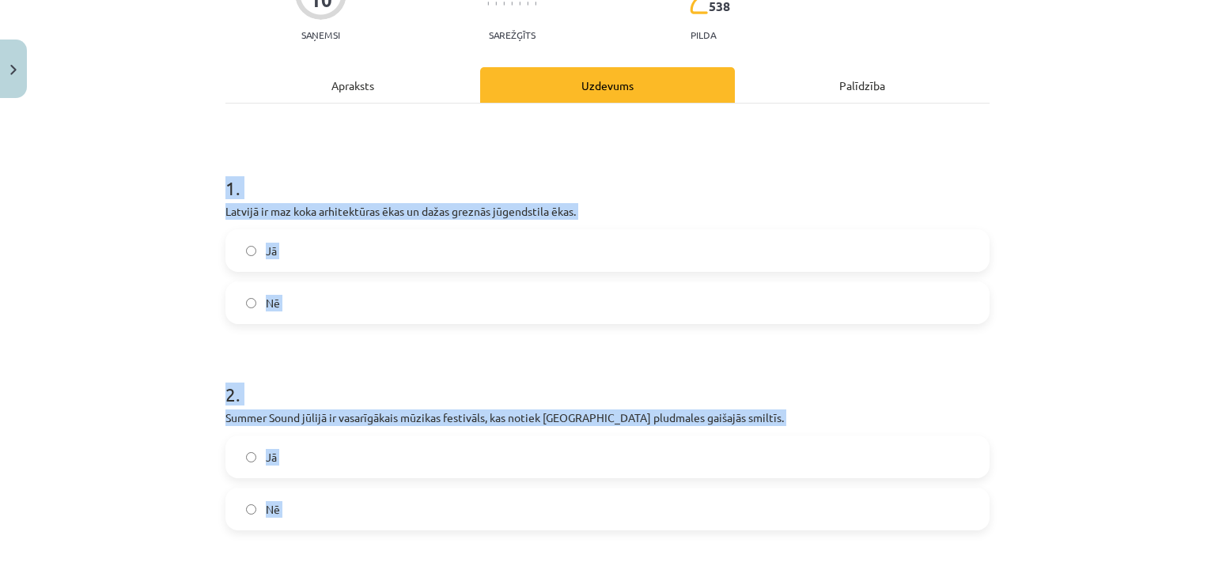
click at [300, 306] on label "Nē" at bounding box center [607, 303] width 761 height 40
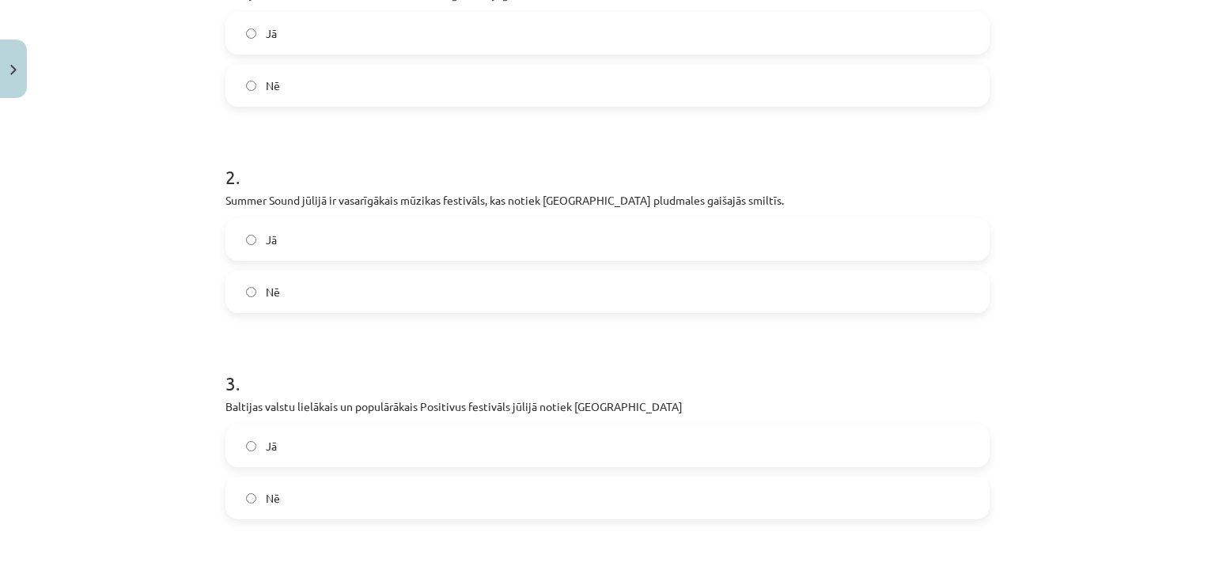
scroll to position [389, 0]
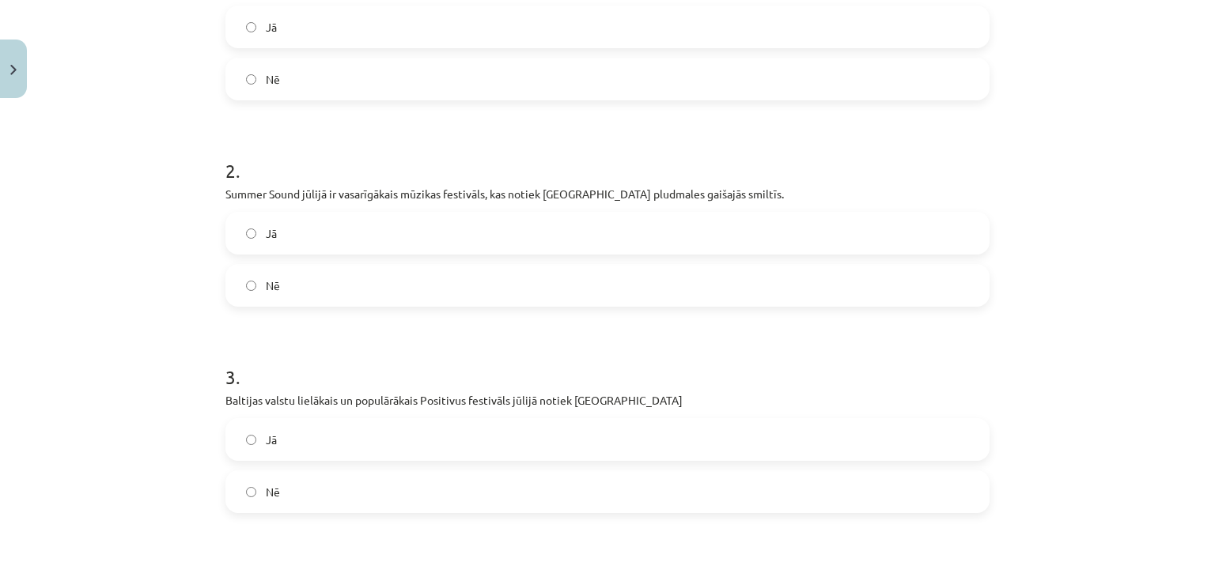
click at [303, 235] on label "Jā" at bounding box center [607, 234] width 761 height 40
click at [270, 495] on span "Nē" at bounding box center [273, 492] width 14 height 17
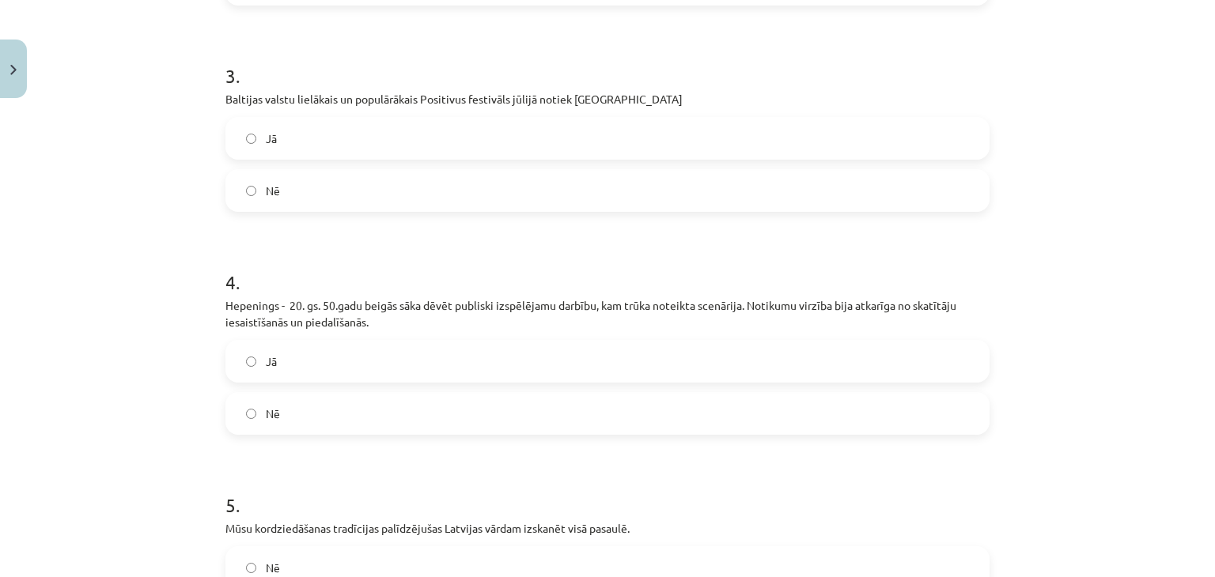
scroll to position [691, 0]
click at [322, 357] on label "Jā" at bounding box center [607, 361] width 761 height 40
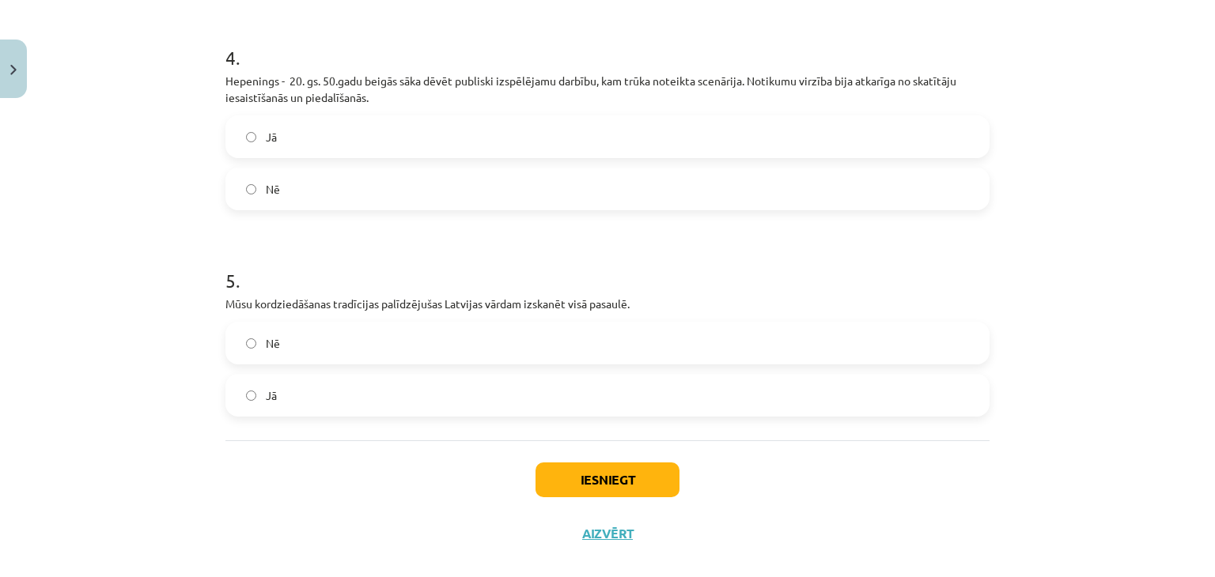
scroll to position [921, 0]
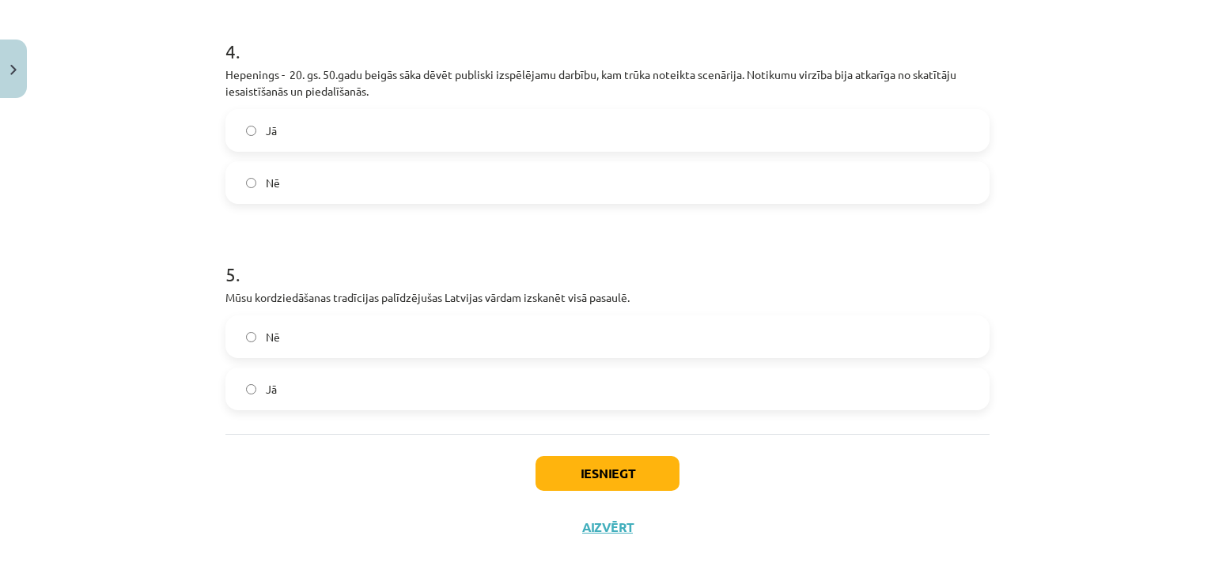
click at [308, 403] on label "Jā" at bounding box center [607, 389] width 761 height 40
click at [582, 475] on button "Iesniegt" at bounding box center [607, 473] width 144 height 35
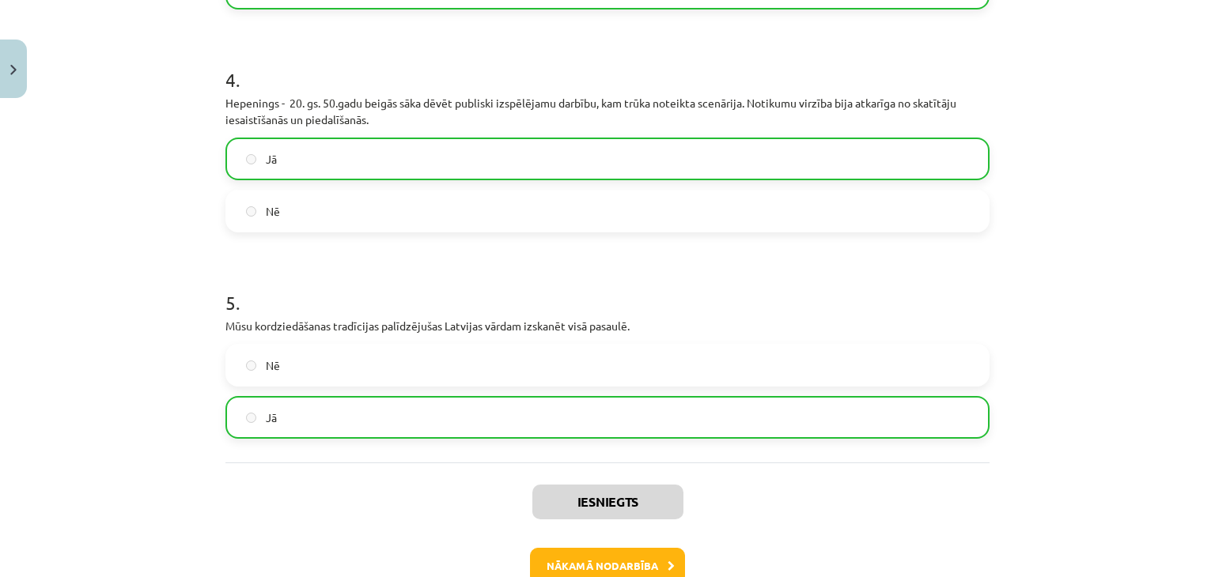
scroll to position [987, 0]
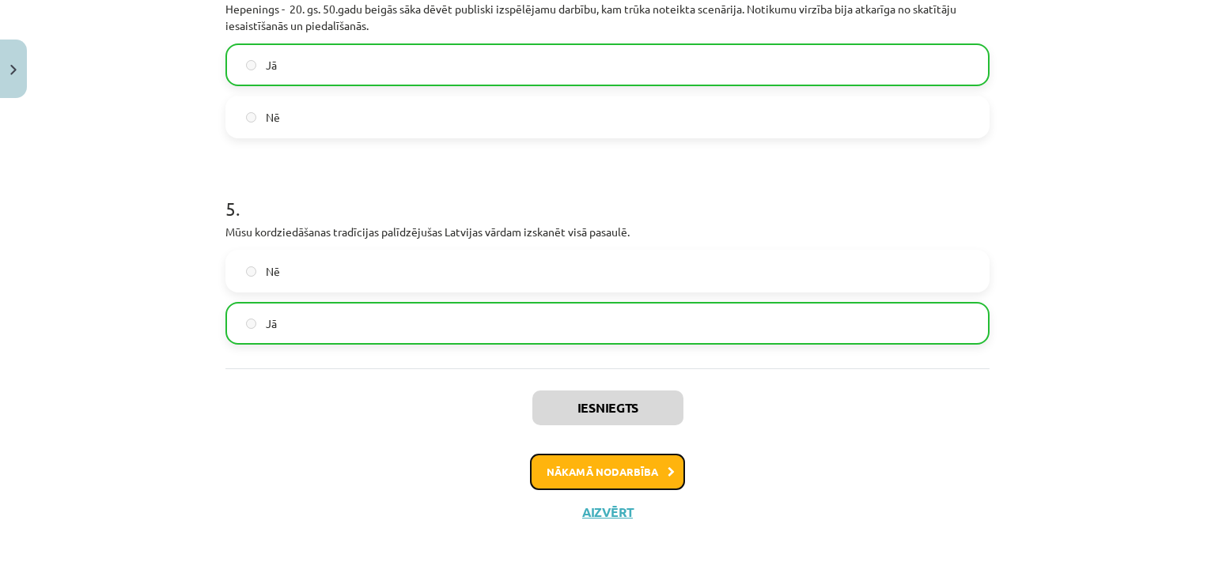
click at [626, 466] on button "Nākamā nodarbība" at bounding box center [607, 472] width 155 height 36
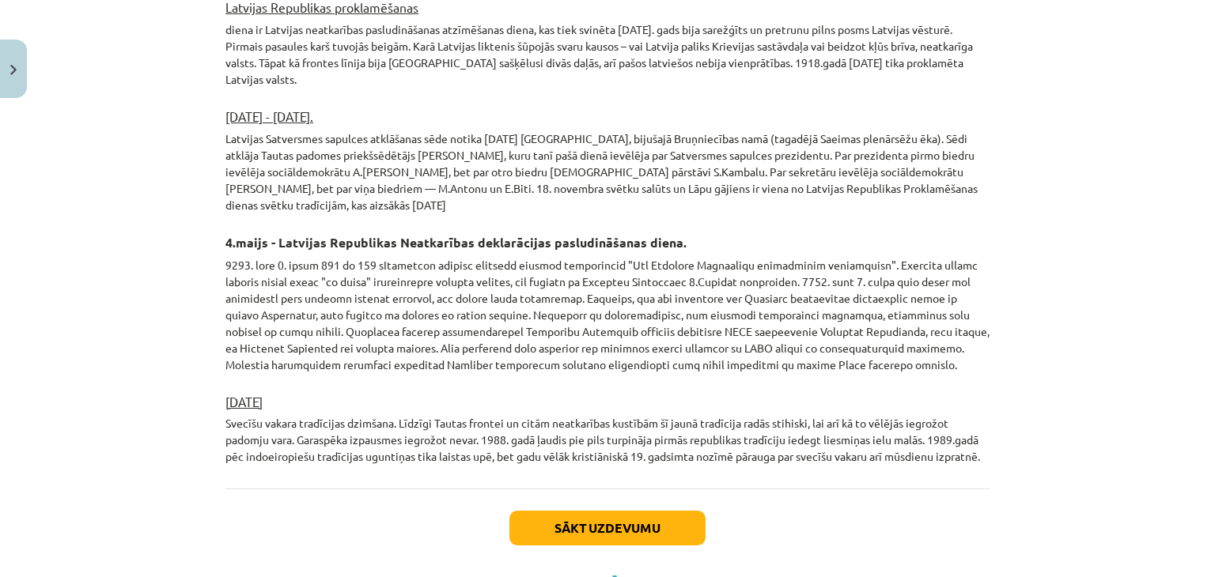
scroll to position [2685, 0]
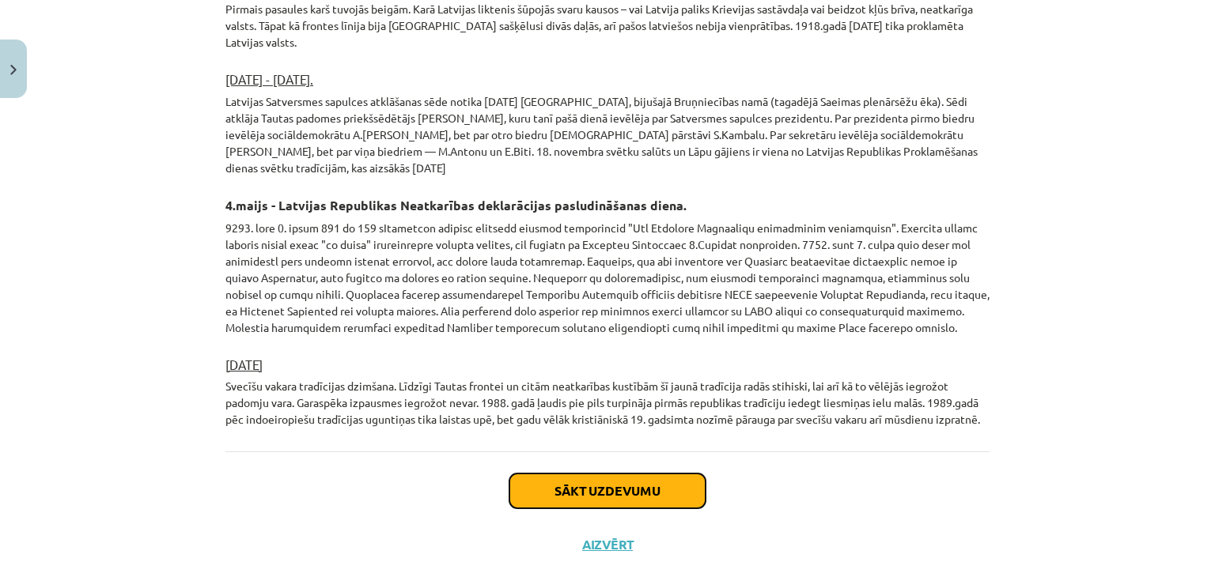
click at [576, 474] on button "Sākt uzdevumu" at bounding box center [607, 491] width 196 height 35
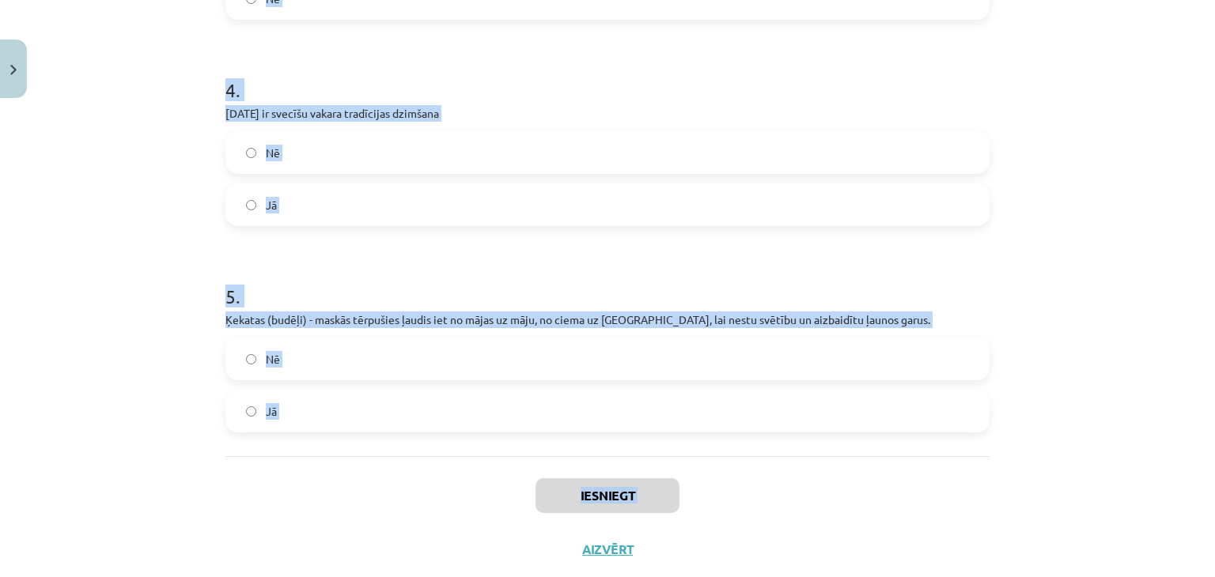
scroll to position [921, 0]
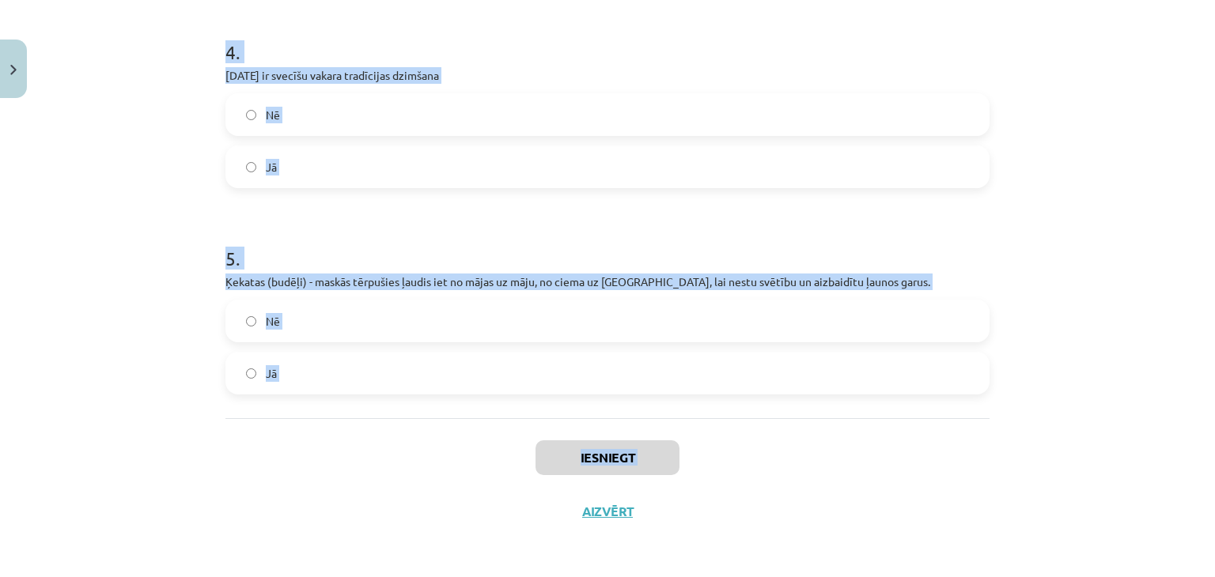
drag, startPoint x: 215, startPoint y: 339, endPoint x: 530, endPoint y: 561, distance: 385.3
click at [530, 561] on div "Mācību tēma: Kultūras un mākslas i (vizuālā māksla) - 10. klases 2. ieskaites m…" at bounding box center [607, 288] width 1215 height 577
copy div "Pētera diena ir vasaras saulgriežu noslēgums. Jā Nē 2 . Agrāk vasaras saulgriež…"
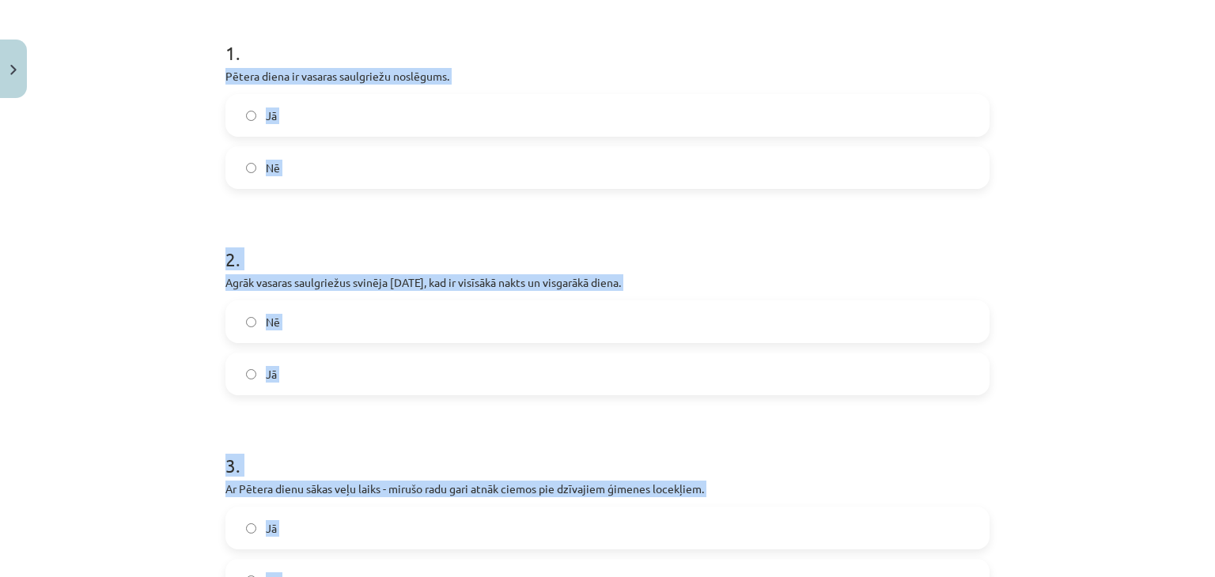
scroll to position [300, 0]
click at [319, 119] on label "Jā" at bounding box center [607, 116] width 761 height 40
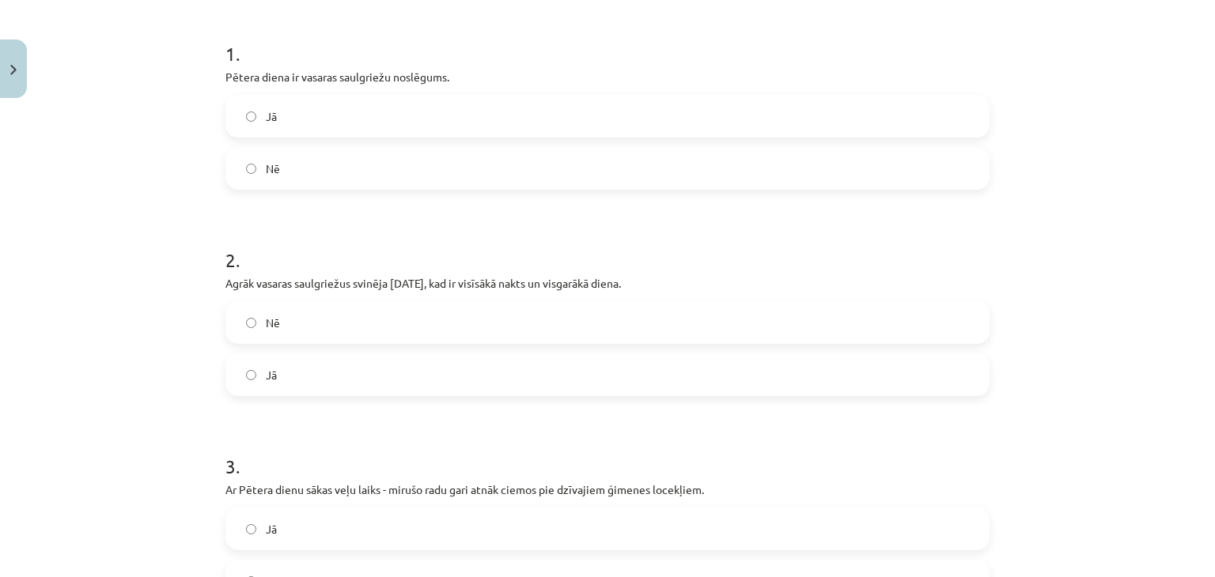
click at [307, 381] on label "Jā" at bounding box center [607, 375] width 761 height 40
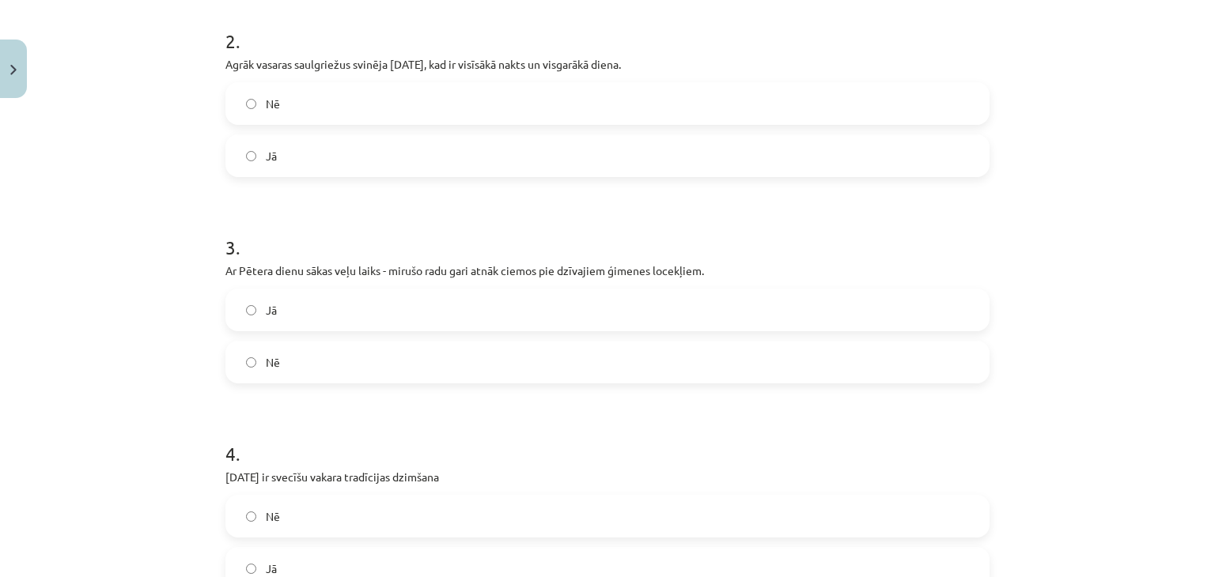
scroll to position [531, 0]
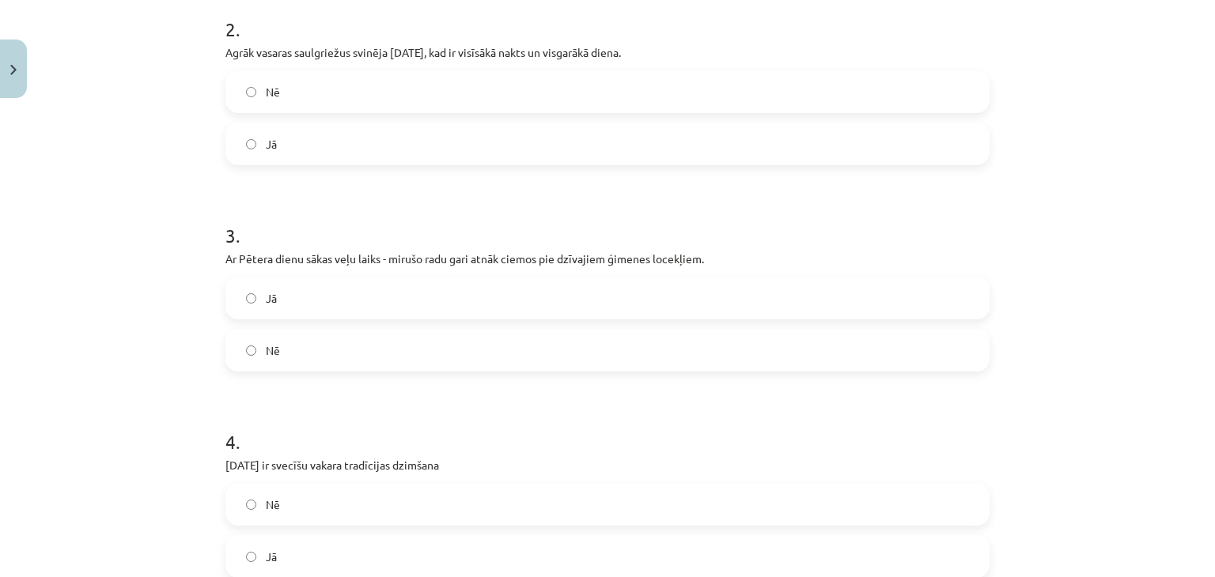
click at [307, 360] on label "Nē" at bounding box center [607, 351] width 761 height 40
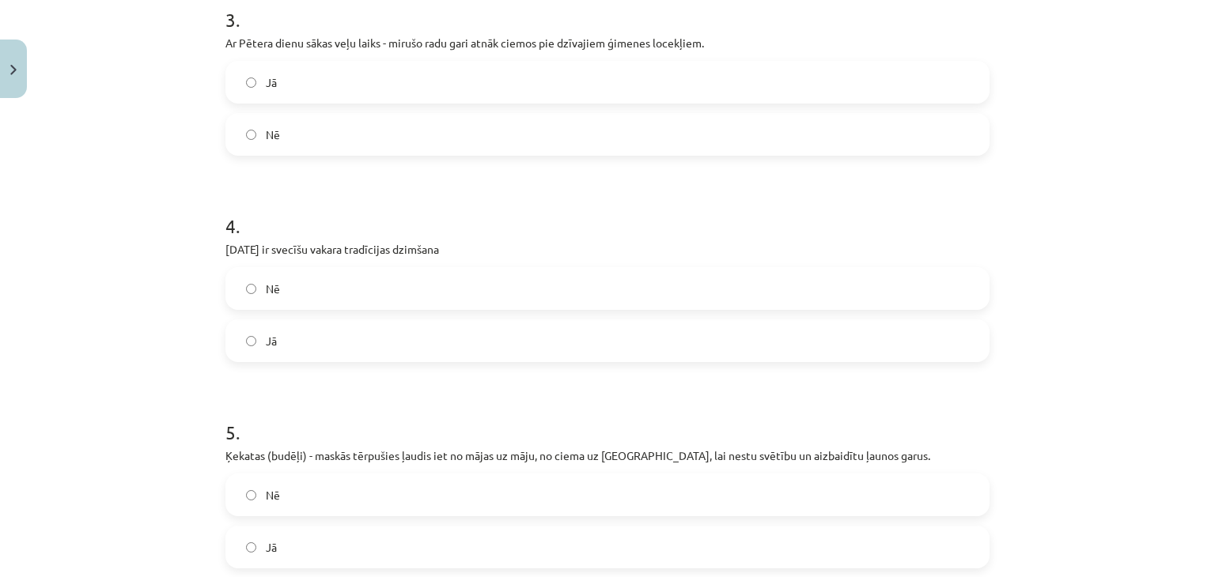
scroll to position [755, 0]
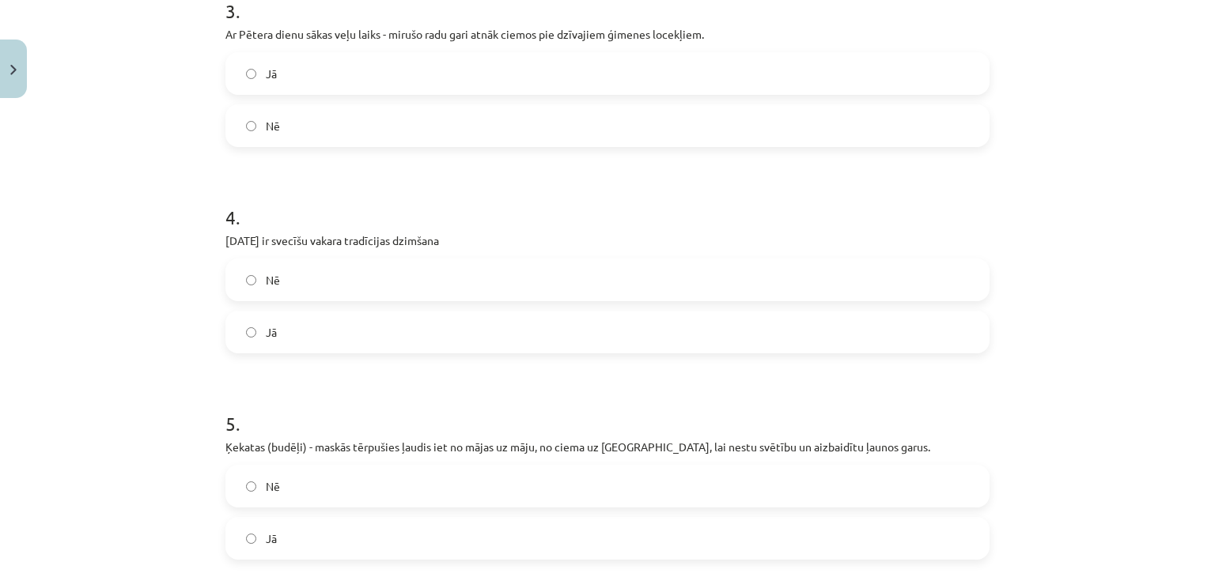
click at [320, 283] on label "Nē" at bounding box center [607, 280] width 761 height 40
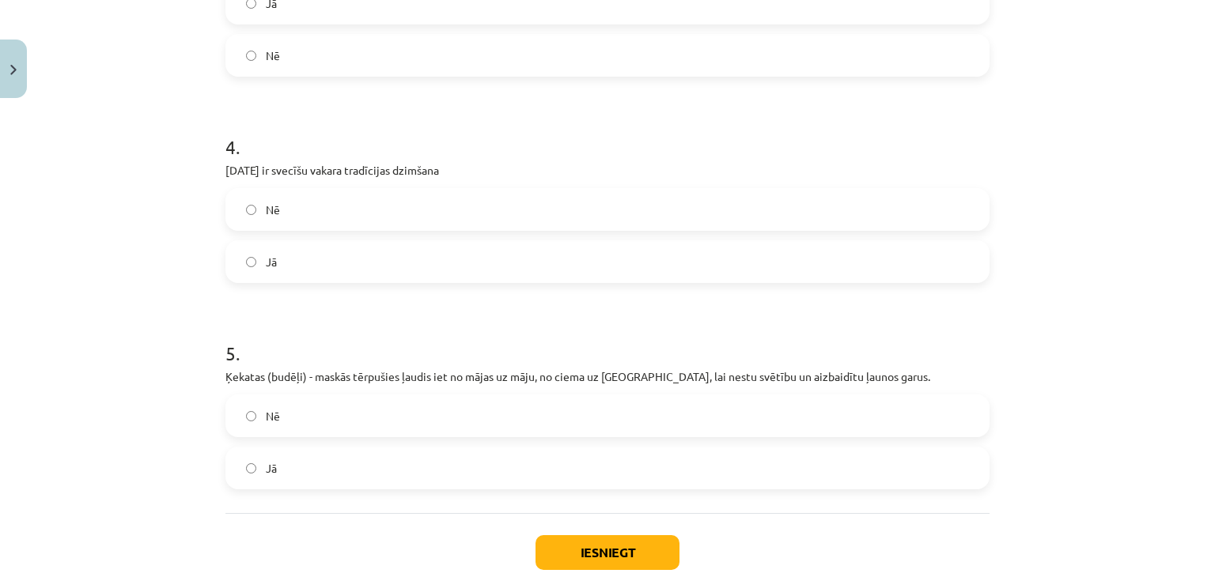
scroll to position [826, 0]
click at [427, 448] on label "Jā" at bounding box center [607, 468] width 761 height 40
click at [571, 535] on button "Iesniegt" at bounding box center [607, 552] width 144 height 35
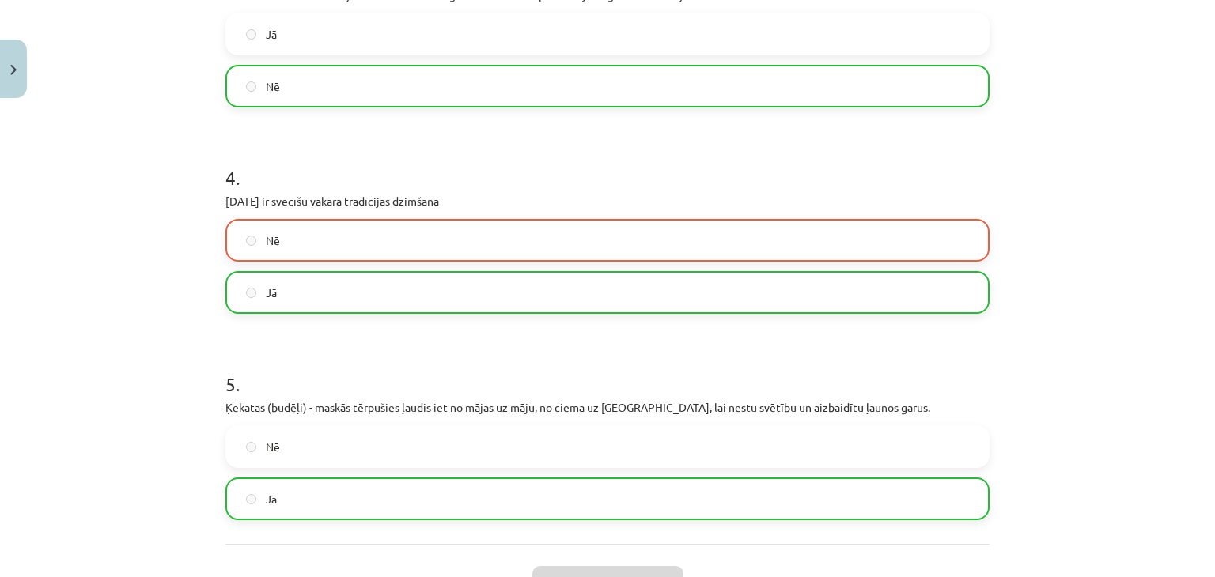
scroll to position [971, 0]
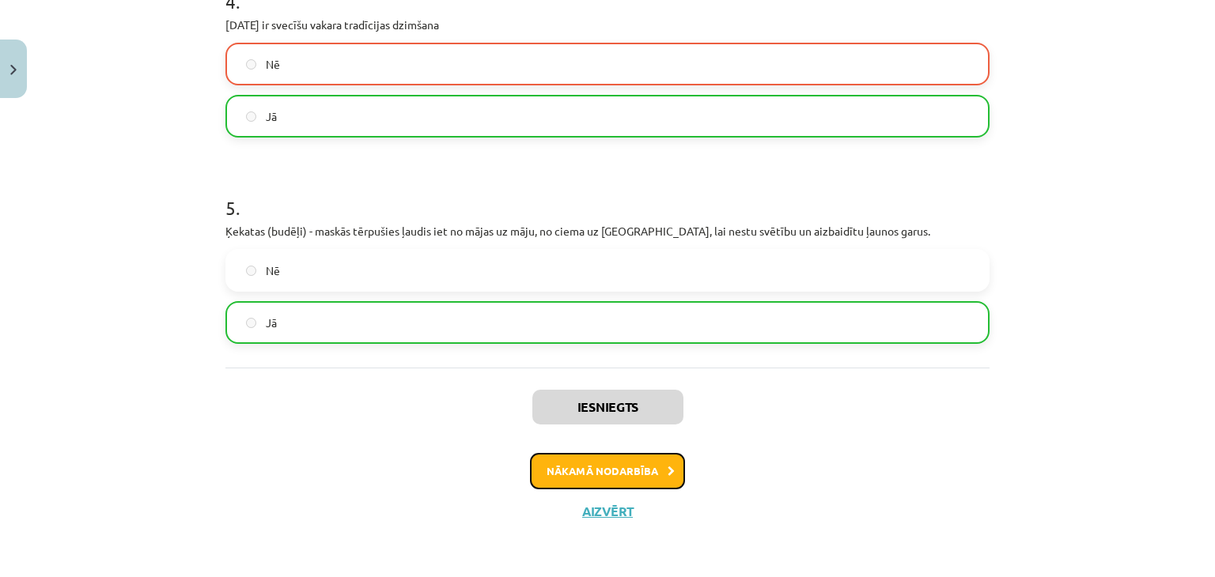
click at [625, 468] on button "Nākamā nodarbība" at bounding box center [607, 471] width 155 height 36
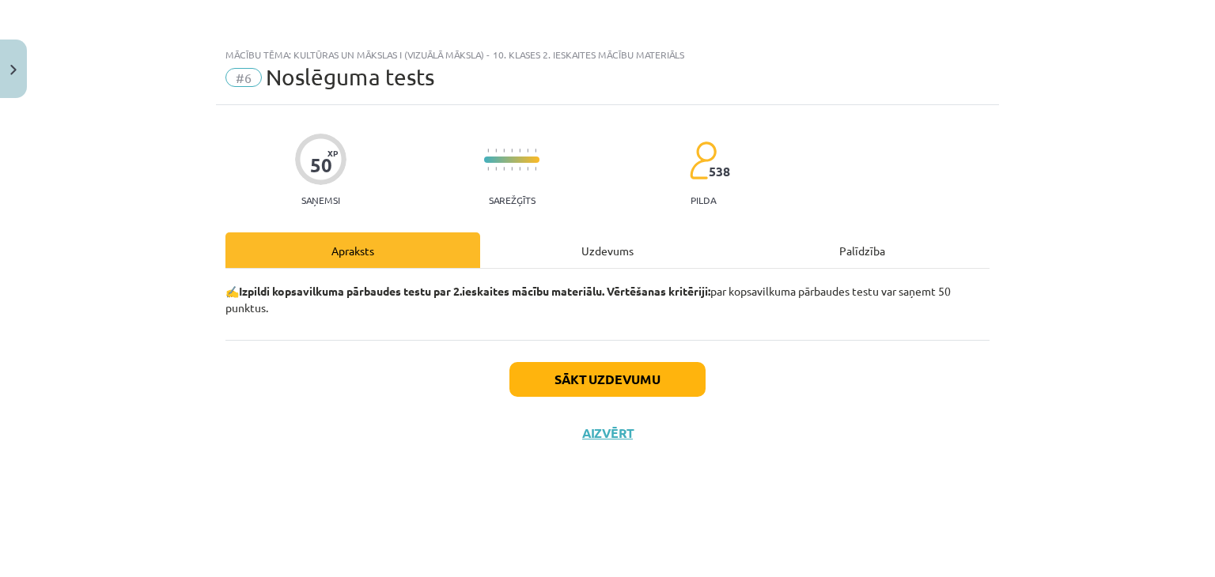
scroll to position [0, 0]
click at [599, 379] on button "Sākt uzdevumu" at bounding box center [607, 379] width 196 height 35
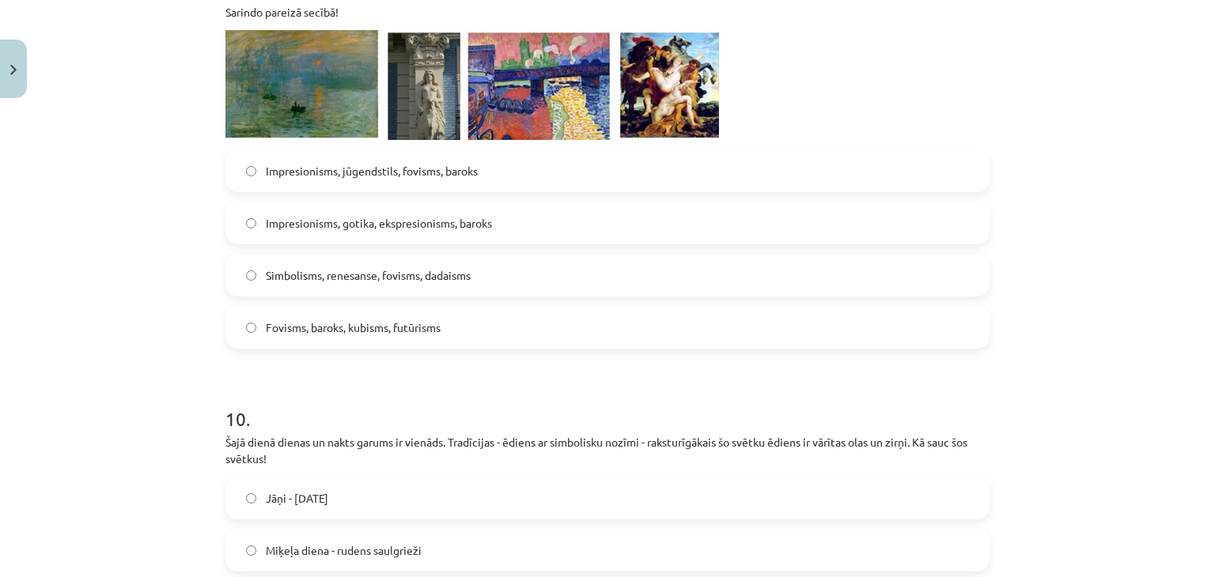
scroll to position [3514, 0]
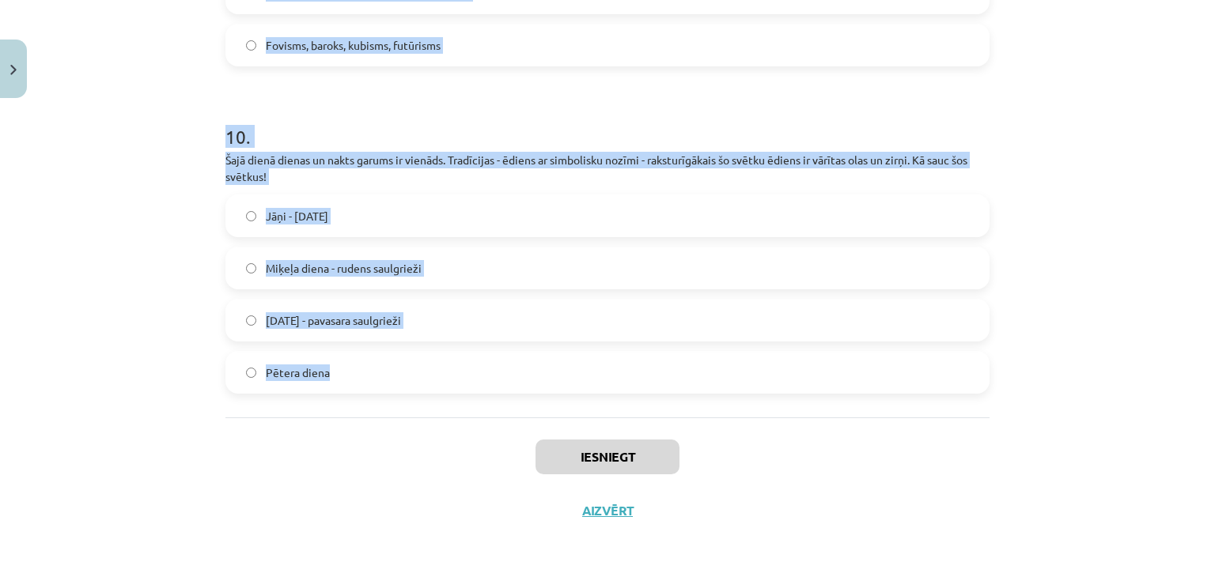
drag, startPoint x: 216, startPoint y: 174, endPoint x: 484, endPoint y: 375, distance: 335.0
copy form "Sarindo pareizā secībā! Fovisms, sirreālisms, fovisms, gotika Gotika, futūrisms…"
click at [121, 83] on div "Mācību tēma: Kultūras un mākslas i (vizuālā māksla) - 10. klases 2. ieskaites m…" at bounding box center [607, 288] width 1215 height 577
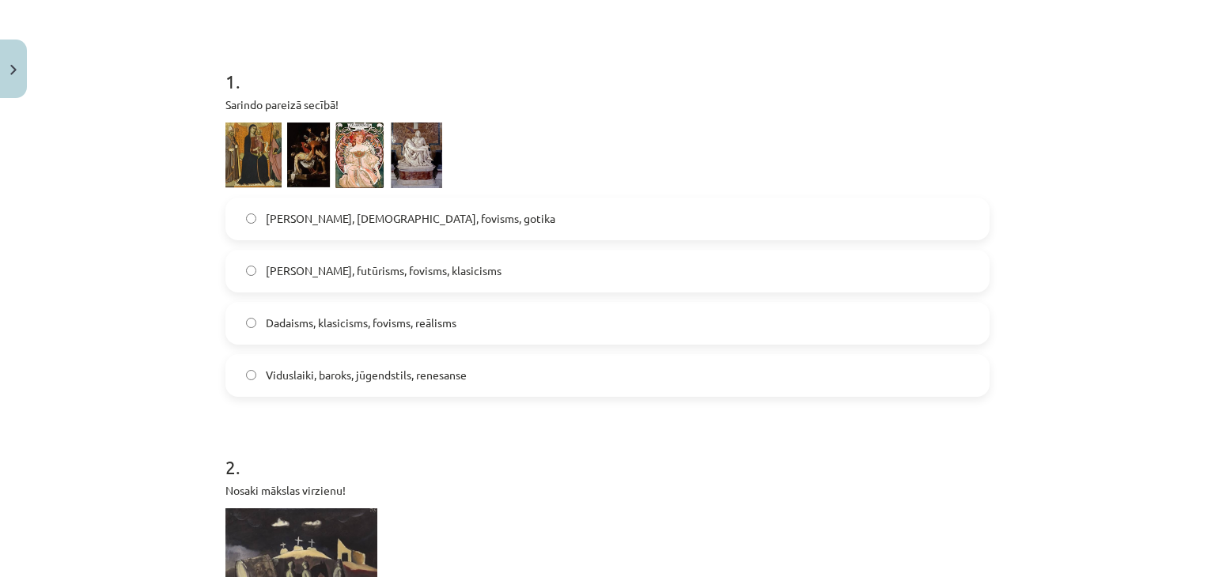
scroll to position [271, 0]
click at [389, 158] on img at bounding box center [333, 156] width 217 height 66
click at [396, 161] on img at bounding box center [333, 156] width 217 height 66
click at [278, 269] on span "Gotika, futūrisms, fovisms, klasicisms" at bounding box center [384, 271] width 236 height 17
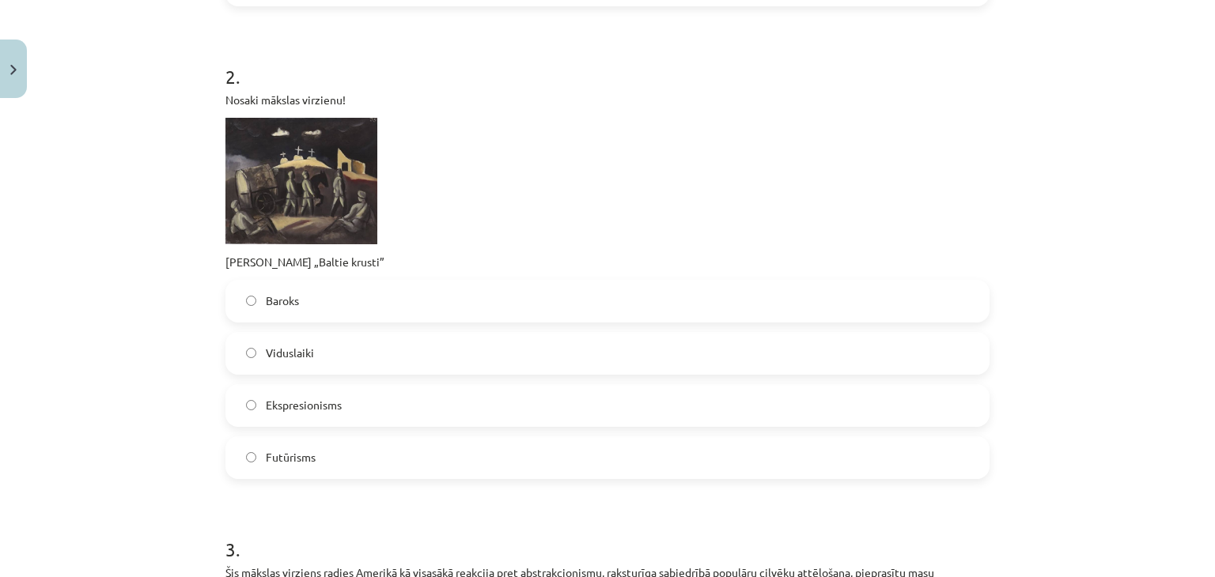
scroll to position [666, 0]
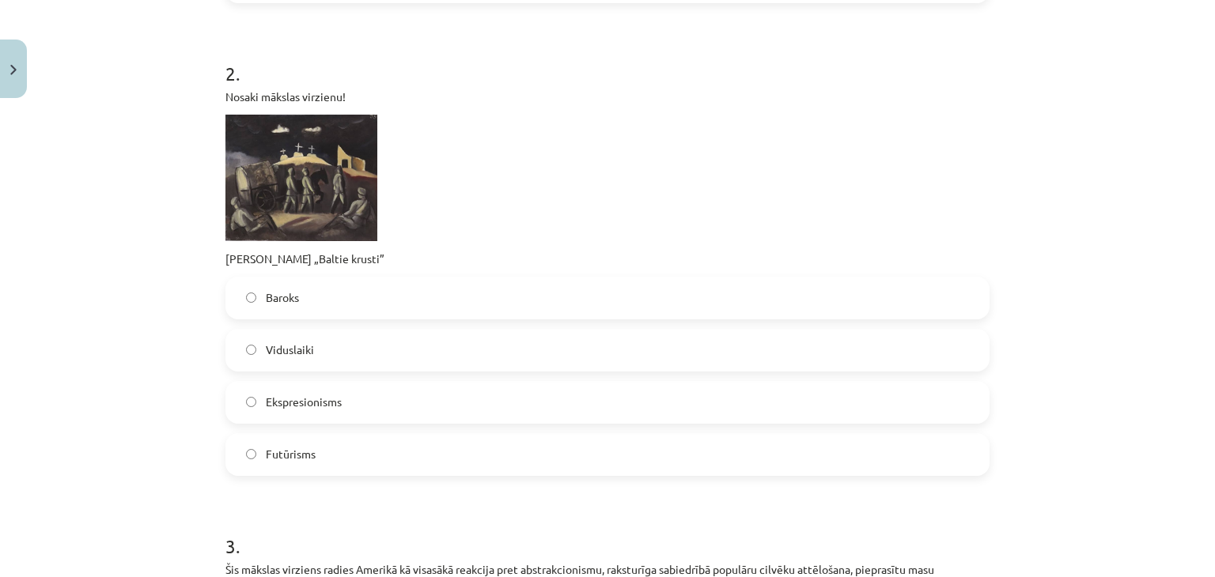
click at [283, 394] on span "Ekspresionisms" at bounding box center [304, 402] width 76 height 17
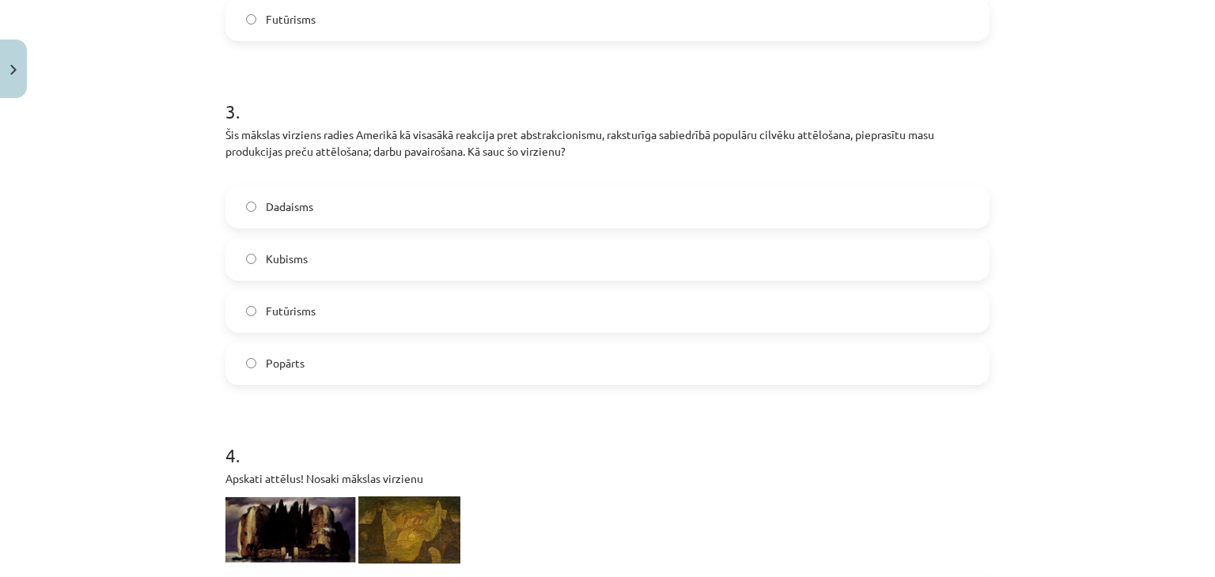
scroll to position [1110, 0]
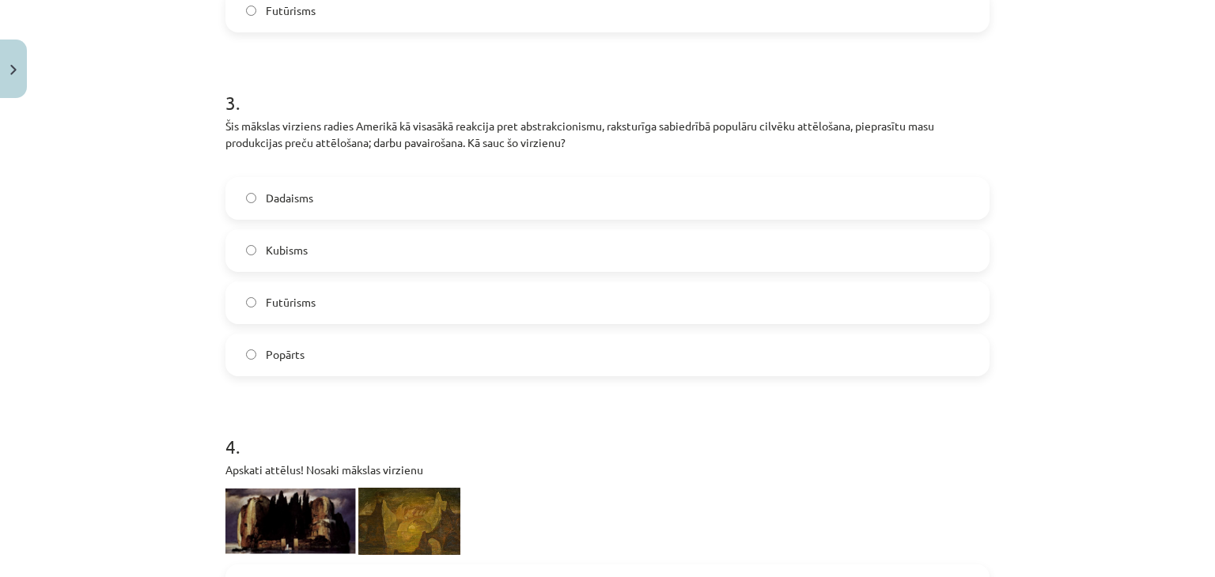
click at [322, 352] on label "Popārts" at bounding box center [607, 355] width 761 height 40
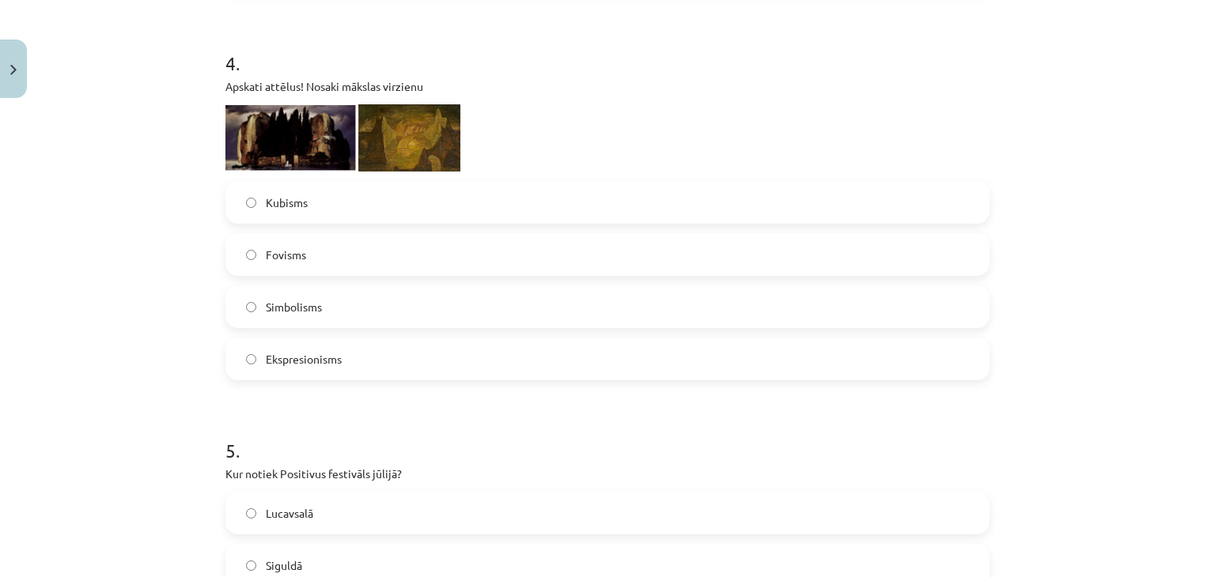
scroll to position [1495, 0]
click at [403, 205] on label "Kubisms" at bounding box center [607, 201] width 761 height 40
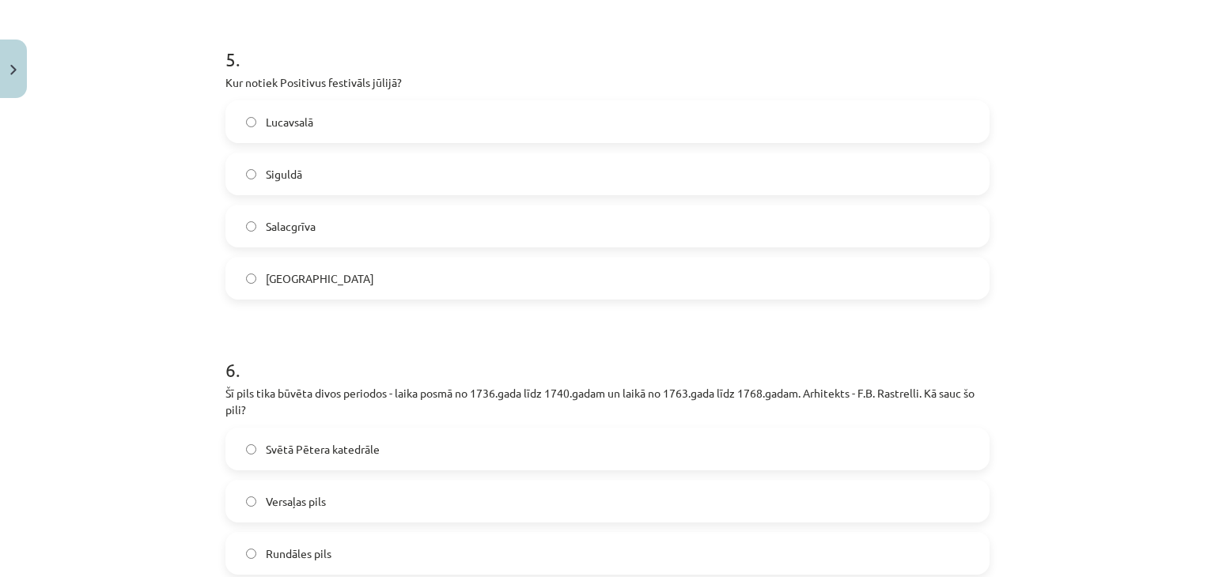
scroll to position [1886, 0]
click at [392, 115] on label "Lucavsalā" at bounding box center [607, 121] width 761 height 40
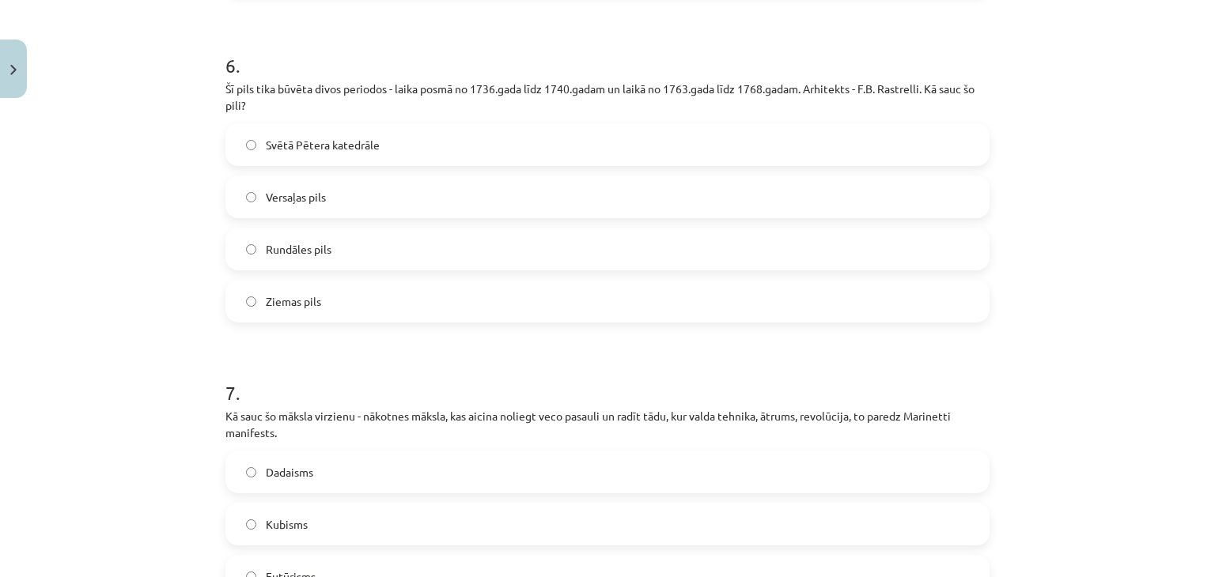
scroll to position [2189, 0]
click at [357, 233] on label "Rundāles pils" at bounding box center [607, 249] width 761 height 40
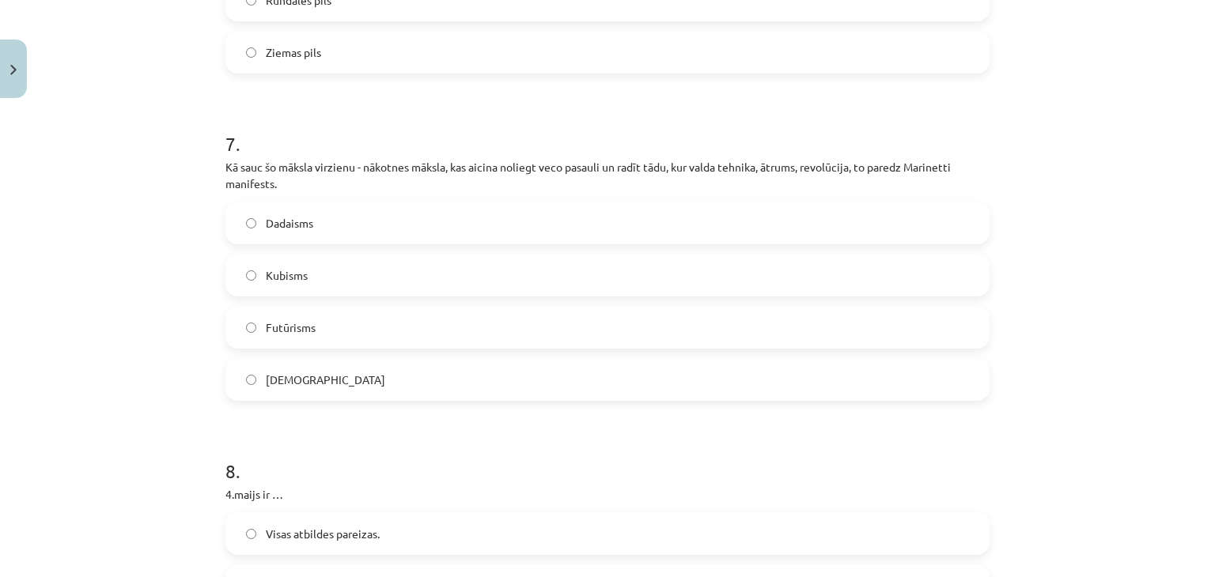
scroll to position [2439, 0]
click at [342, 334] on label "Futūrisms" at bounding box center [607, 327] width 761 height 40
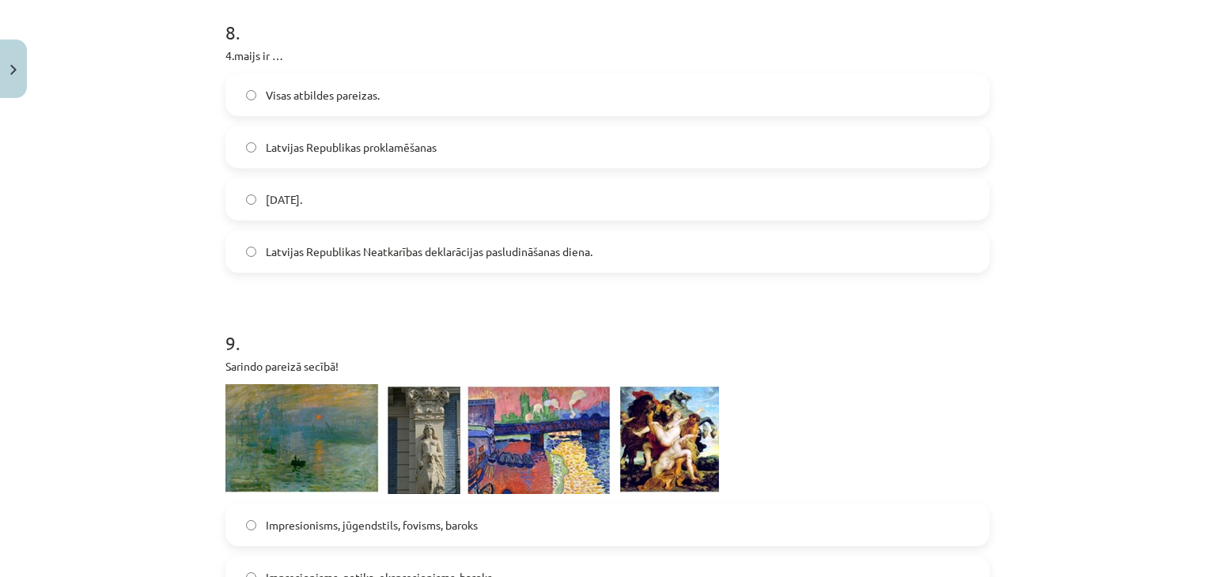
scroll to position [2876, 0]
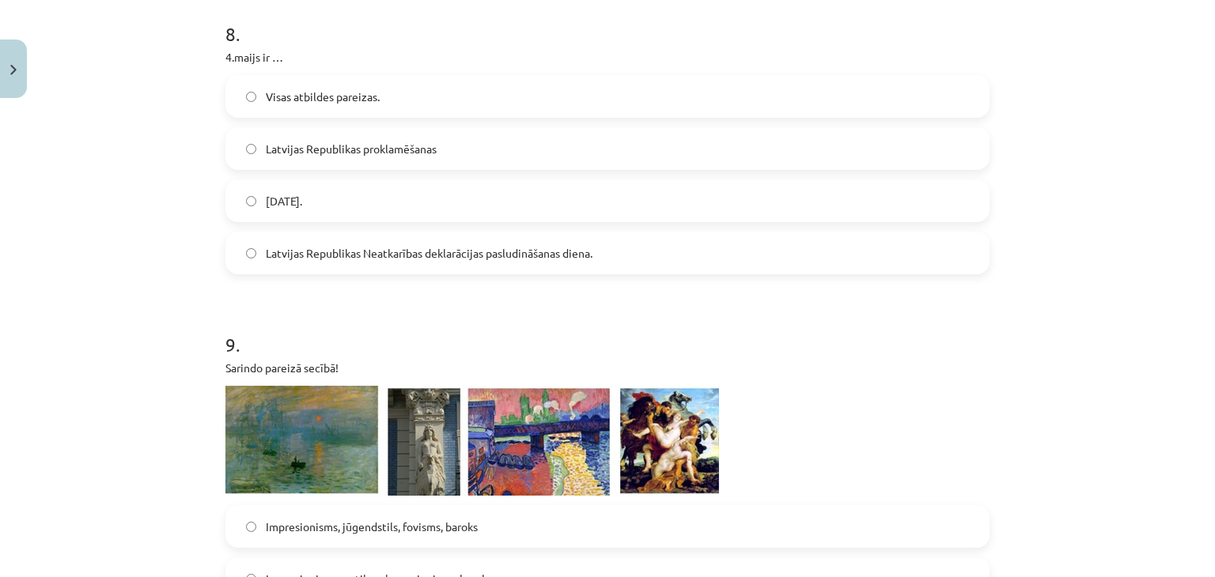
click at [316, 86] on label "Visas atbildes pareizas." at bounding box center [607, 97] width 761 height 40
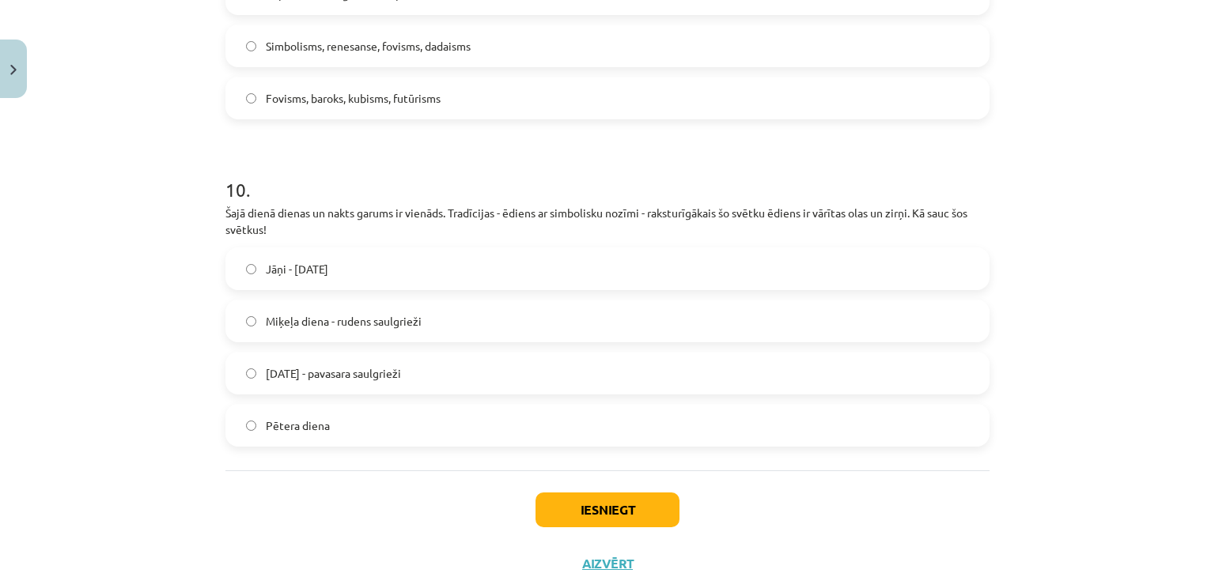
scroll to position [3471, 0]
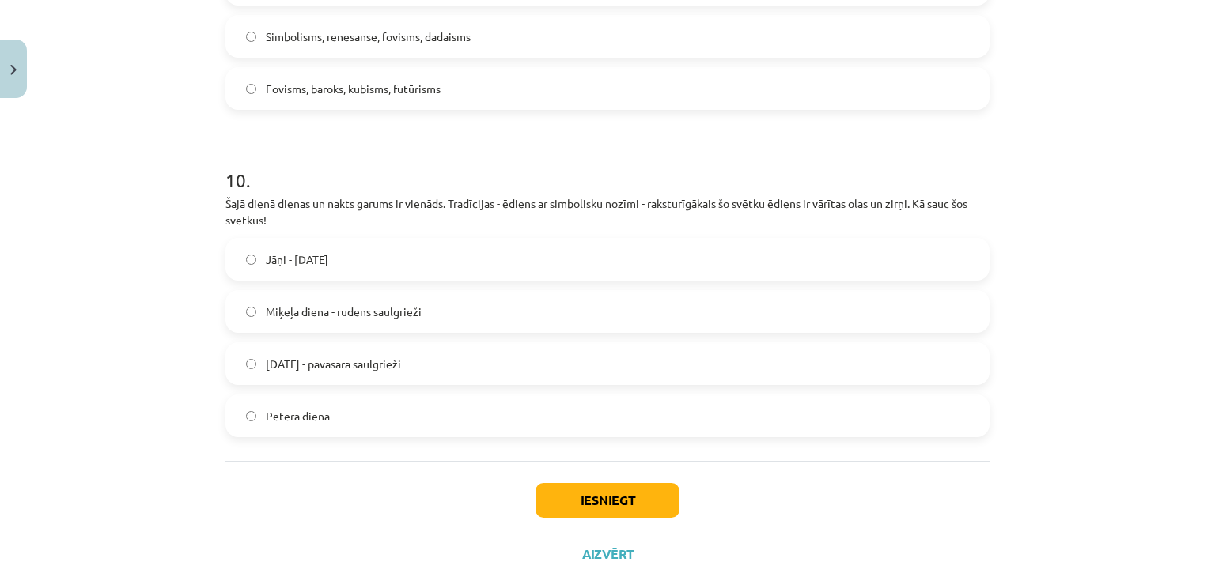
click at [386, 365] on span "Lieldienas - pavasara saulgrieži" at bounding box center [333, 364] width 135 height 17
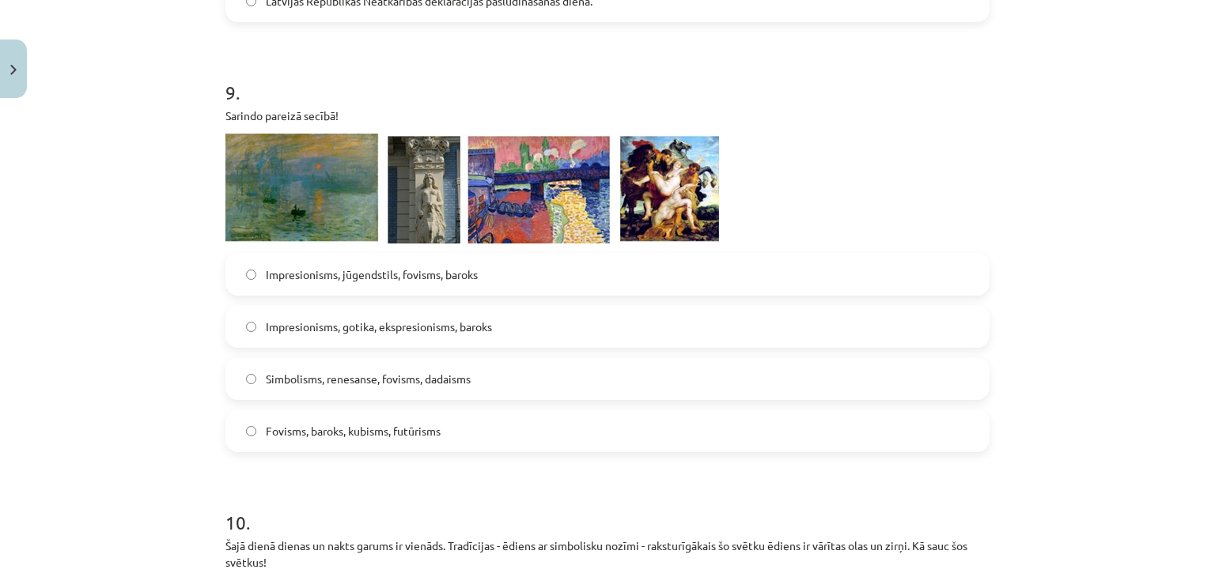
scroll to position [3129, 0]
click at [416, 274] on span "Impresionisms, jūgendstils, fovisms, baroks" at bounding box center [372, 274] width 212 height 17
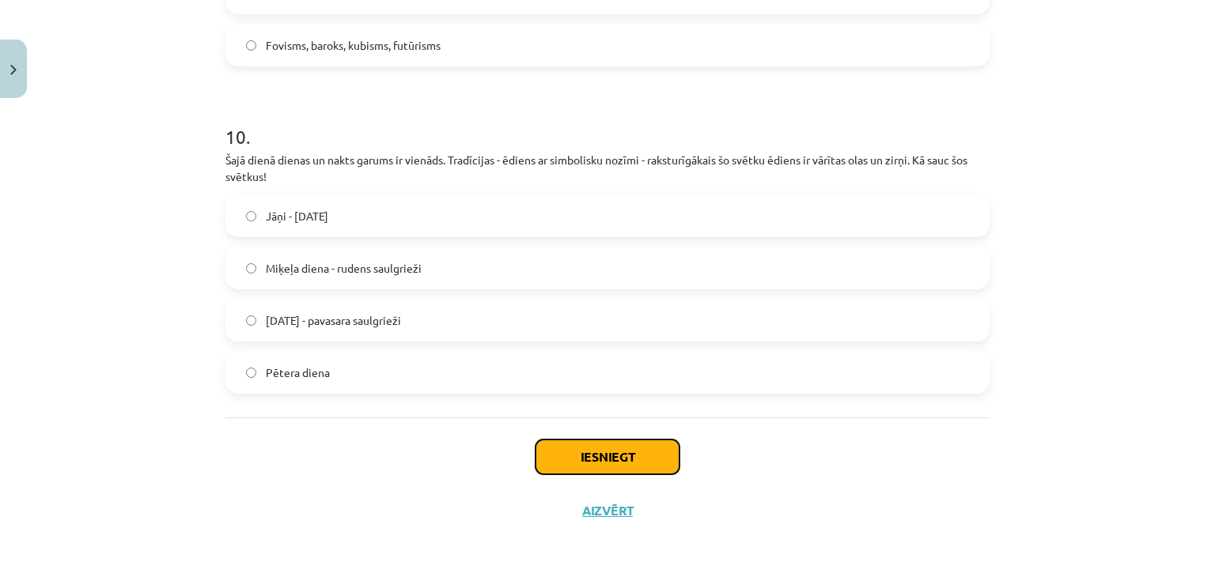
click at [579, 466] on button "Iesniegt" at bounding box center [607, 457] width 144 height 35
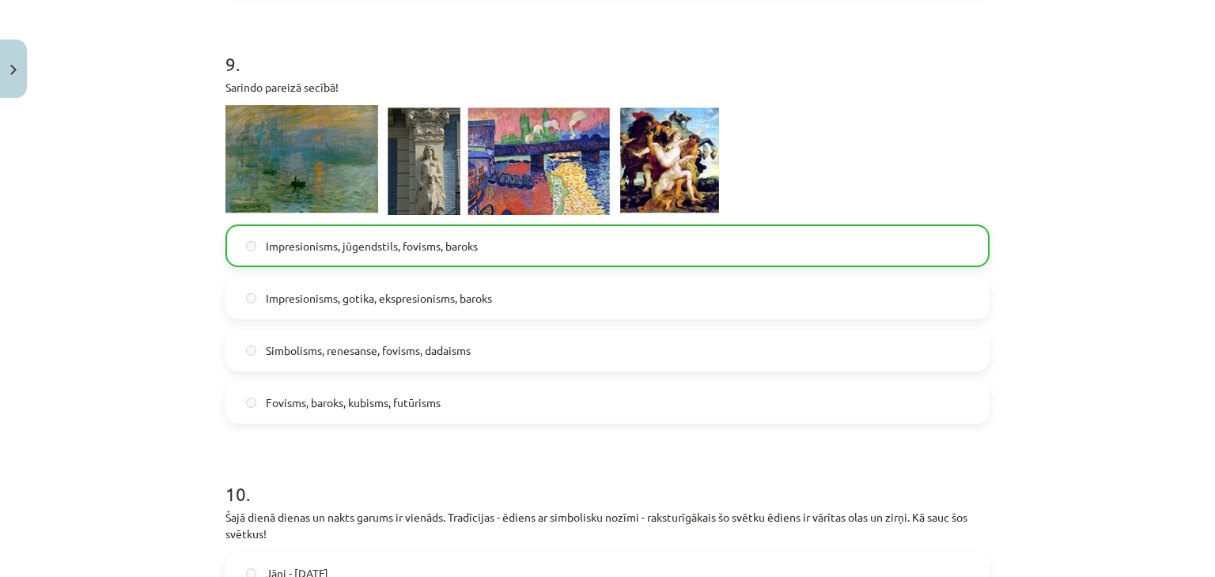
scroll to position [3564, 0]
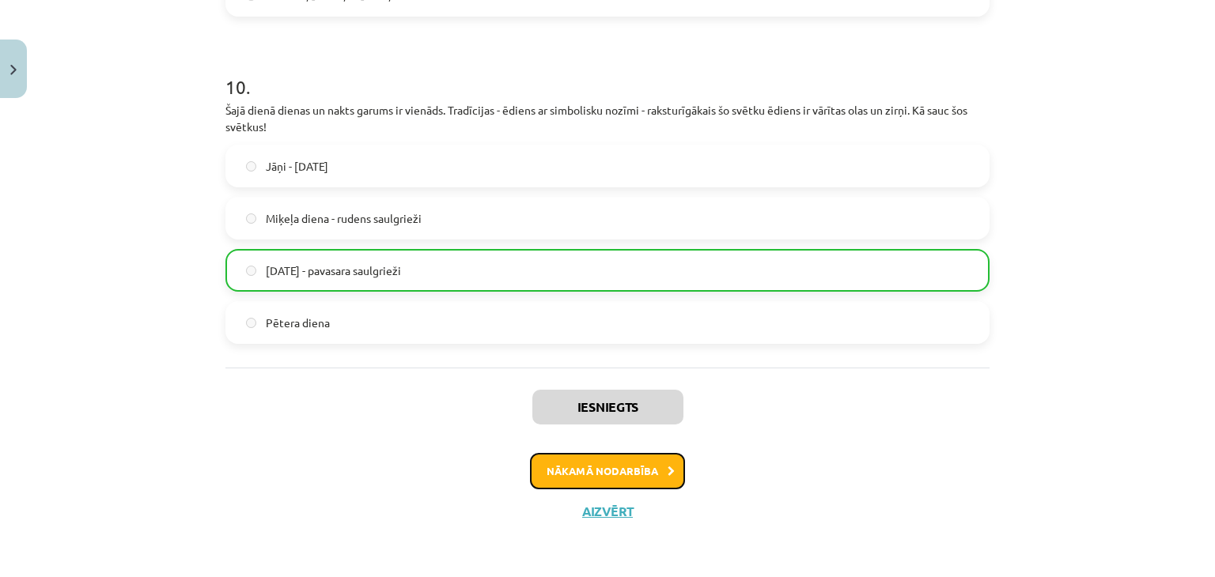
click at [591, 475] on button "Nākamā nodarbība" at bounding box center [607, 471] width 155 height 36
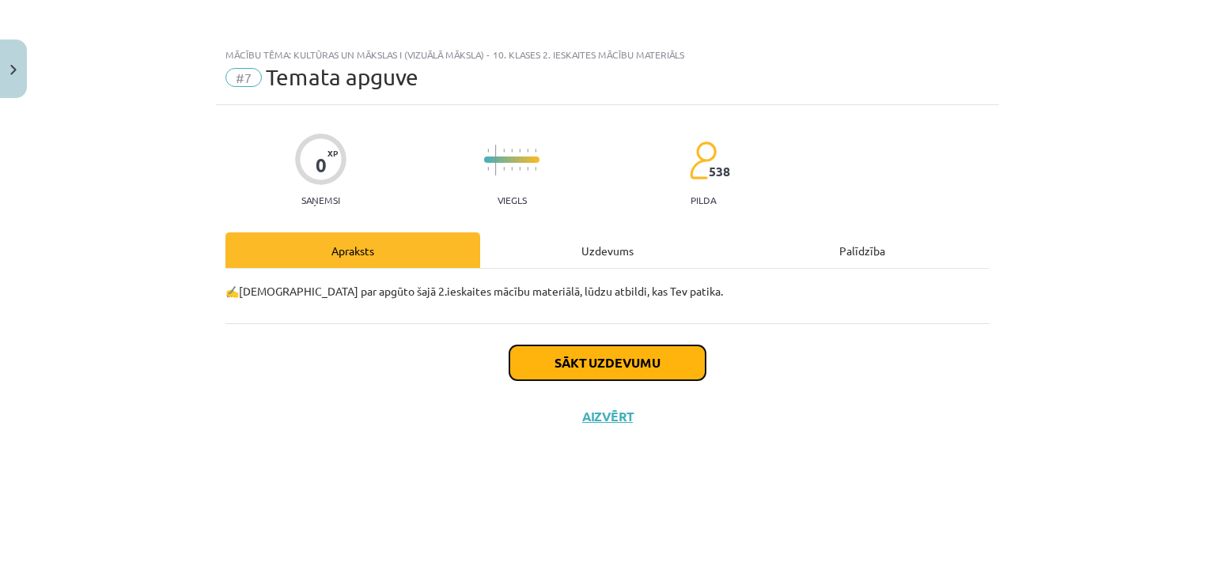
click at [569, 371] on button "Sākt uzdevumu" at bounding box center [607, 363] width 196 height 35
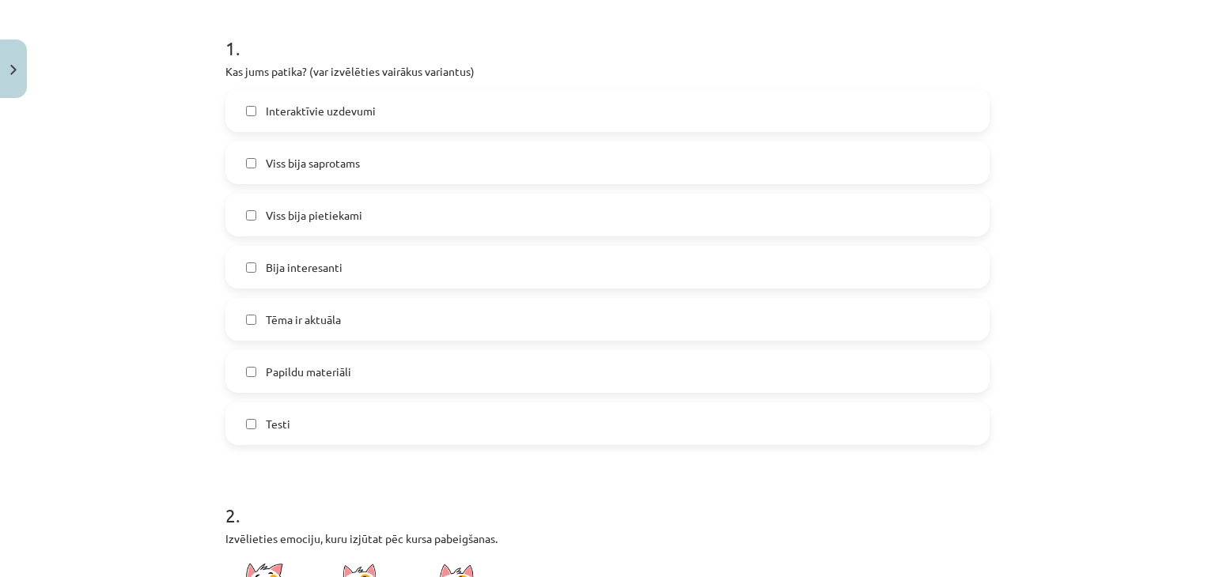
scroll to position [329, 0]
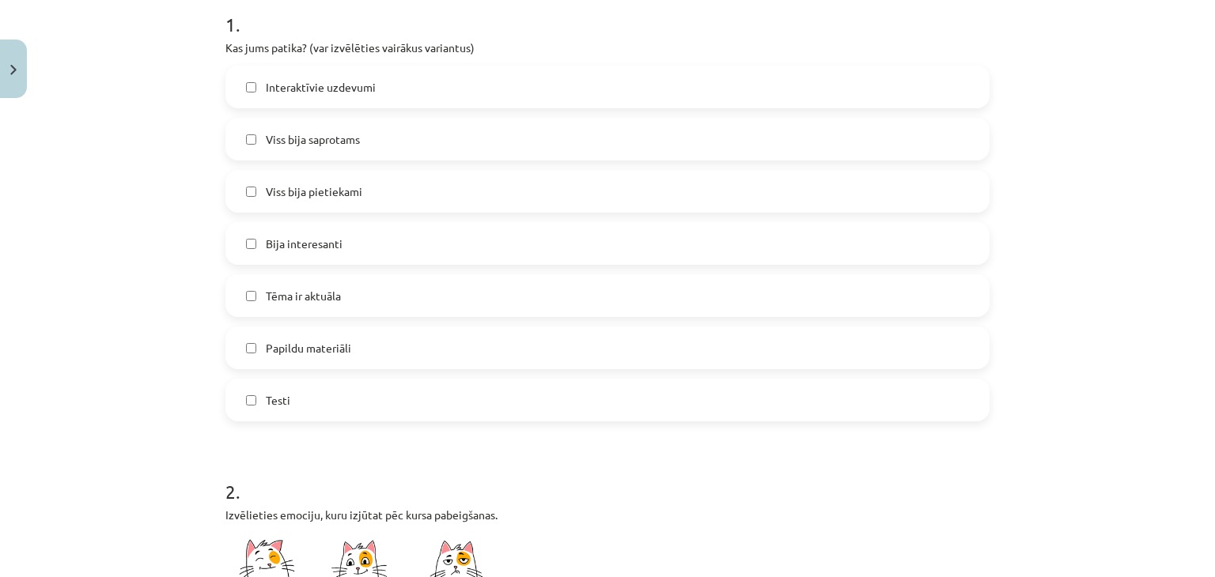
click at [351, 352] on label "Papildu materiāli" at bounding box center [607, 348] width 761 height 40
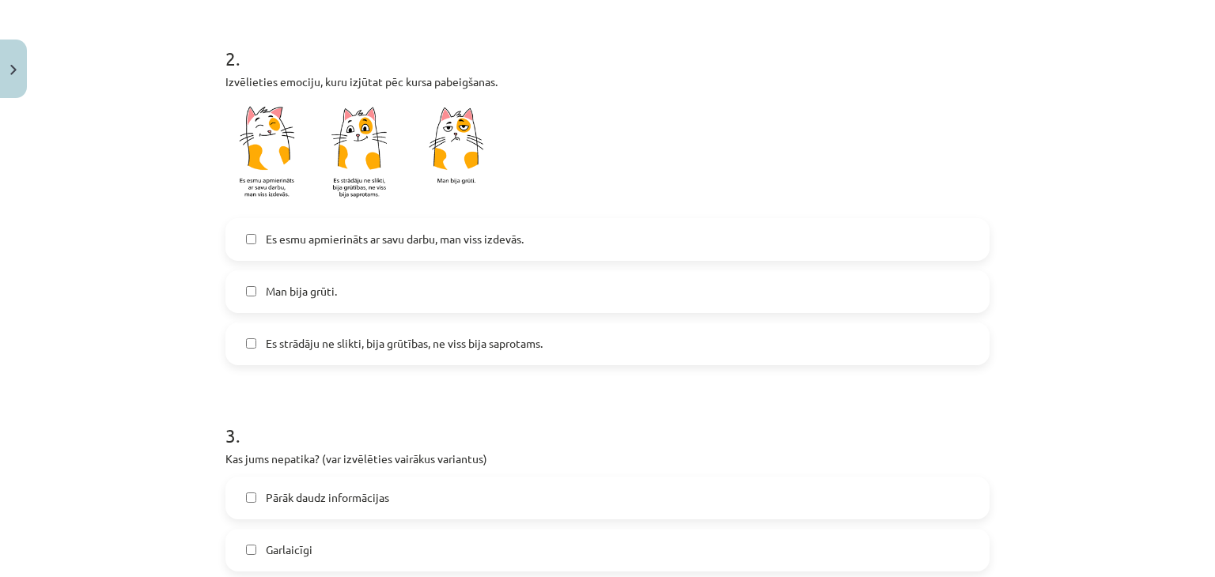
scroll to position [797, 0]
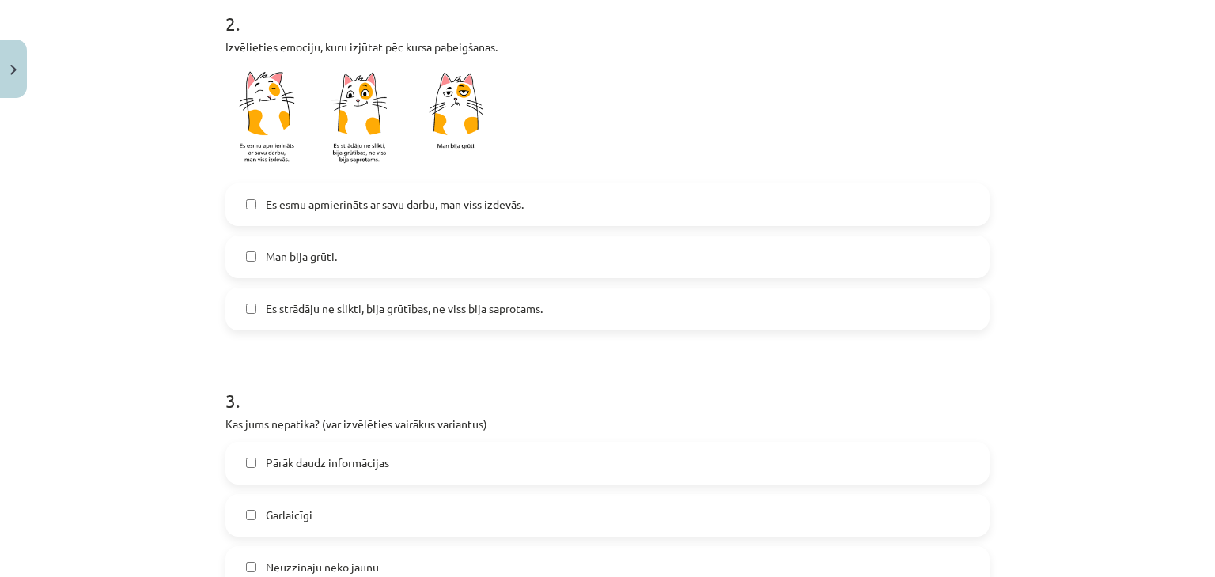
click at [291, 307] on span "Es strādāju ne slikti, bija grūtības, ne viss bija saprotams." at bounding box center [404, 309] width 277 height 17
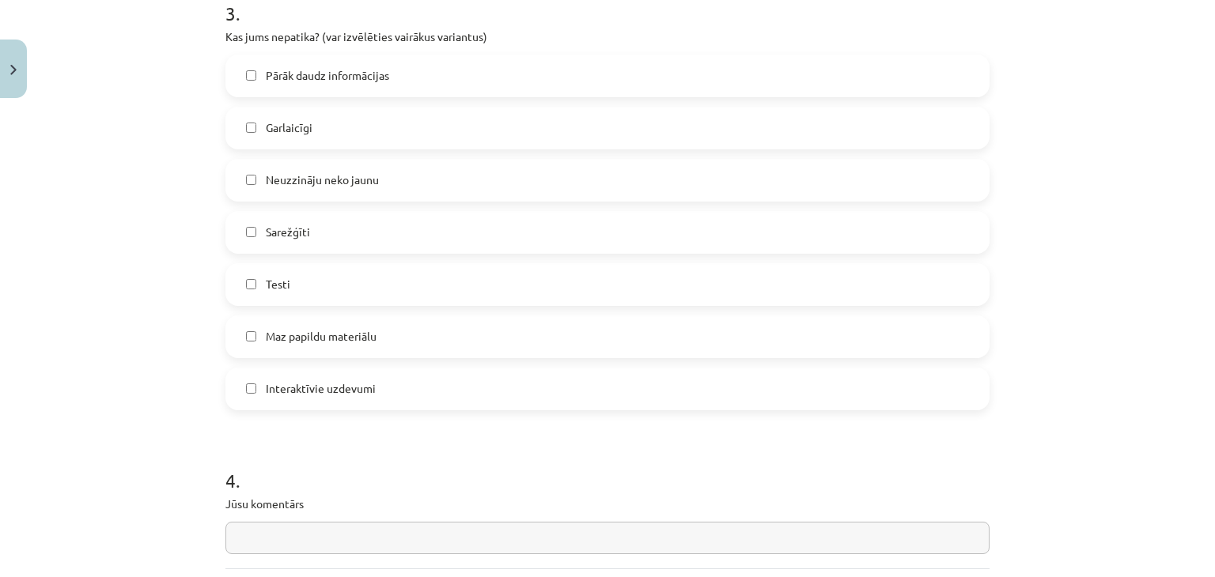
scroll to position [1186, 0]
click at [339, 231] on label "Sarežģīti" at bounding box center [607, 231] width 761 height 40
click at [351, 132] on label "Garlaicīgi" at bounding box center [607, 127] width 761 height 40
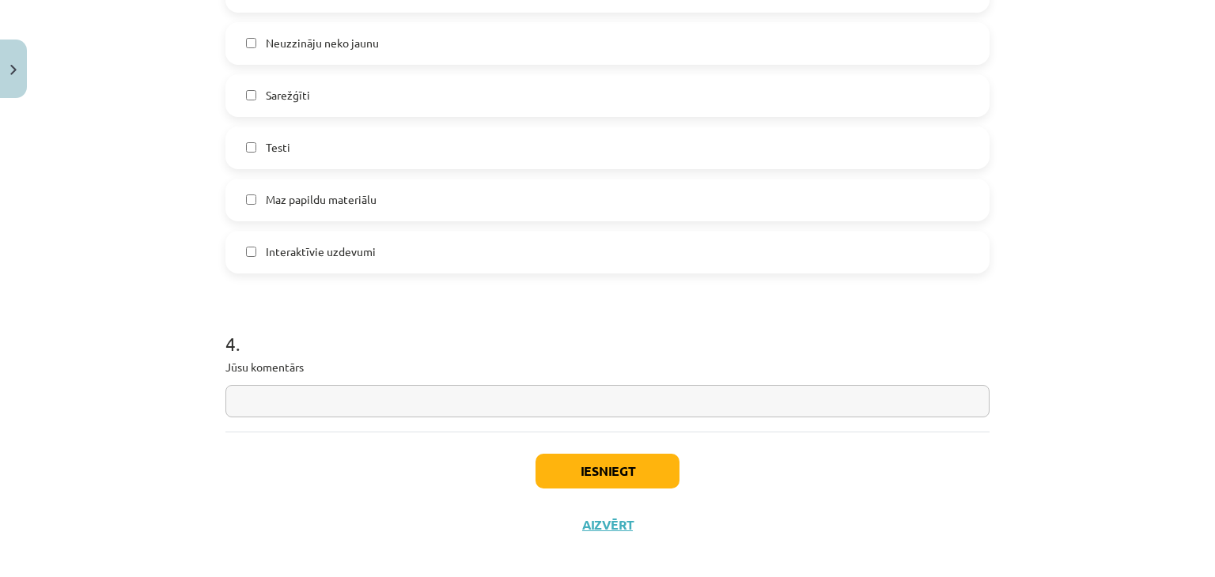
scroll to position [1335, 0]
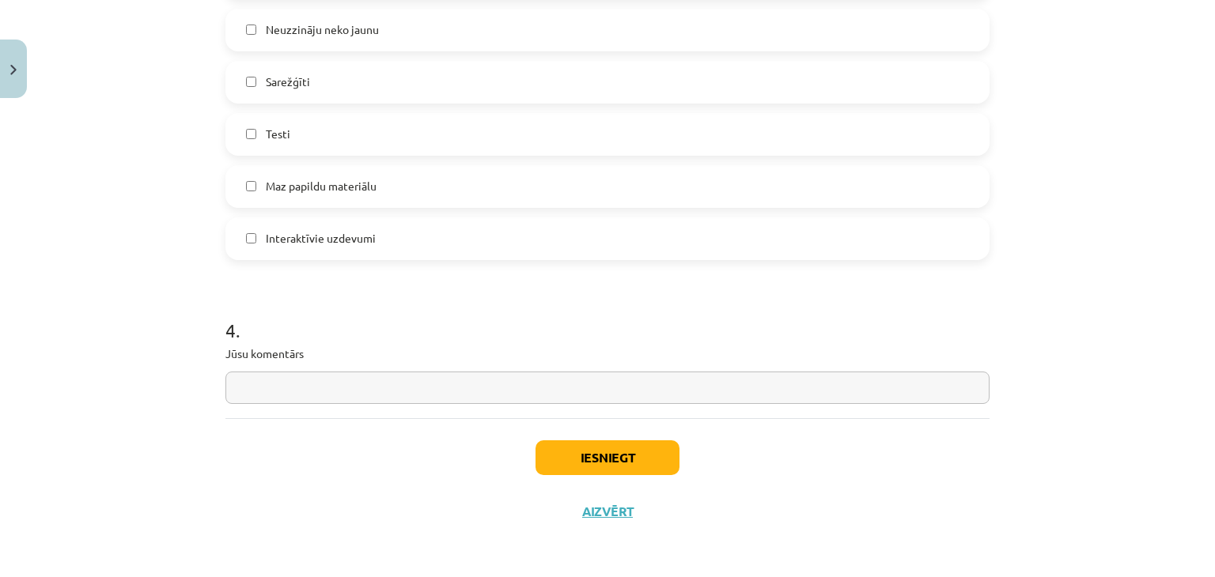
click at [339, 380] on input "text" at bounding box center [607, 388] width 764 height 32
type input "**********"
click at [611, 463] on button "Iesniegt" at bounding box center [607, 458] width 144 height 35
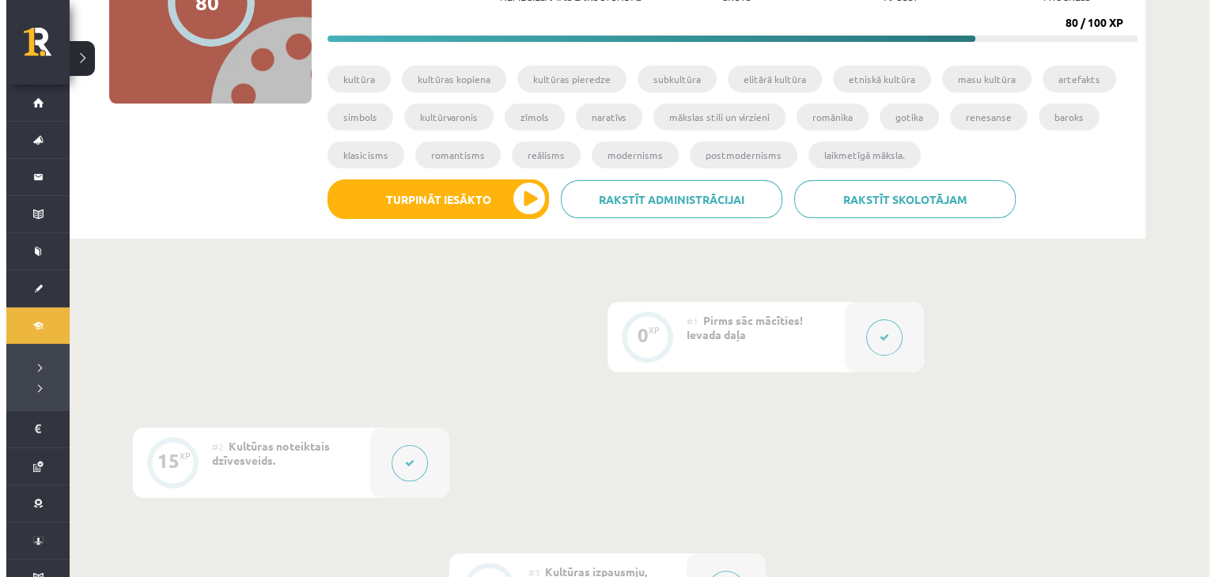
scroll to position [216, 0]
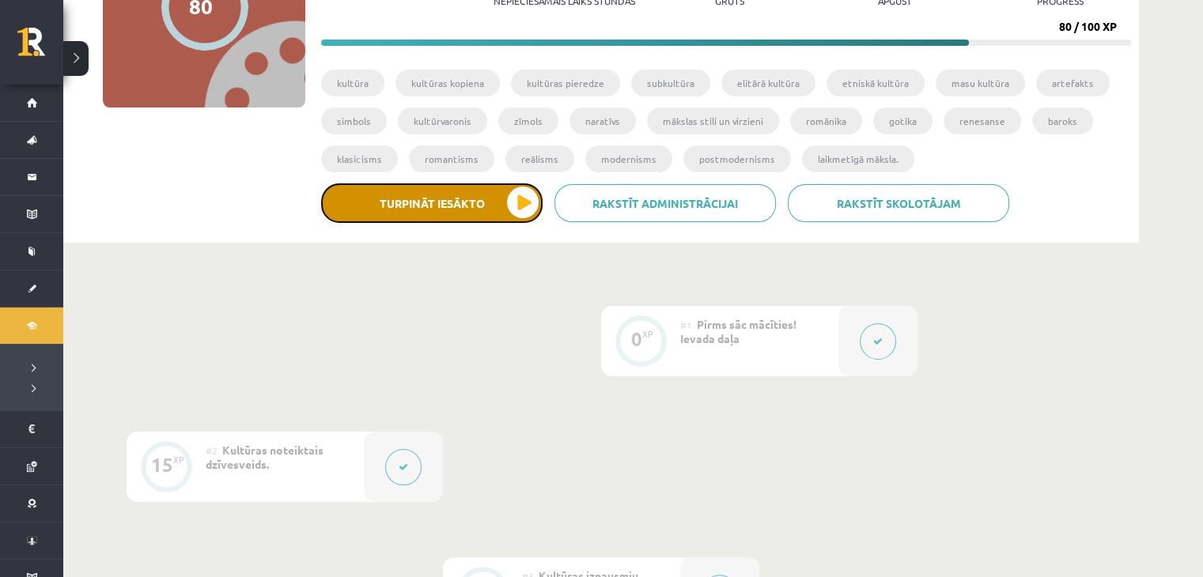
click at [506, 214] on button "Turpināt iesākto" at bounding box center [431, 203] width 221 height 40
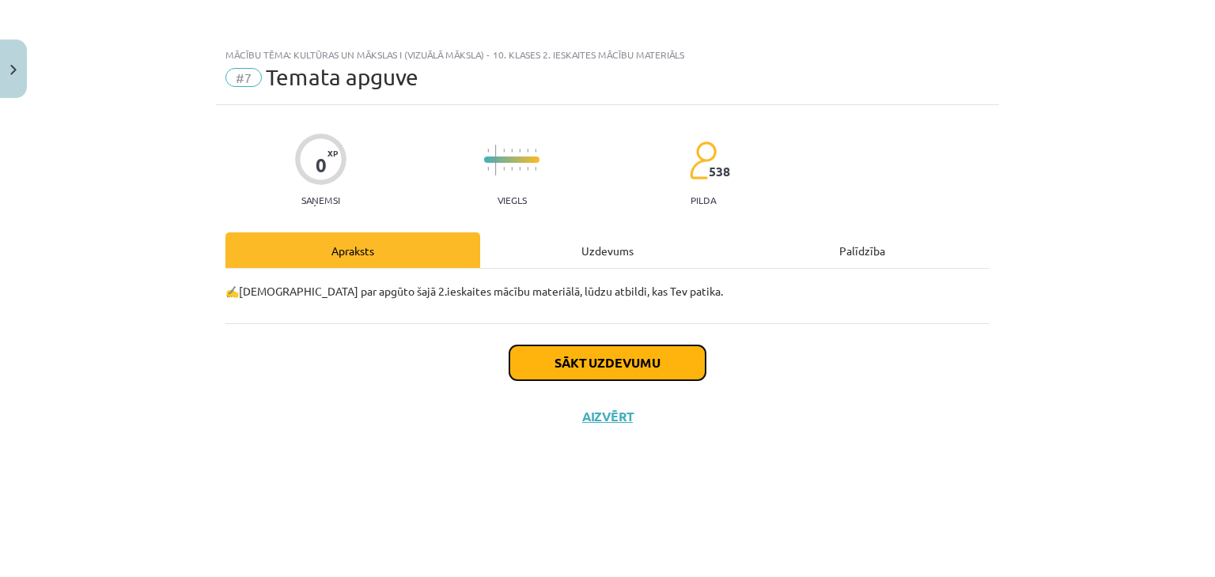
click at [577, 359] on button "Sākt uzdevumu" at bounding box center [607, 363] width 196 height 35
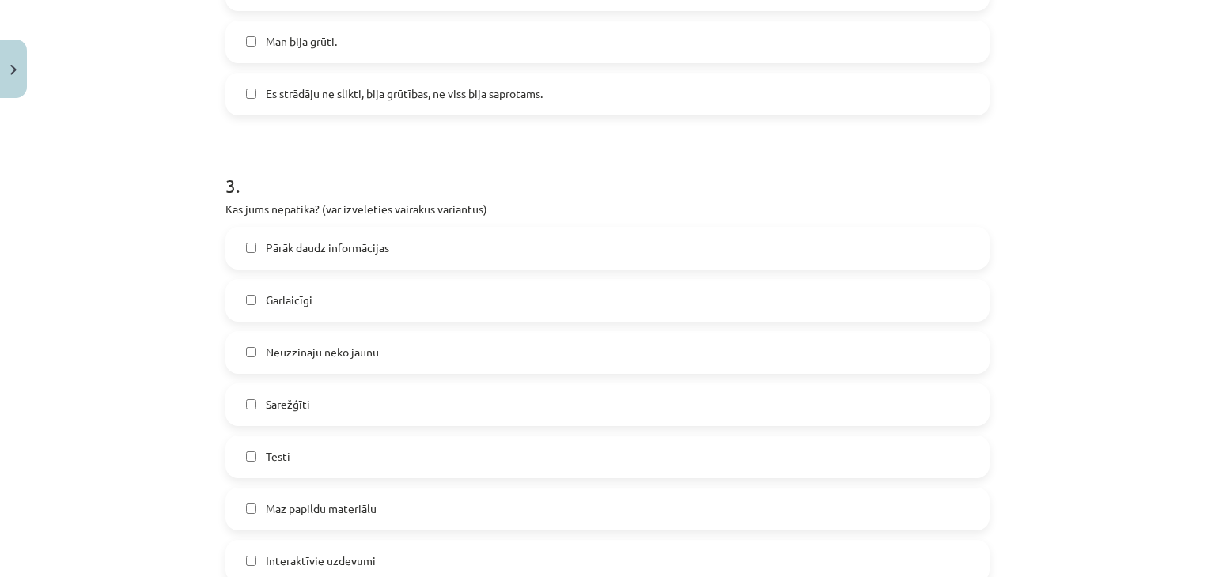
scroll to position [1335, 0]
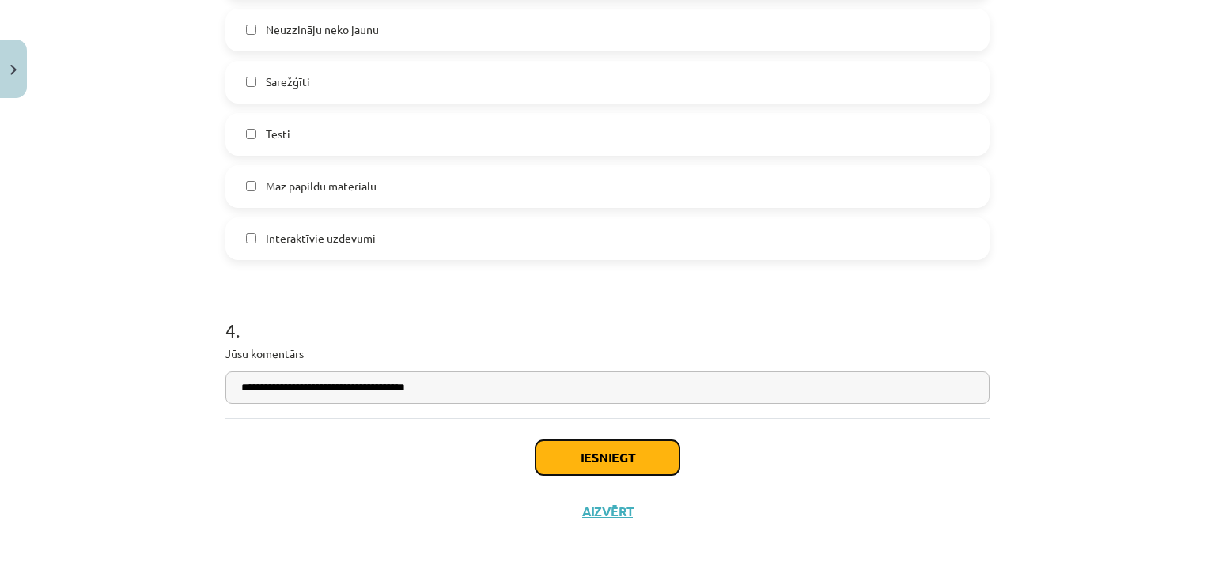
click at [605, 469] on button "Iesniegt" at bounding box center [607, 458] width 144 height 35
click at [602, 452] on button "Iesniegt" at bounding box center [607, 458] width 144 height 35
click at [595, 509] on button "Aizvērt" at bounding box center [607, 512] width 60 height 16
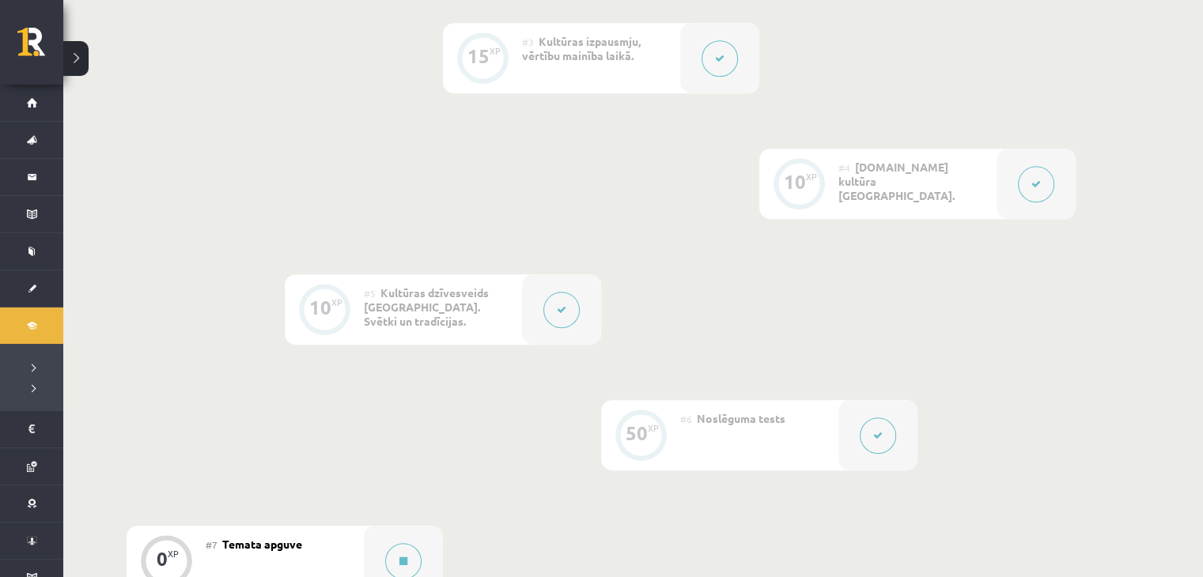
scroll to position [1046, 0]
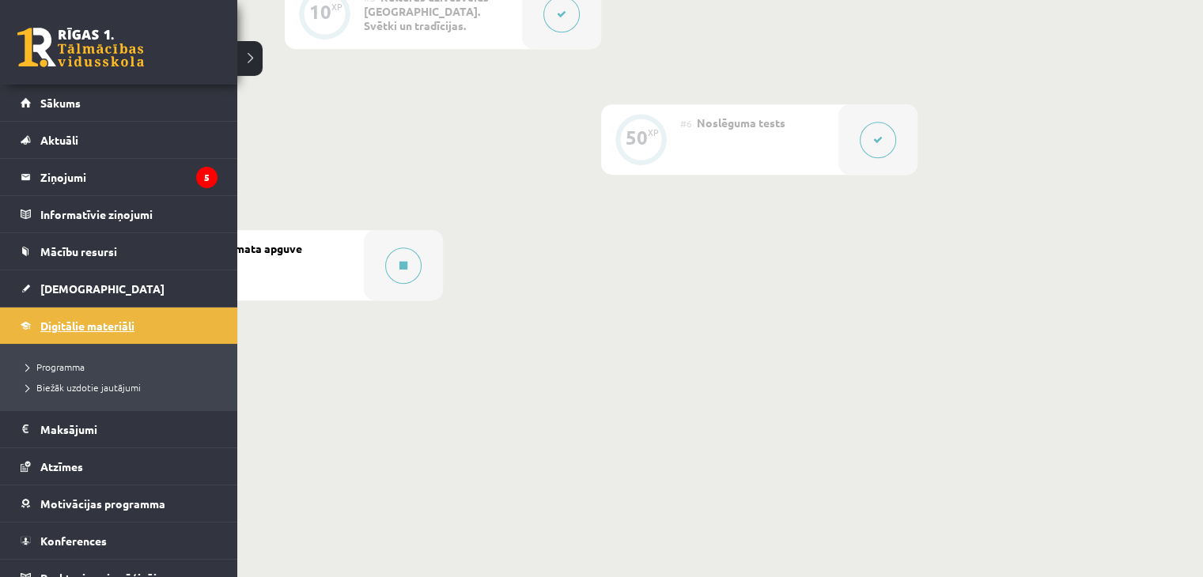
click at [80, 321] on span "Digitālie materiāli" at bounding box center [87, 326] width 94 height 14
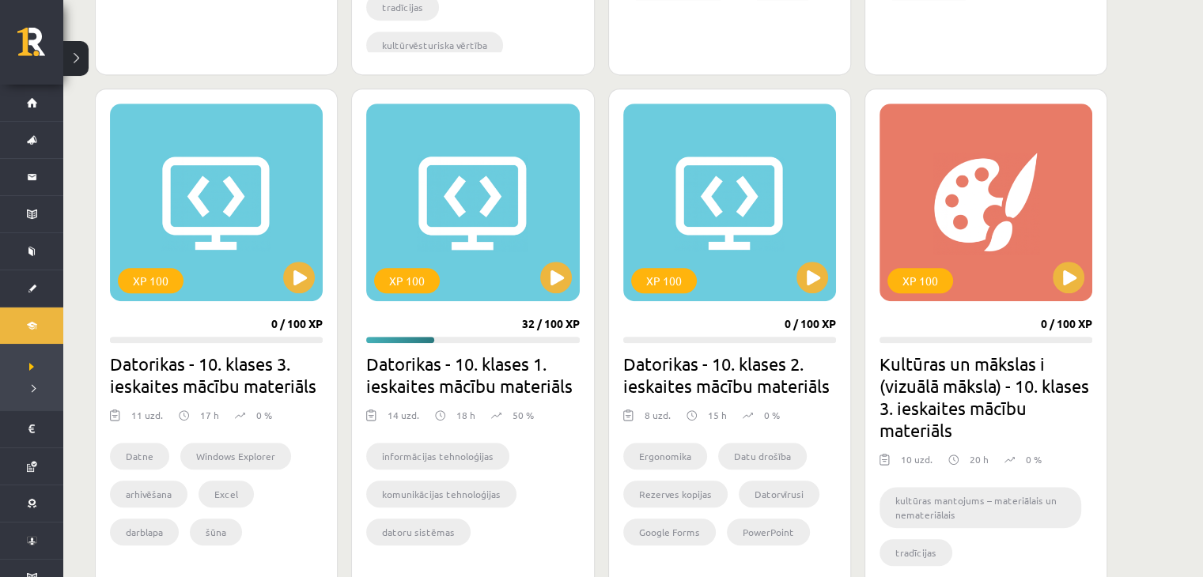
scroll to position [910, 0]
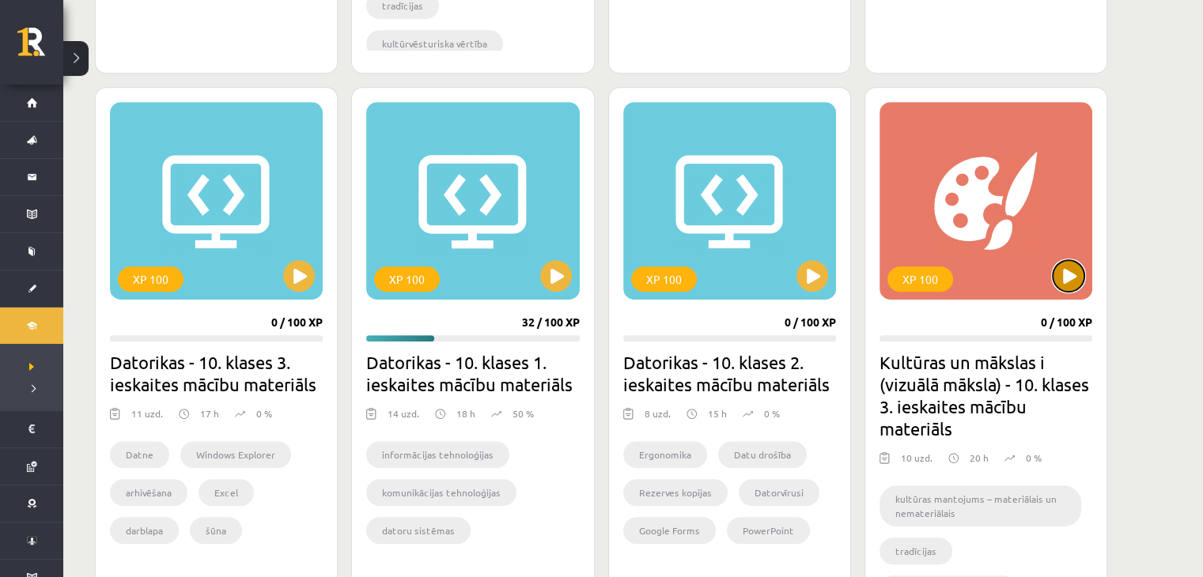
click at [1063, 282] on button at bounding box center [1069, 276] width 32 height 32
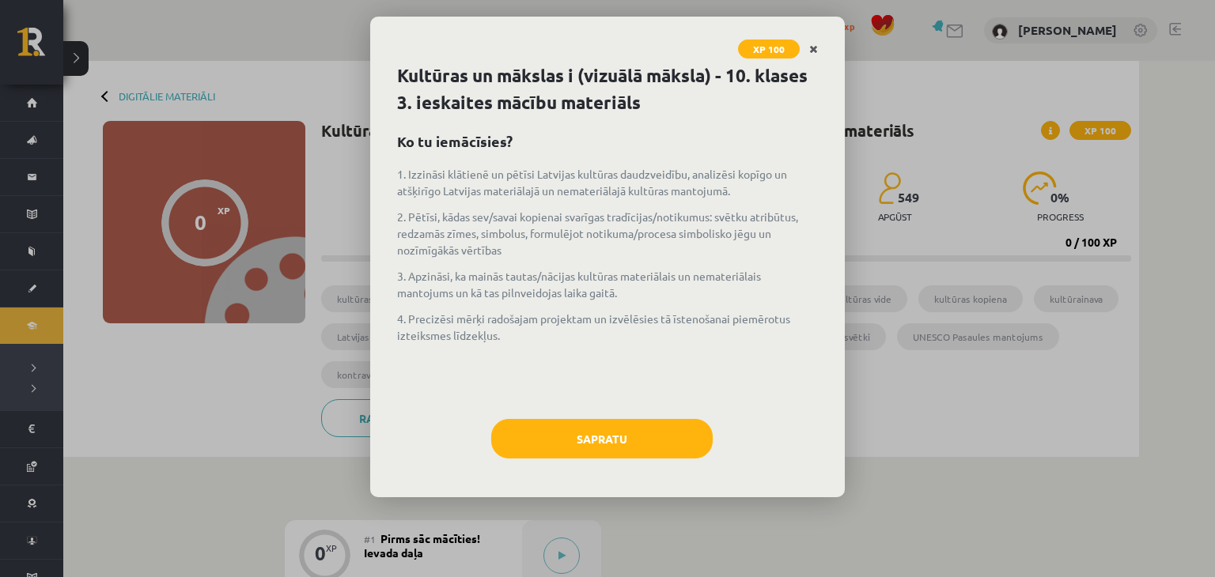
click at [815, 47] on icon "Close" at bounding box center [813, 49] width 9 height 11
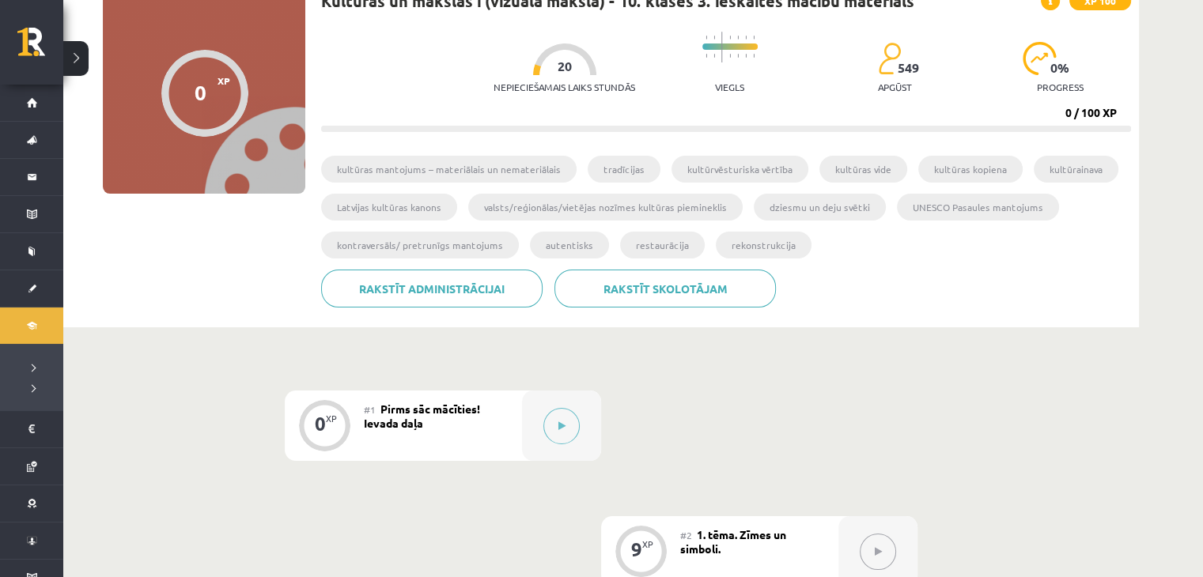
scroll to position [127, 0]
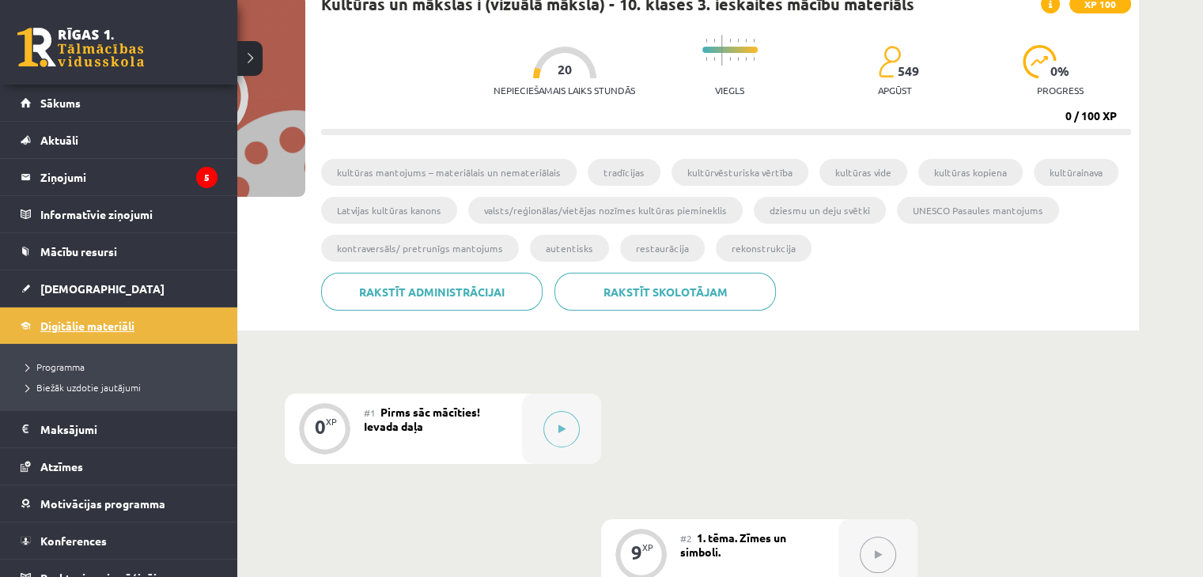
click at [151, 330] on link "Digitālie materiāli" at bounding box center [119, 326] width 197 height 36
